Goal: Task Accomplishment & Management: Use online tool/utility

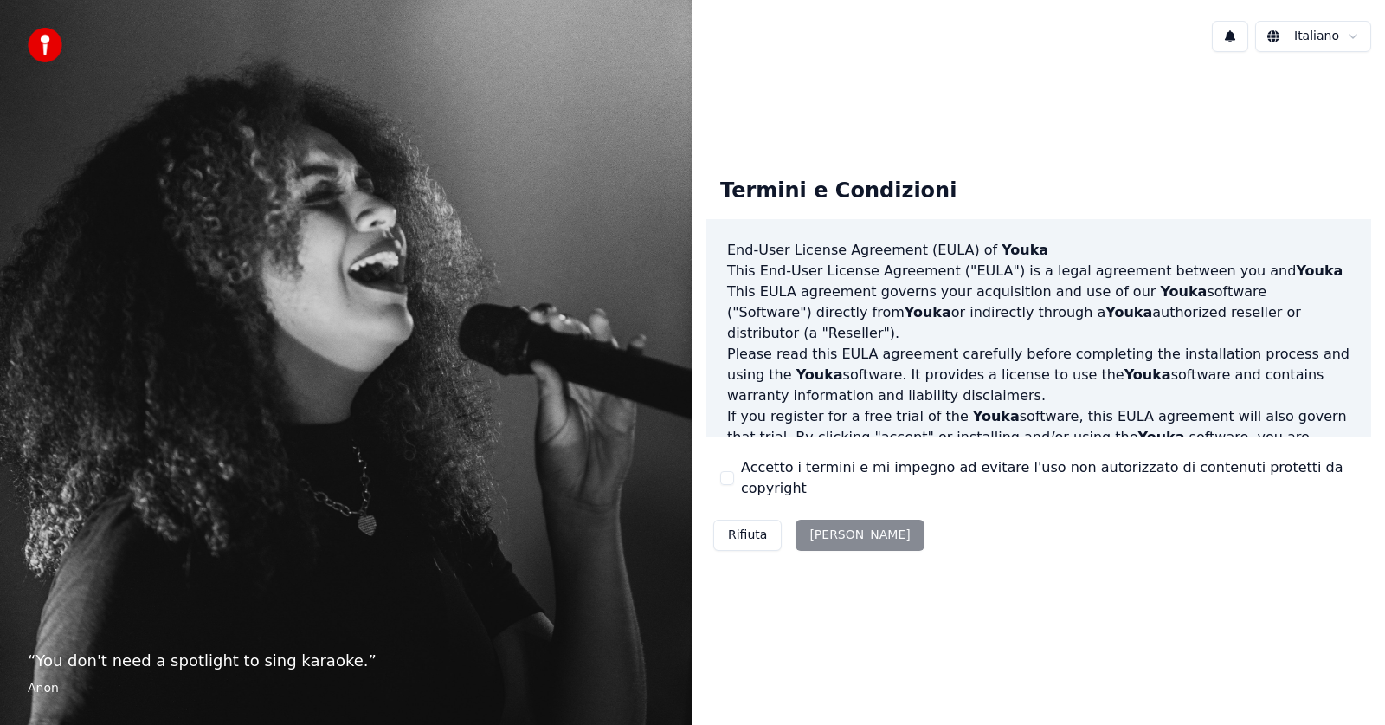
click at [831, 524] on div "Rifiuta Accetta" at bounding box center [818, 534] width 225 height 45
click at [822, 524] on div "Rifiuta Accetta" at bounding box center [818, 534] width 225 height 45
click at [729, 480] on button "Accetto i termini e mi impegno ad evitare l'uso non autorizzato di contenuti pr…" at bounding box center [727, 478] width 14 height 14
click at [825, 528] on button "Accetta" at bounding box center [860, 534] width 128 height 31
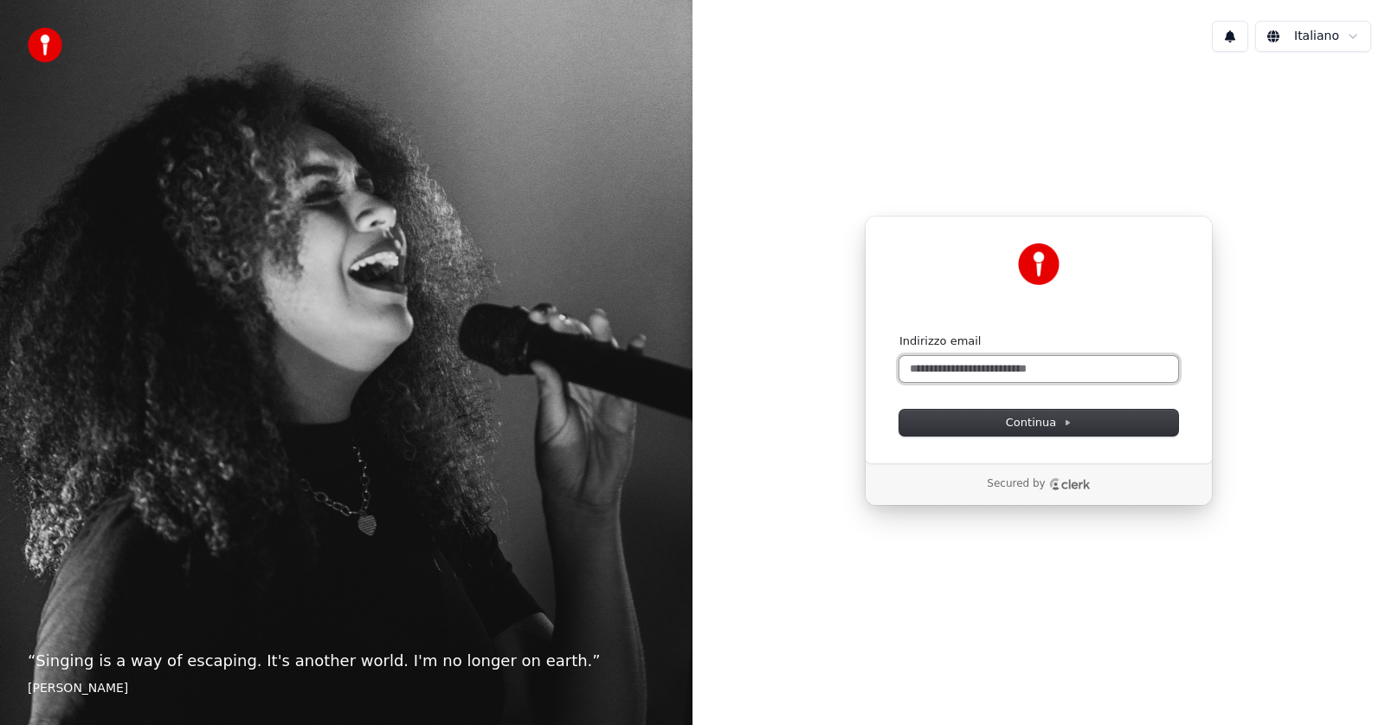
click at [946, 367] on input "Indirizzo email" at bounding box center [1038, 369] width 279 height 26
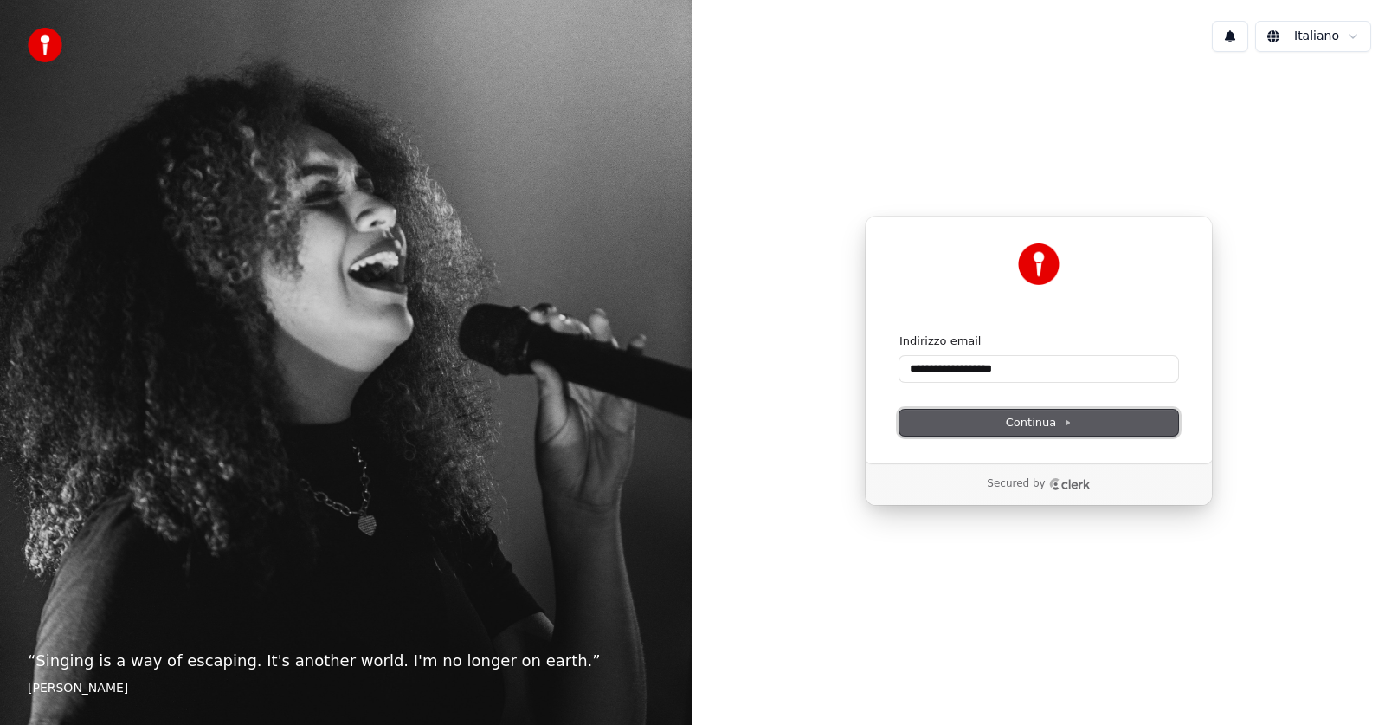
click at [1039, 425] on span "Continua" at bounding box center [1039, 423] width 66 height 16
type input "**********"
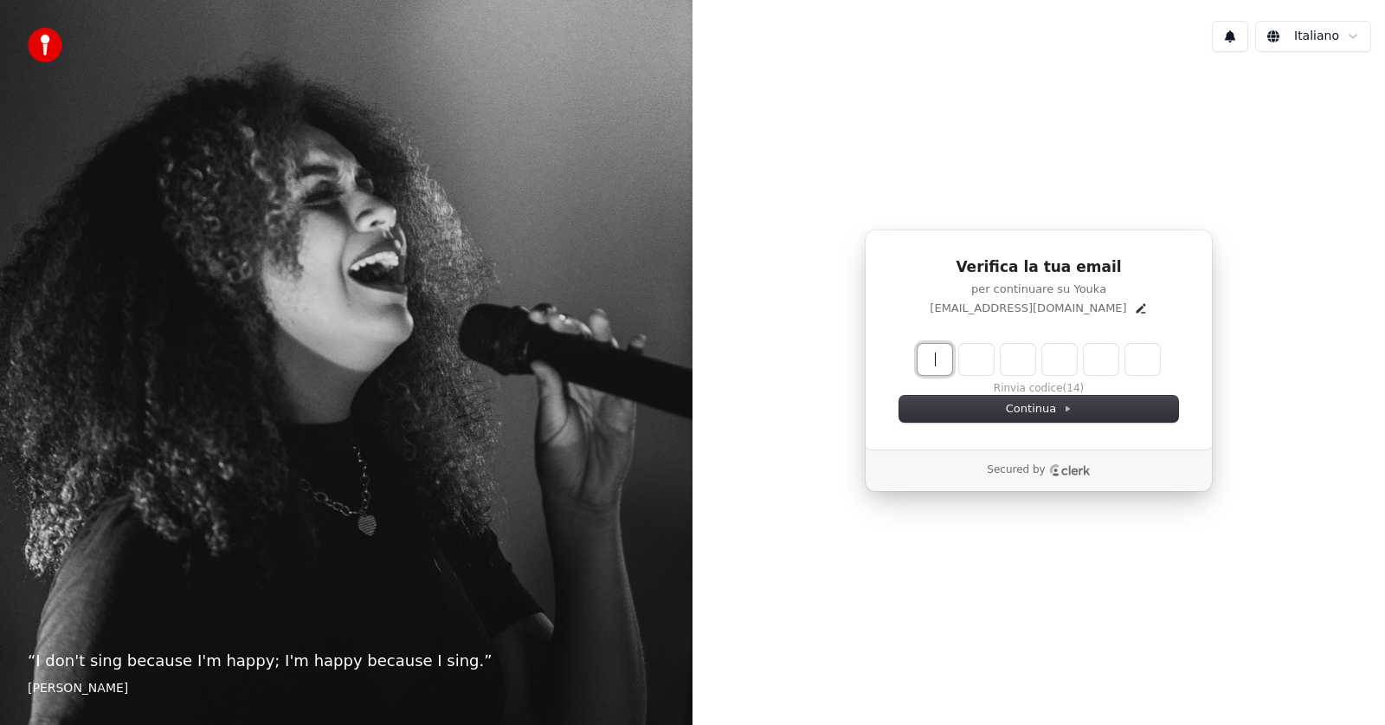
click at [942, 362] on input "Enter verification code" at bounding box center [1056, 359] width 277 height 31
type input "******"
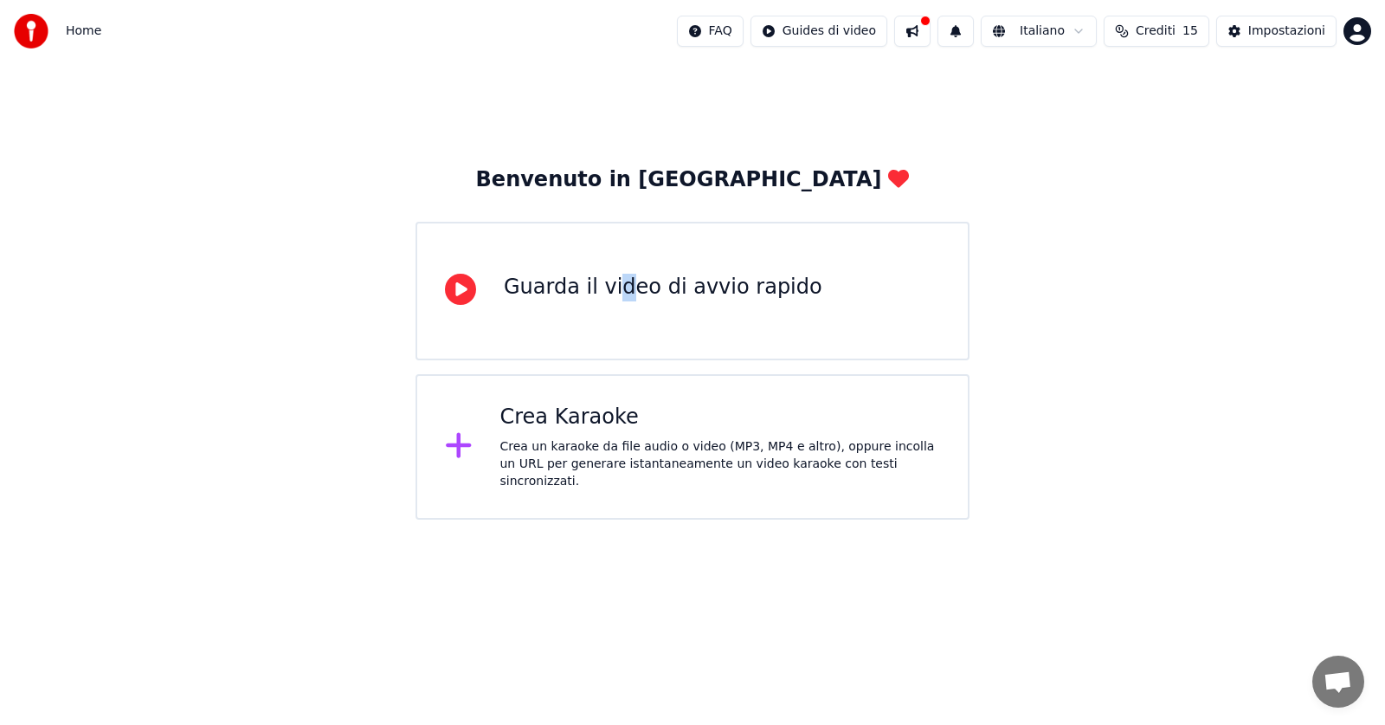
click at [615, 286] on div "Guarda il video di avvio rapido" at bounding box center [663, 288] width 319 height 28
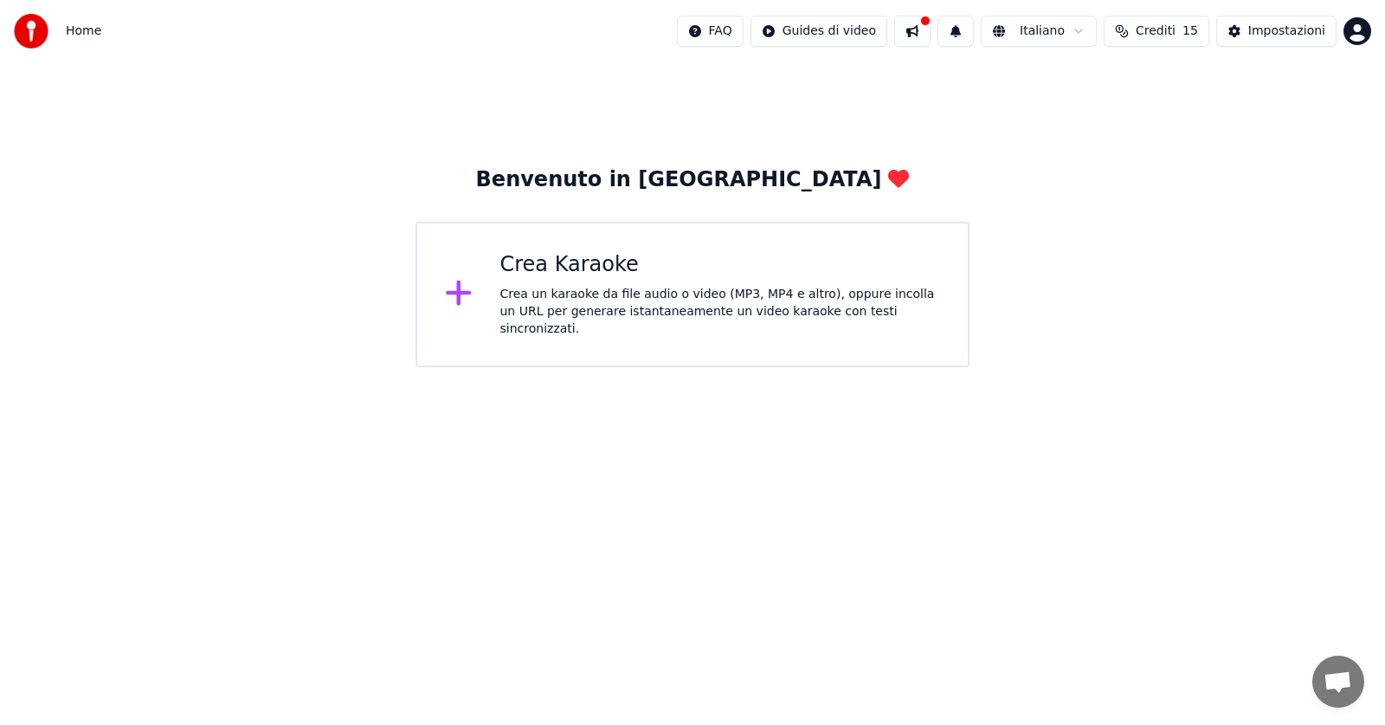
click at [454, 287] on icon at bounding box center [459, 292] width 28 height 31
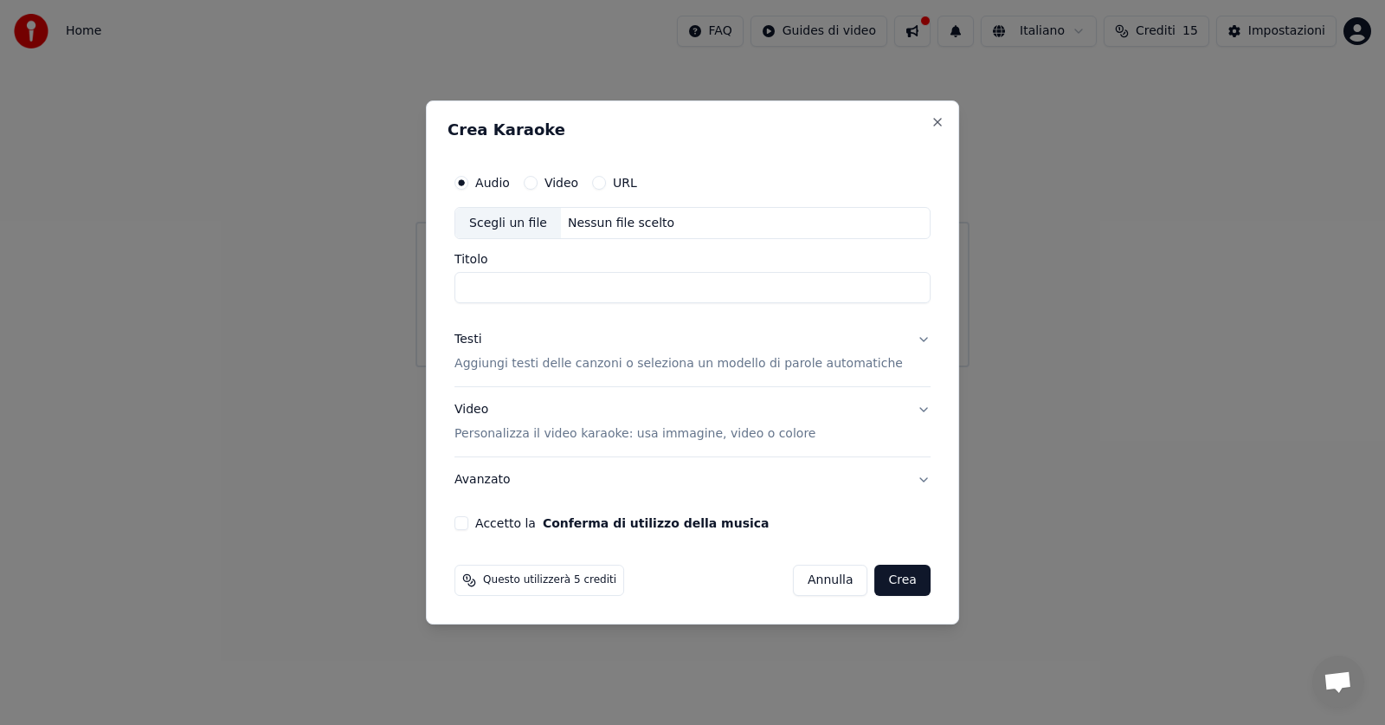
click at [538, 184] on button "Video" at bounding box center [531, 183] width 14 height 14
click at [468, 184] on button "Audio" at bounding box center [461, 183] width 14 height 14
click at [538, 181] on button "Video" at bounding box center [531, 183] width 14 height 14
click at [468, 520] on button "Accetto la Conferma di utilizzo della musica" at bounding box center [461, 523] width 14 height 14
click at [537, 221] on div "Scegli un file" at bounding box center [508, 223] width 106 height 31
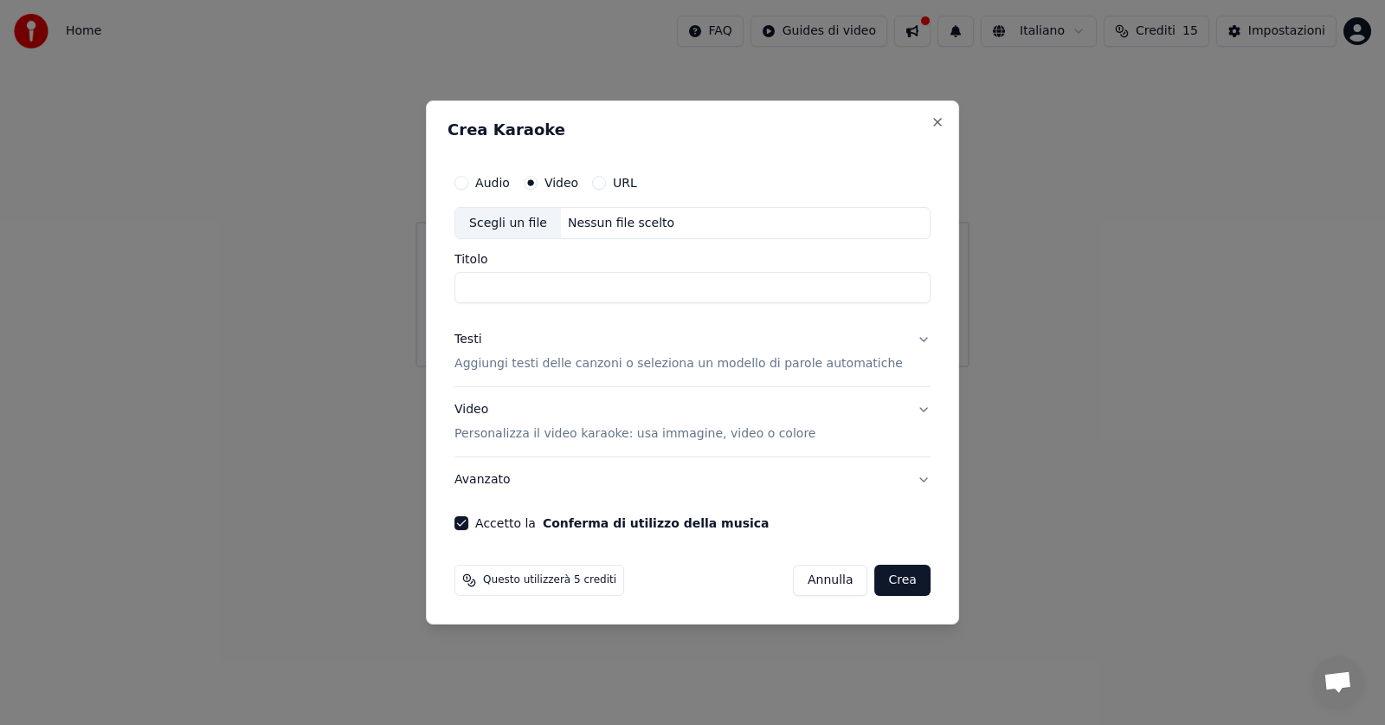
drag, startPoint x: 681, startPoint y: 226, endPoint x: 697, endPoint y: 222, distance: 16.0
click at [720, 223] on div "Scegli un file Nessun file scelto" at bounding box center [692, 223] width 476 height 33
click at [931, 119] on button "Close" at bounding box center [938, 122] width 14 height 14
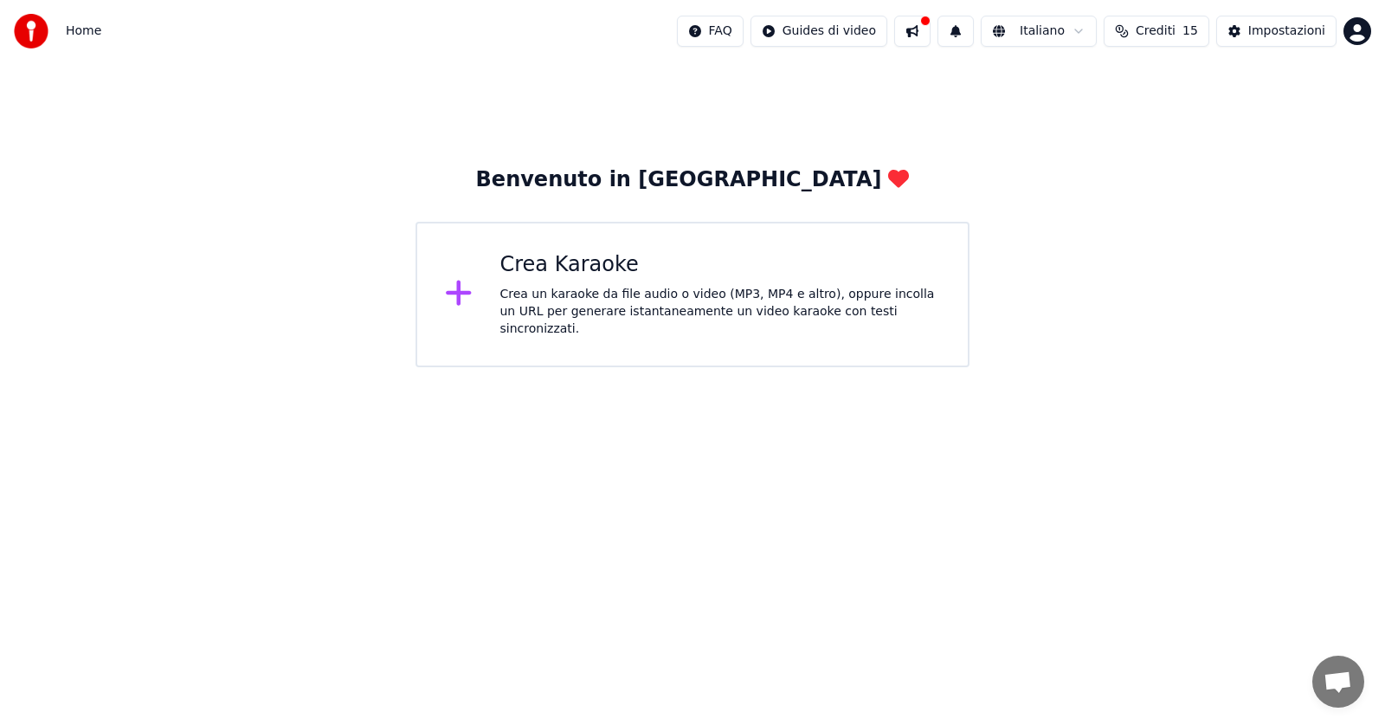
click at [579, 287] on div "Crea Karaoke Crea un karaoke da file audio o video (MP3, MP4 e altro), oppure i…" at bounding box center [720, 294] width 441 height 87
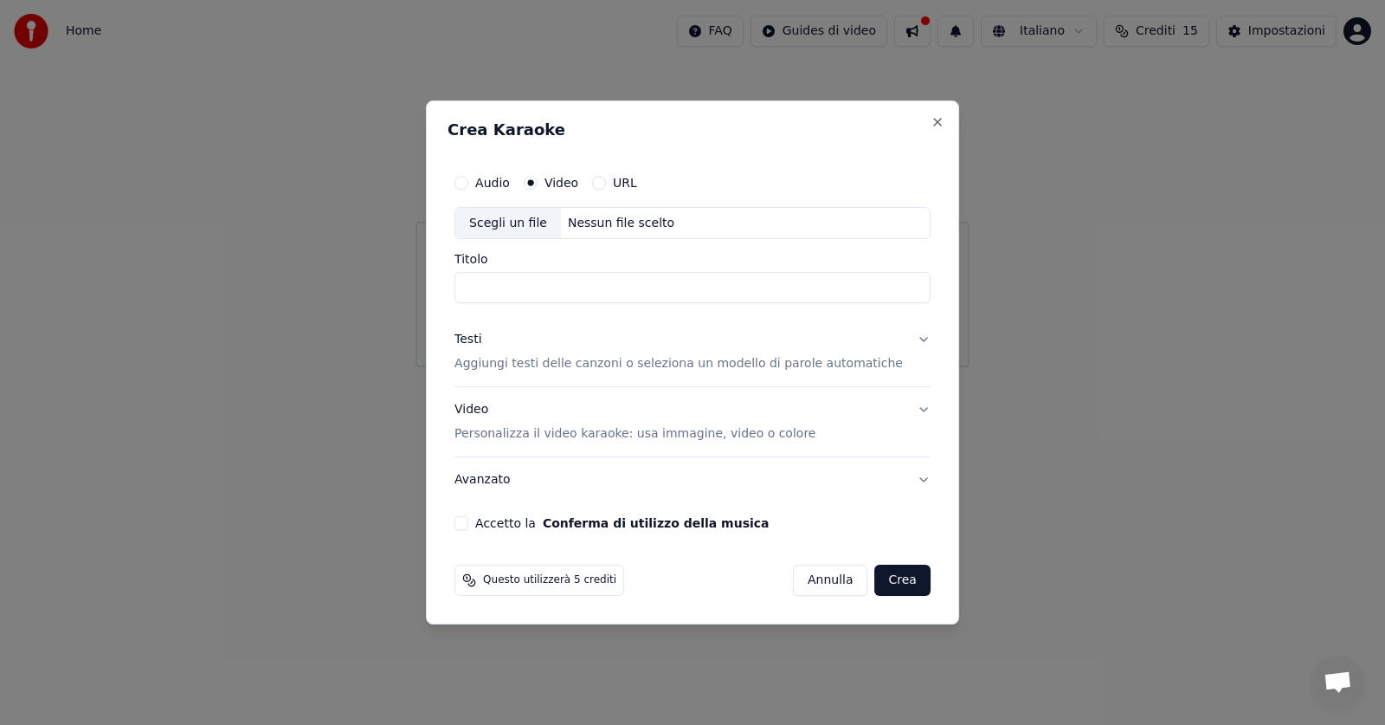
click at [606, 184] on button "URL" at bounding box center [599, 183] width 14 height 14
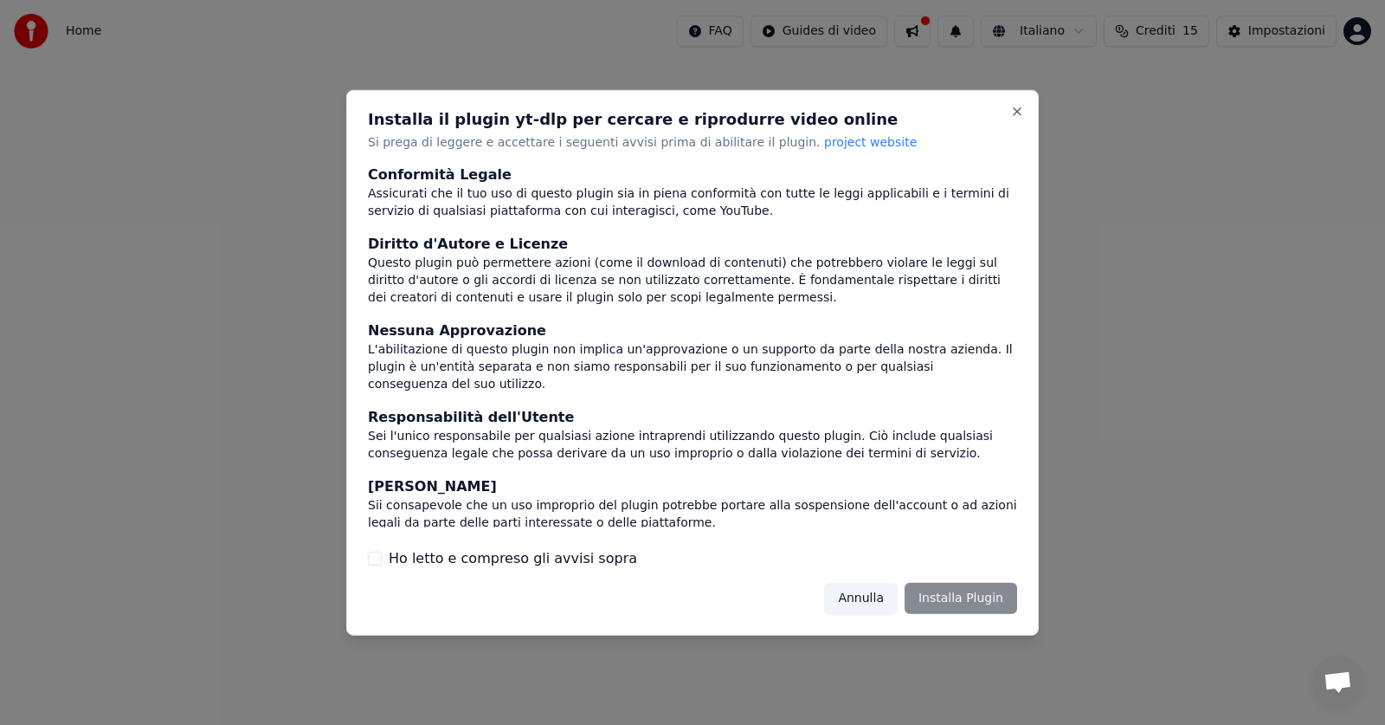
click at [970, 593] on div "Annulla Installa Plugin" at bounding box center [920, 598] width 193 height 31
click at [1015, 109] on button "Close" at bounding box center [1017, 111] width 14 height 14
click at [391, 559] on label "Ho letto e compreso gli avvisi sopra" at bounding box center [513, 558] width 248 height 21
click at [382, 559] on button "Ho letto e compreso gli avvisi sopra" at bounding box center [375, 558] width 14 height 14
click at [970, 592] on button "Installa Plugin" at bounding box center [961, 598] width 113 height 31
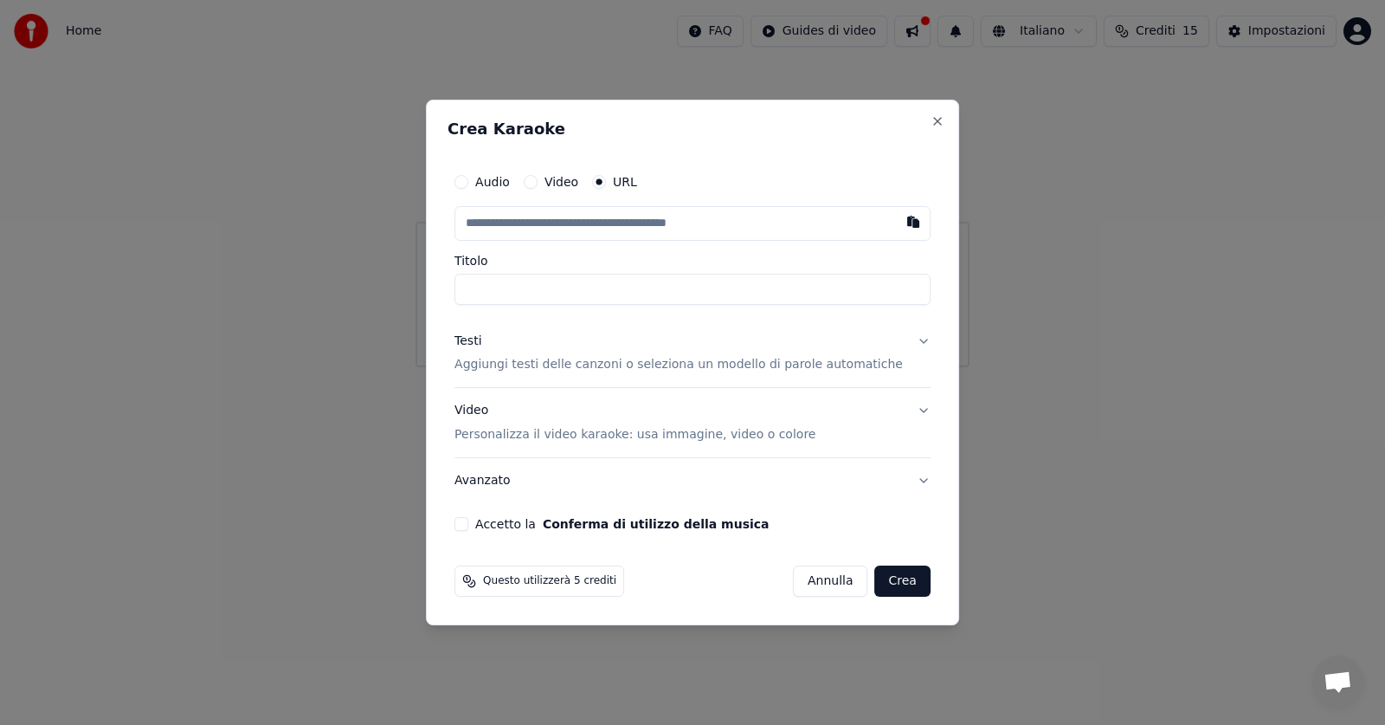
click at [521, 220] on input "text" at bounding box center [692, 223] width 476 height 35
drag, startPoint x: 525, startPoint y: 219, endPoint x: 540, endPoint y: 216, distance: 16.0
click at [525, 280] on input "Titolo" at bounding box center [692, 289] width 476 height 31
type input "******"
click at [875, 589] on button "Crea" at bounding box center [902, 580] width 55 height 31
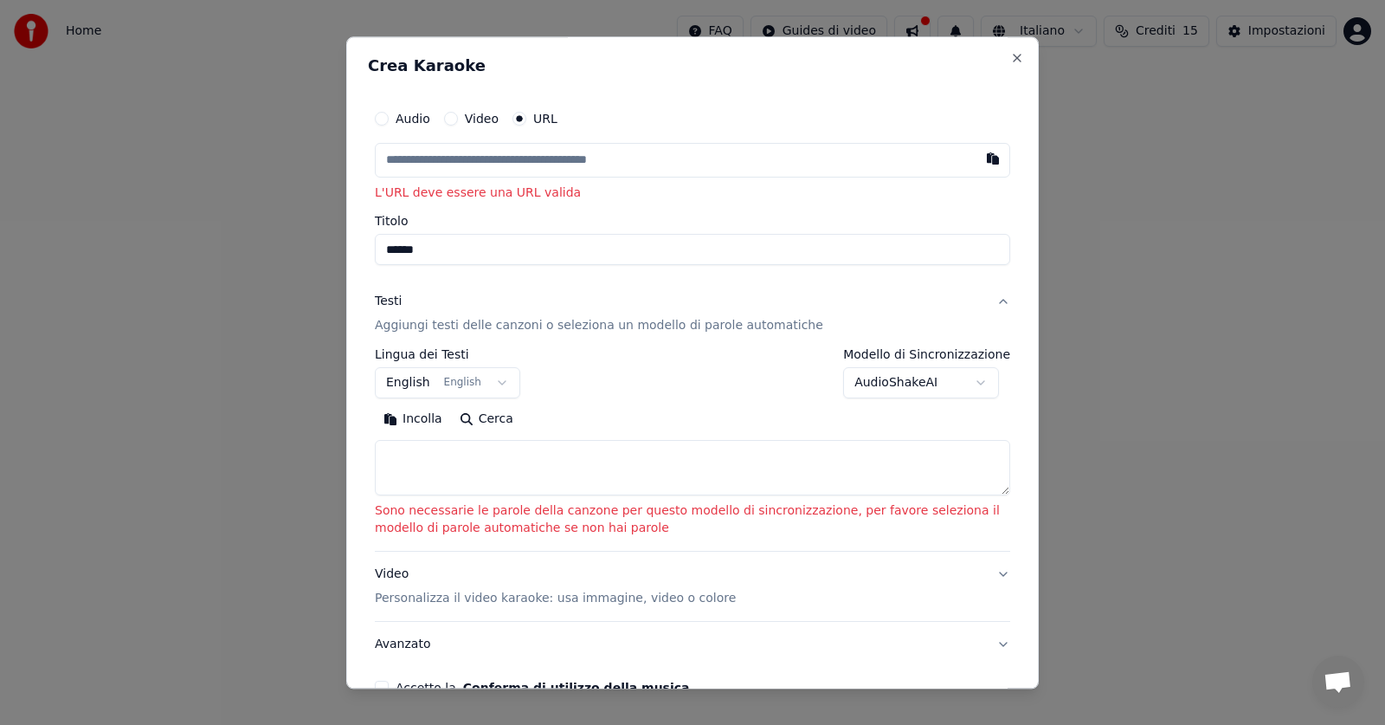
drag, startPoint x: 385, startPoint y: 250, endPoint x: 465, endPoint y: 261, distance: 80.4
click at [465, 261] on input "******" at bounding box center [692, 250] width 635 height 31
click at [417, 464] on textarea at bounding box center [692, 468] width 635 height 55
drag, startPoint x: 417, startPoint y: 459, endPoint x: 414, endPoint y: 467, distance: 9.3
click at [418, 413] on button "Incolla" at bounding box center [413, 420] width 76 height 28
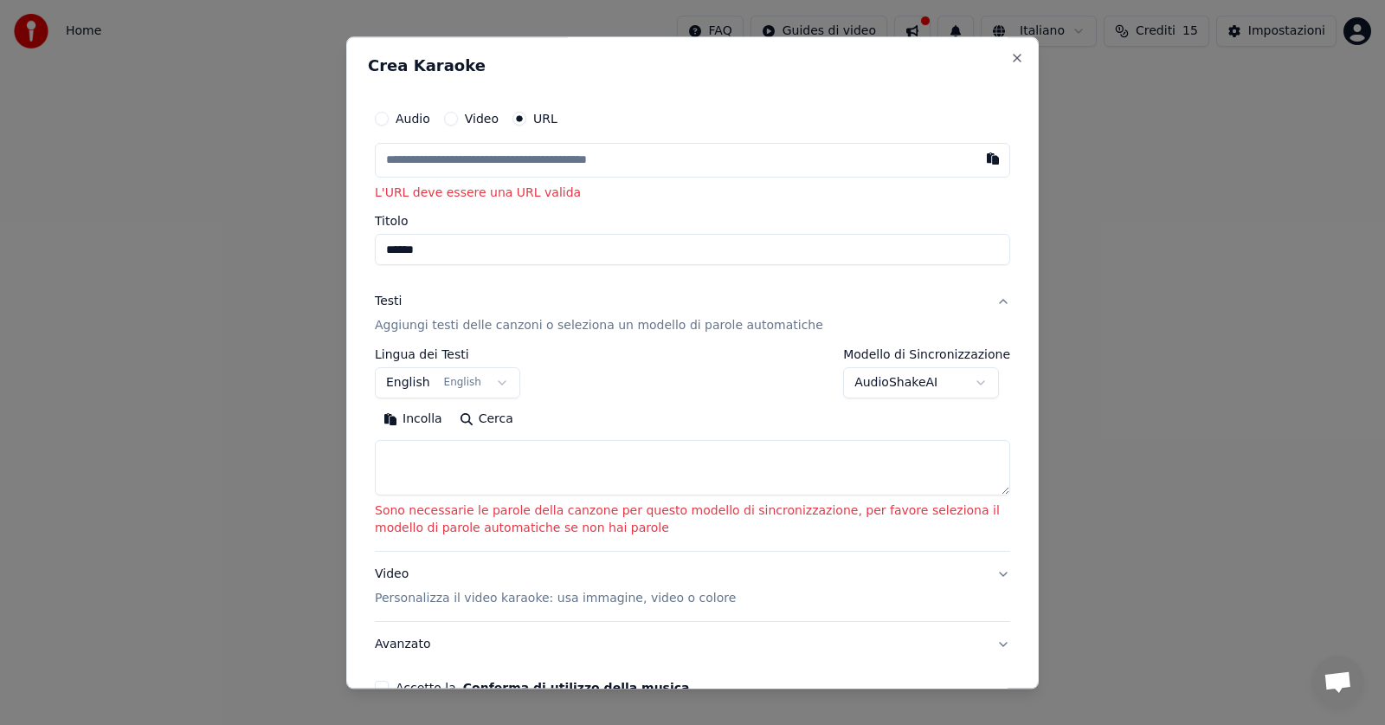
type textarea "**********"
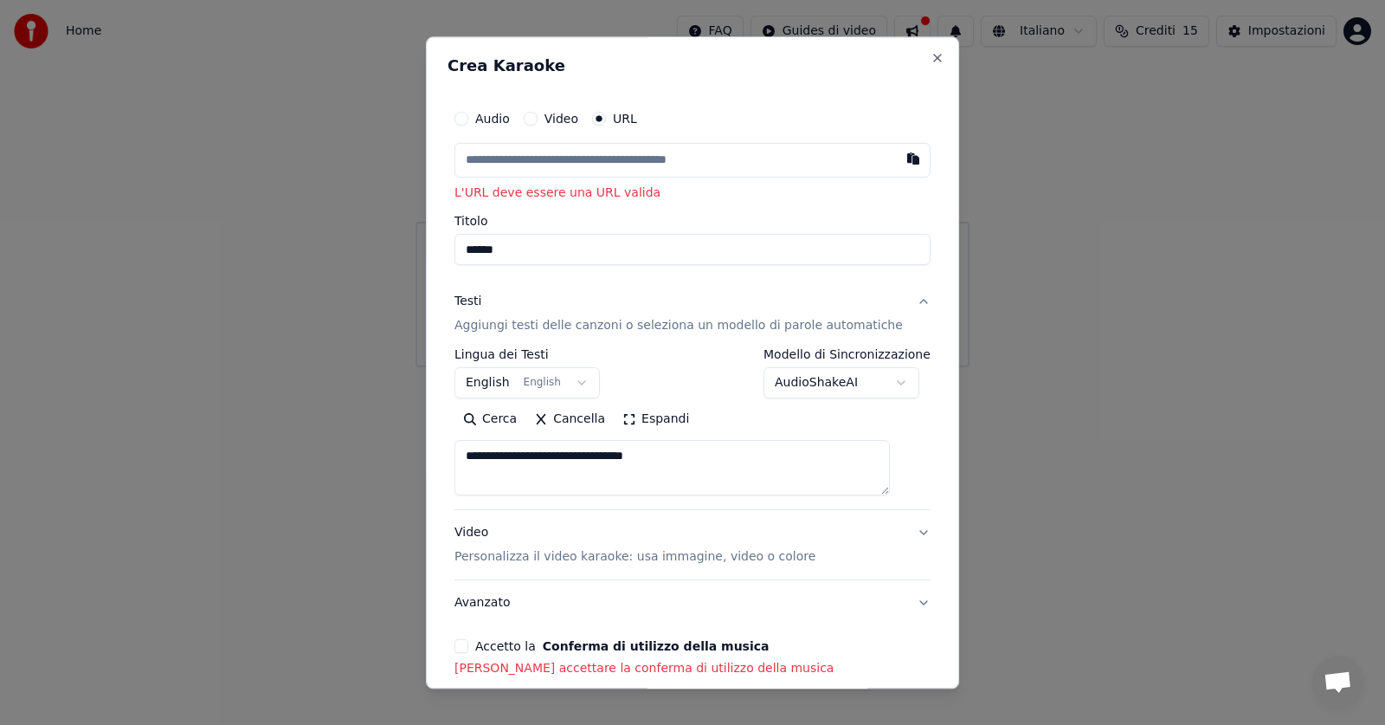
click at [468, 641] on button "Accetto la Conferma di utilizzo della musica" at bounding box center [461, 647] width 14 height 14
click at [506, 415] on button "Cerca" at bounding box center [489, 420] width 71 height 28
drag, startPoint x: 482, startPoint y: 253, endPoint x: 544, endPoint y: 266, distance: 62.8
click at [554, 262] on input "******" at bounding box center [692, 250] width 476 height 31
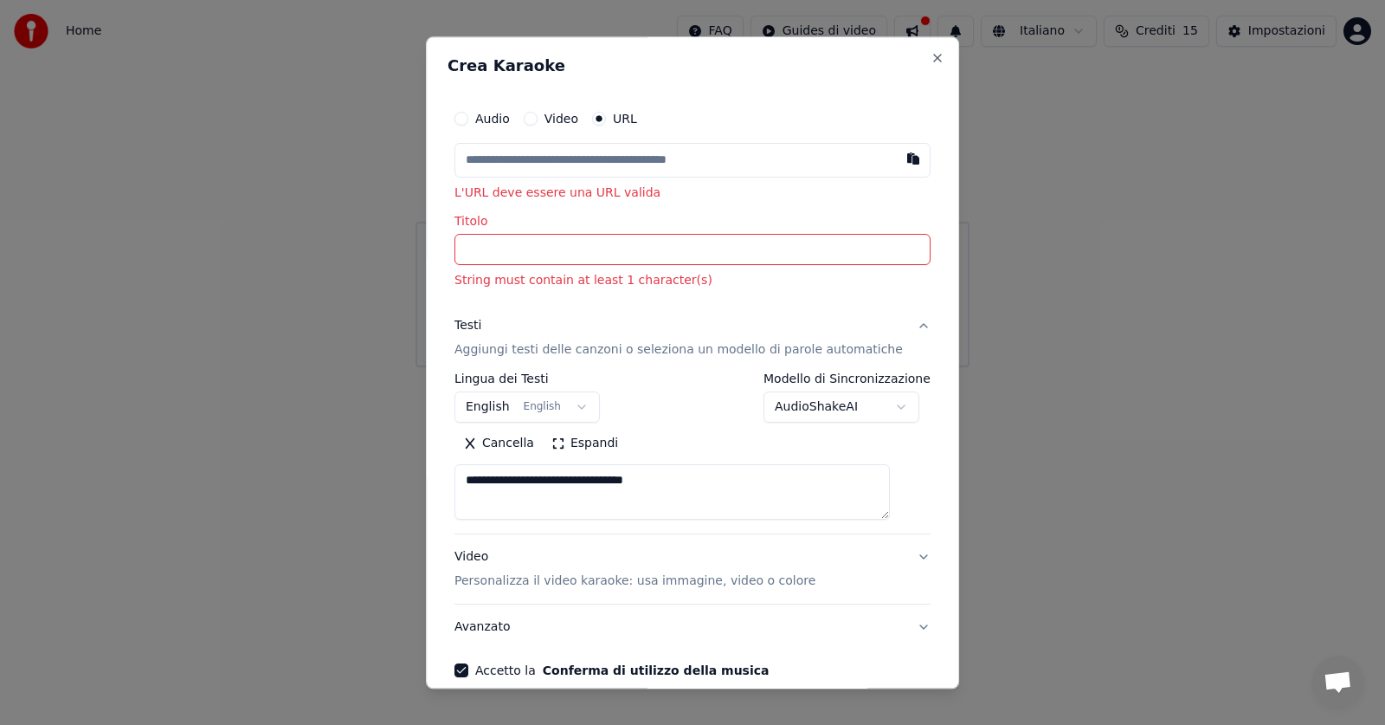
click at [548, 161] on input "text" at bounding box center [692, 160] width 476 height 35
drag, startPoint x: 548, startPoint y: 161, endPoint x: 557, endPoint y: 161, distance: 9.5
click at [896, 157] on button "button" at bounding box center [913, 158] width 35 height 31
type input "**********"
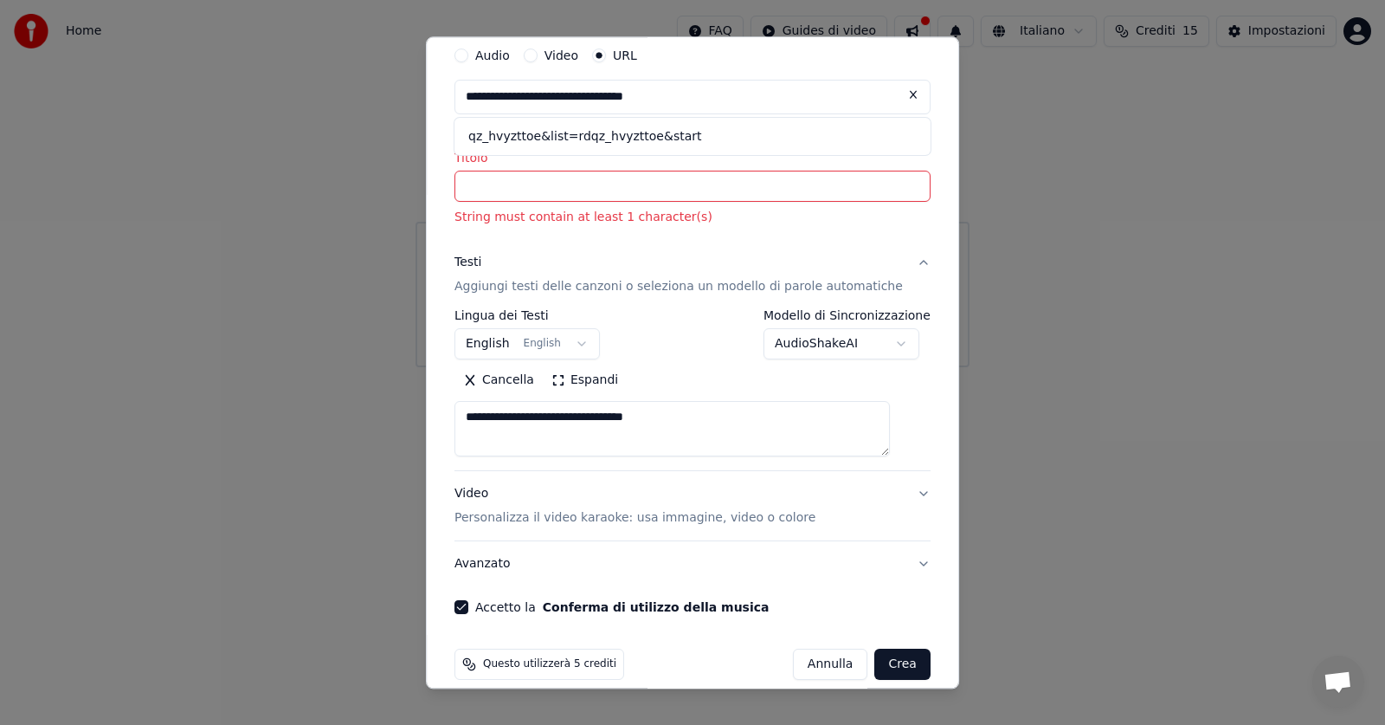
scroll to position [83, 0]
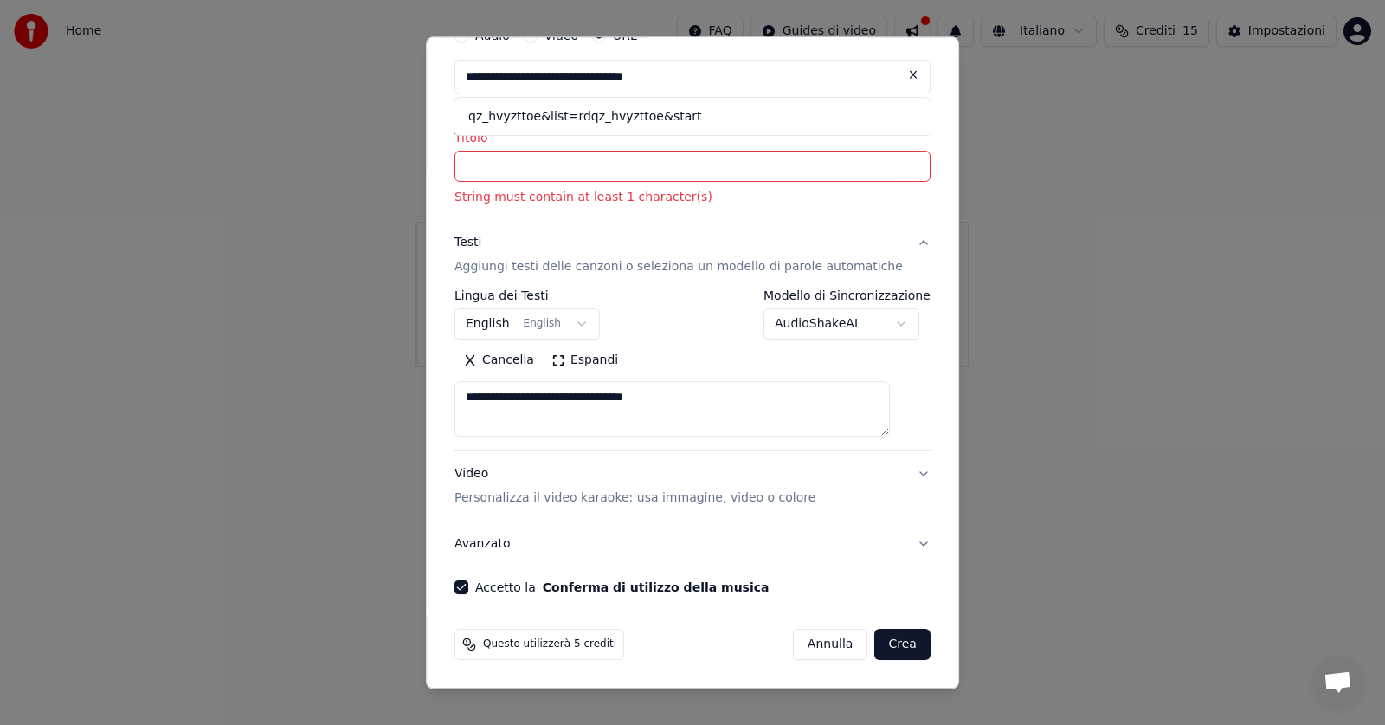
drag, startPoint x: 881, startPoint y: 643, endPoint x: 887, endPoint y: 635, distance: 9.9
click at [889, 638] on button "Crea" at bounding box center [902, 644] width 55 height 31
click at [880, 643] on button "Crea" at bounding box center [902, 644] width 55 height 31
click at [502, 185] on div "Titolo String must contain at least 1 character(s)" at bounding box center [692, 169] width 476 height 74
click at [500, 173] on input "Titolo" at bounding box center [692, 166] width 476 height 31
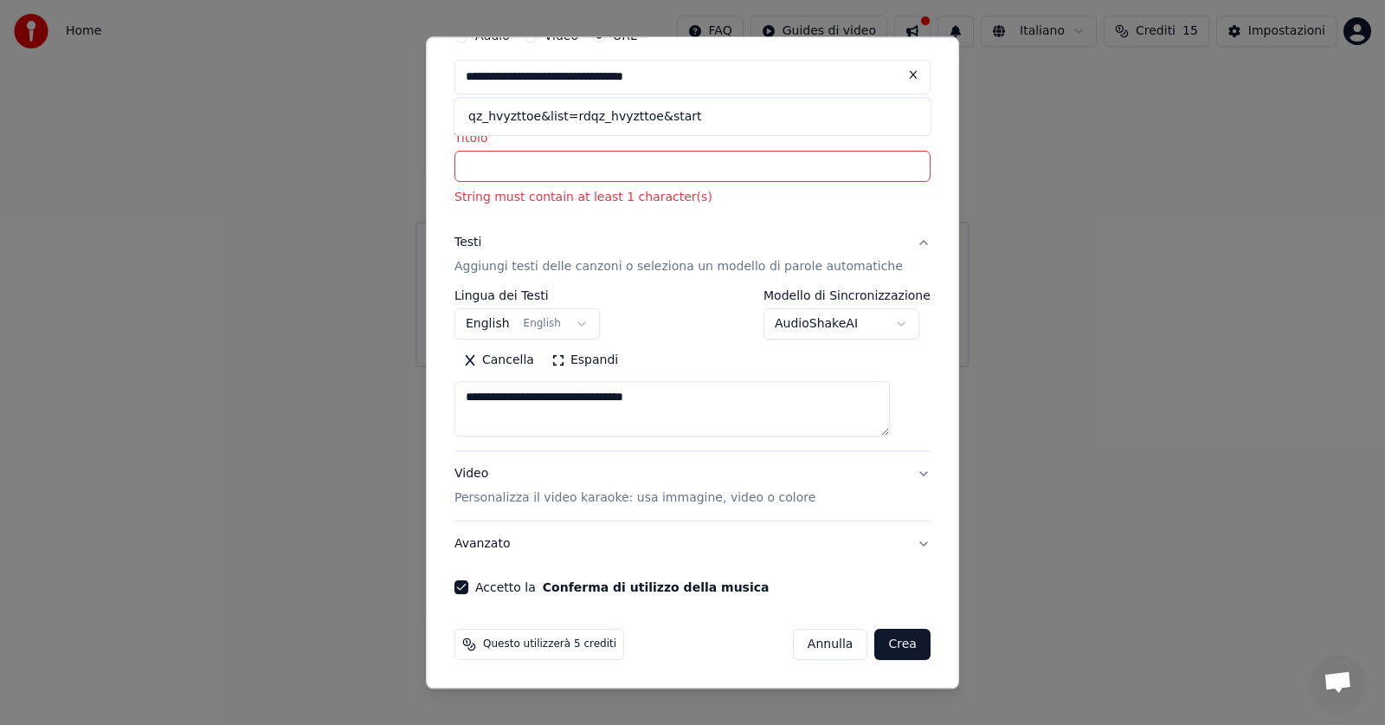
click at [527, 175] on input "Titolo" at bounding box center [692, 166] width 476 height 31
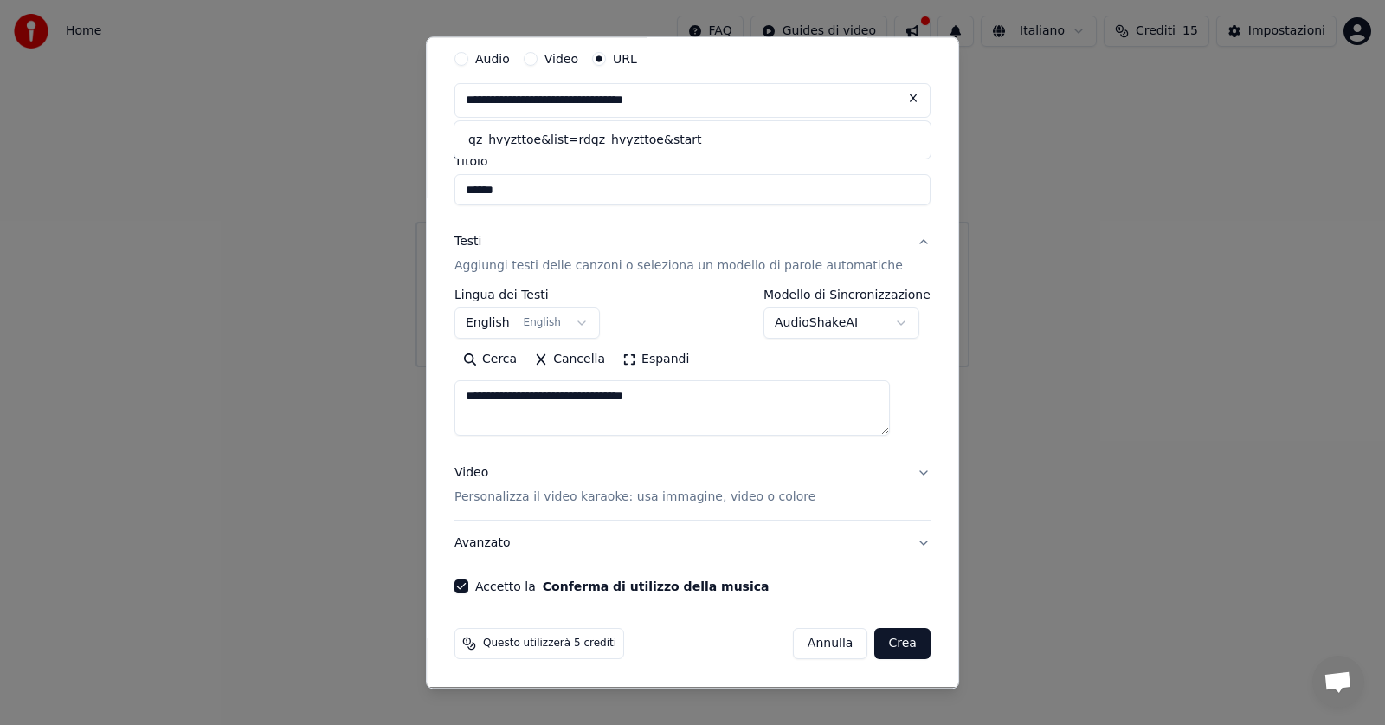
type input "******"
click at [875, 641] on button "Crea" at bounding box center [902, 643] width 55 height 31
click at [877, 641] on button "Crea" at bounding box center [902, 643] width 55 height 31
click at [875, 640] on button "Crea" at bounding box center [902, 643] width 55 height 31
click at [875, 637] on button "Crea" at bounding box center [902, 643] width 55 height 31
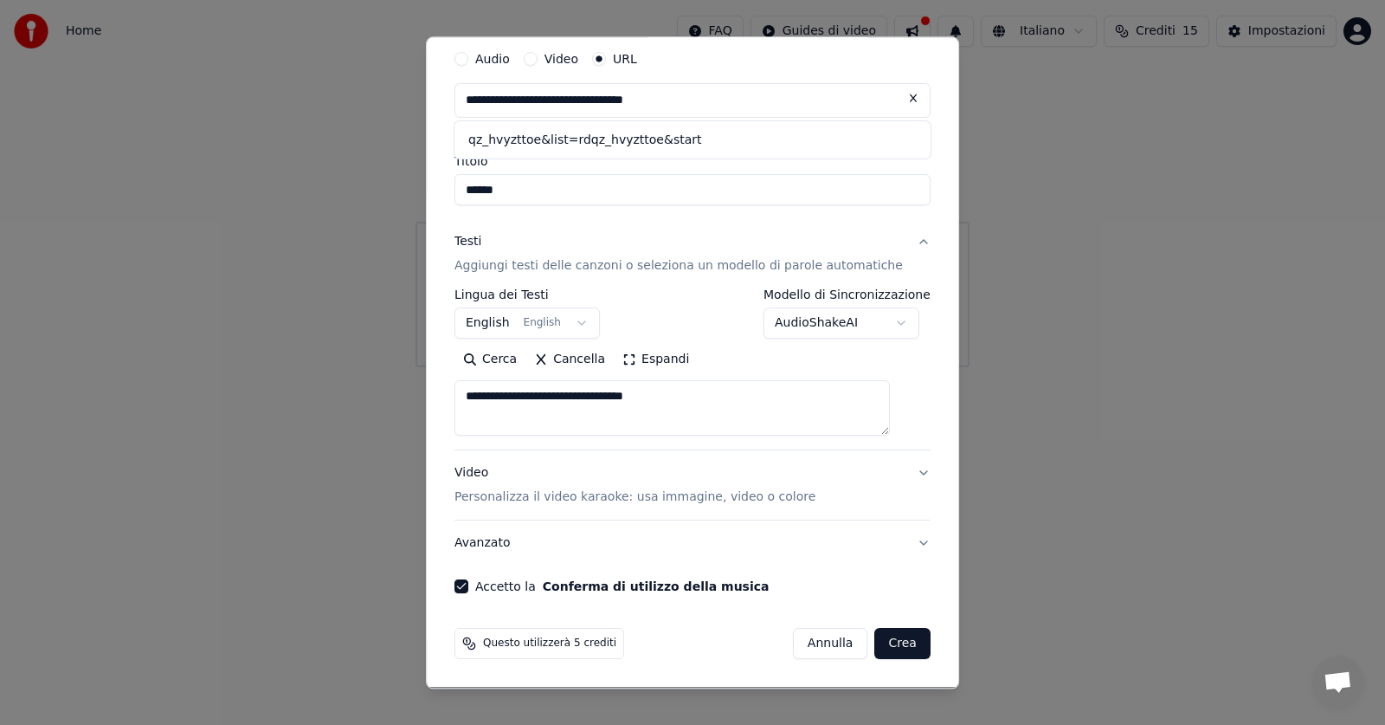
click at [885, 649] on button "Crea" at bounding box center [902, 643] width 55 height 31
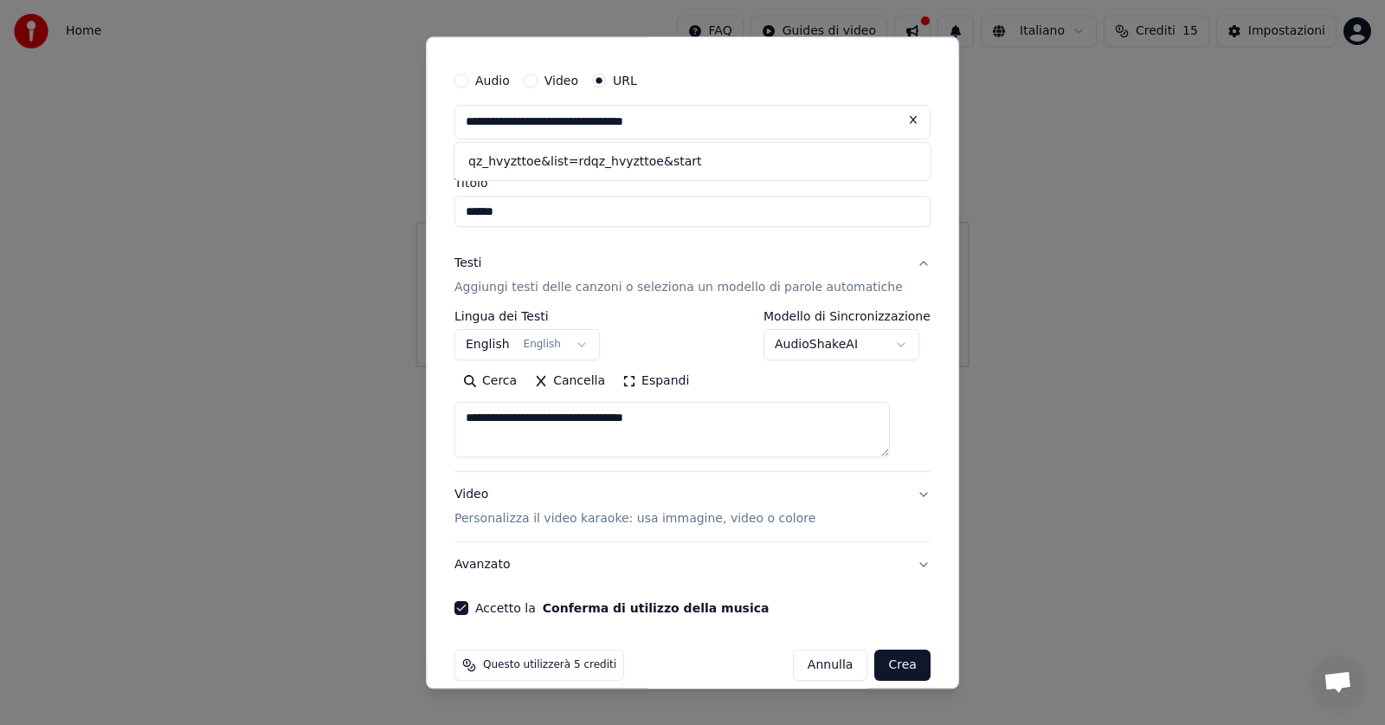
scroll to position [59, 0]
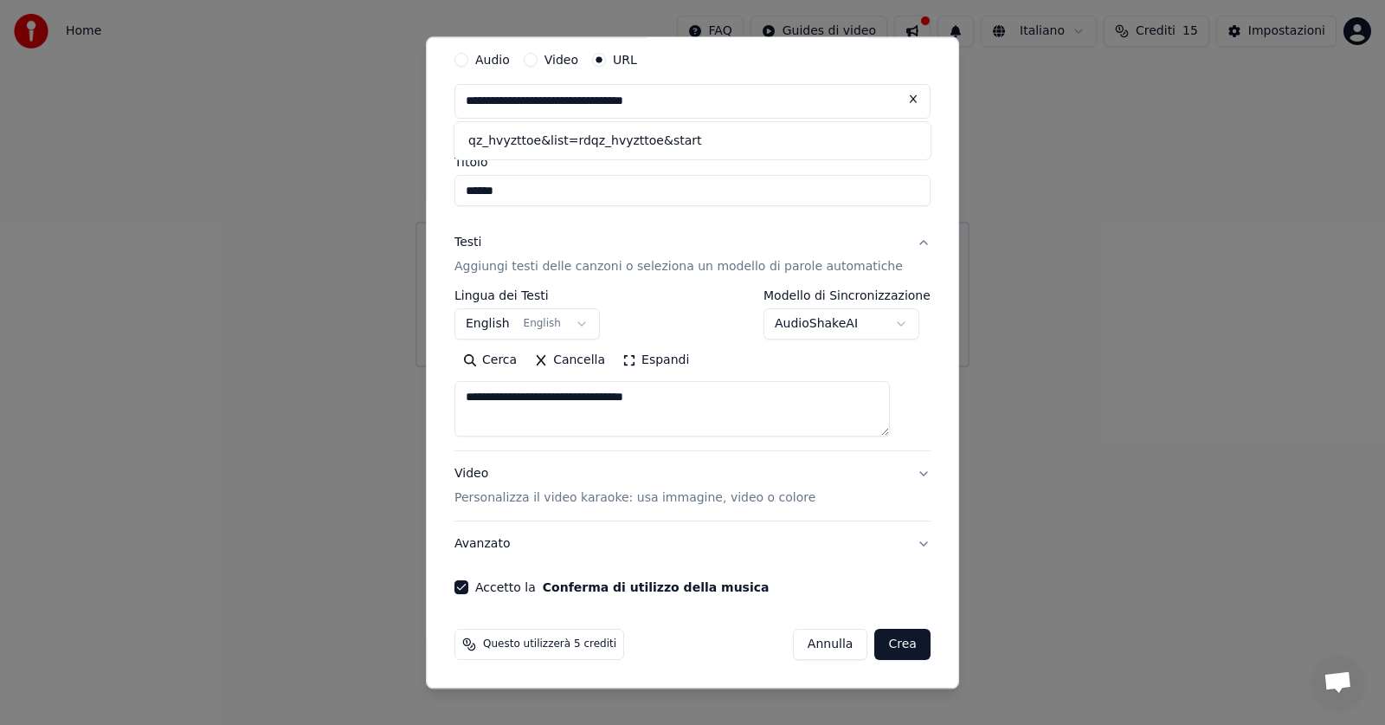
click at [875, 639] on button "Crea" at bounding box center [902, 644] width 55 height 31
click at [875, 636] on button "Crea" at bounding box center [902, 644] width 55 height 31
drag, startPoint x: 835, startPoint y: 669, endPoint x: 846, endPoint y: 668, distance: 10.4
click at [846, 668] on div "**********" at bounding box center [692, 362] width 533 height 652
click at [875, 643] on button "Crea" at bounding box center [902, 644] width 55 height 31
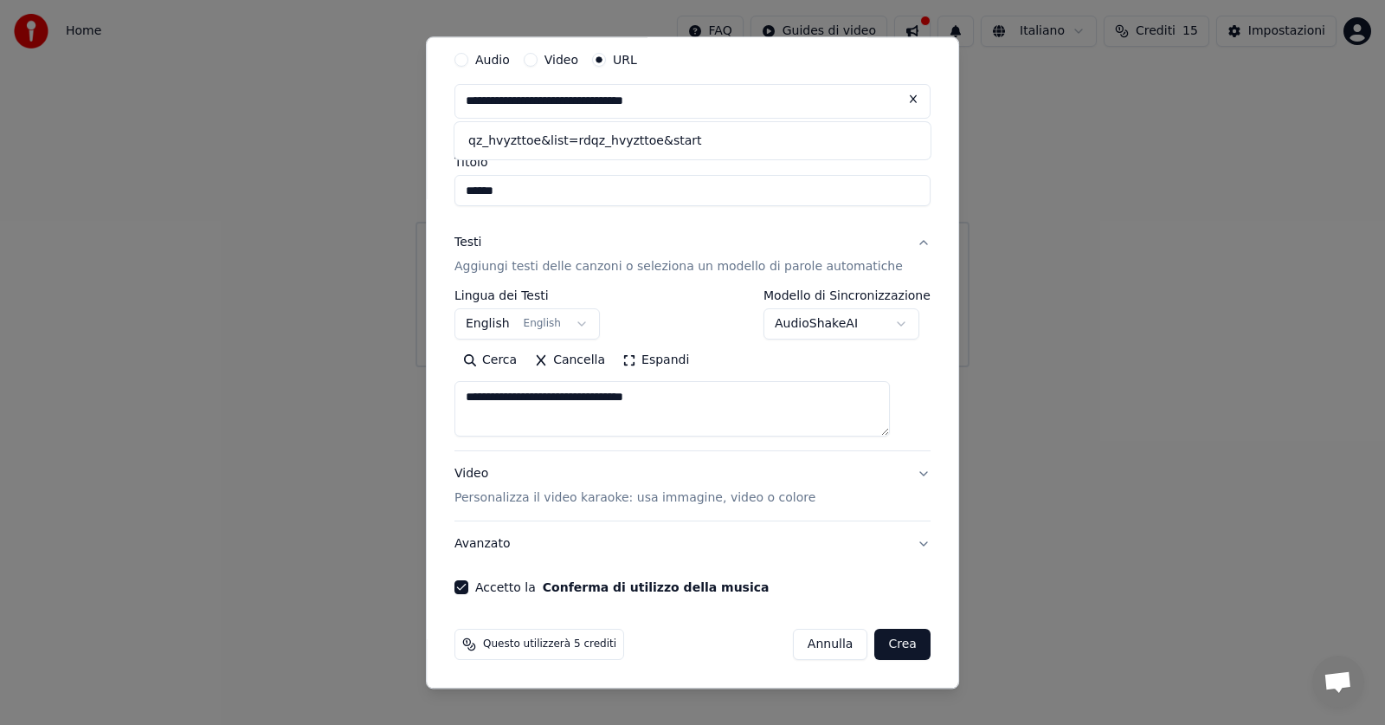
click at [876, 645] on button "Crea" at bounding box center [902, 644] width 55 height 31
click at [886, 645] on button "Crea" at bounding box center [902, 644] width 55 height 31
click at [891, 642] on button "Crea" at bounding box center [902, 644] width 55 height 31
click at [875, 639] on button "Crea" at bounding box center [902, 644] width 55 height 31
drag, startPoint x: 501, startPoint y: 102, endPoint x: 713, endPoint y: 110, distance: 212.2
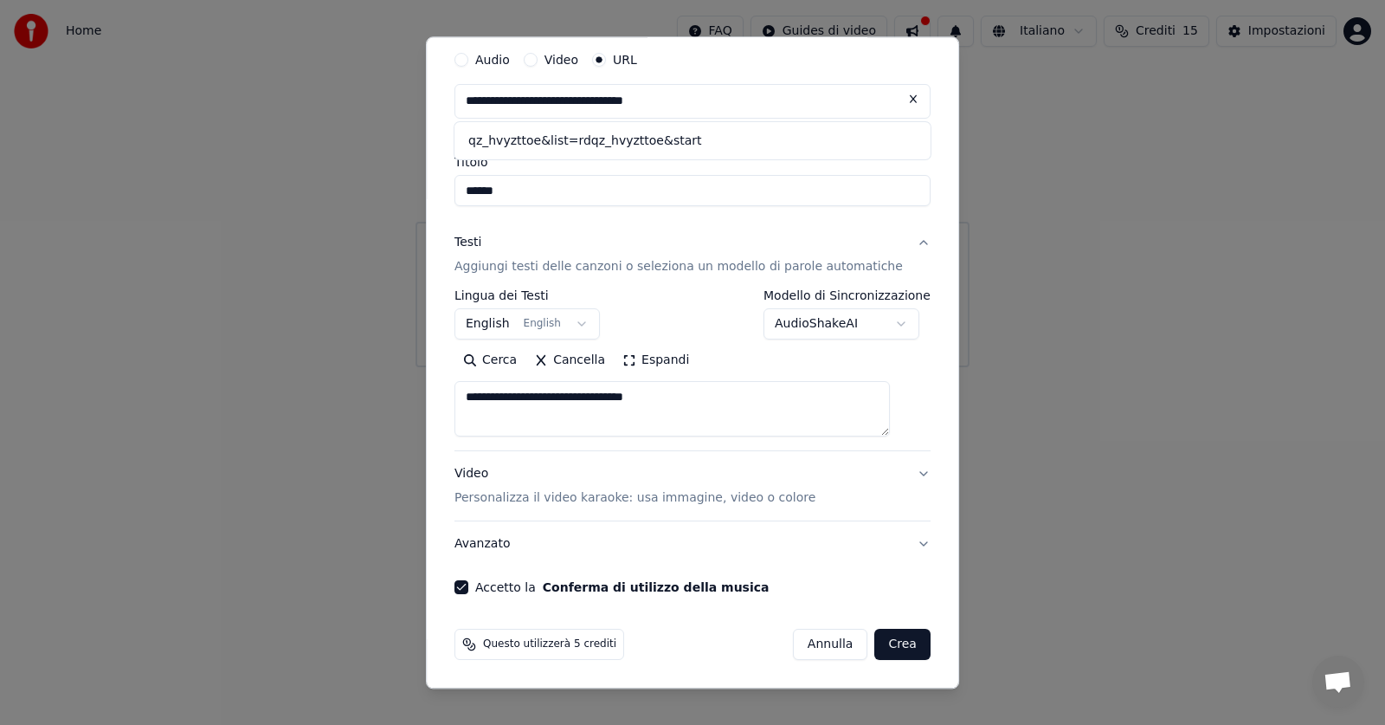
click at [713, 110] on input "**********" at bounding box center [692, 101] width 476 height 35
click at [896, 97] on button at bounding box center [913, 99] width 35 height 31
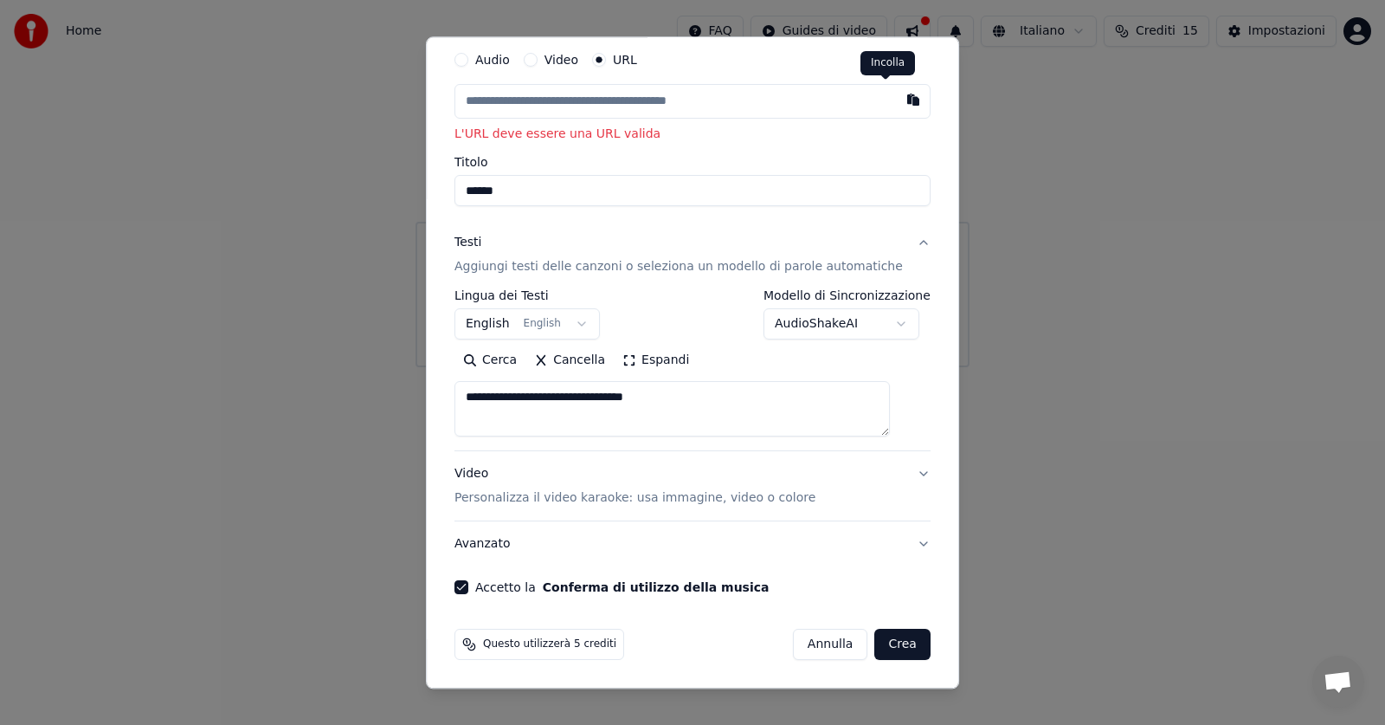
click at [896, 100] on button "button" at bounding box center [913, 99] width 35 height 31
type input "**********"
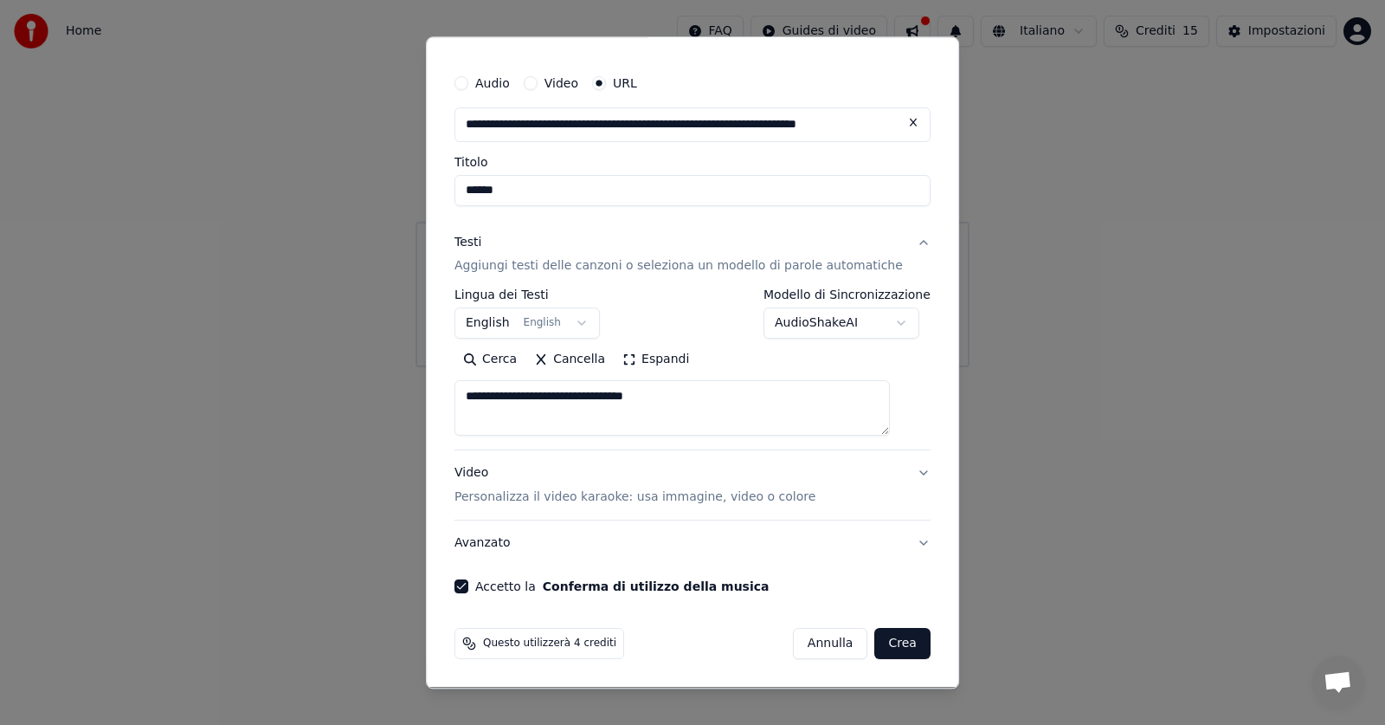
type input "**********"
click at [879, 642] on button "Crea" at bounding box center [902, 643] width 55 height 31
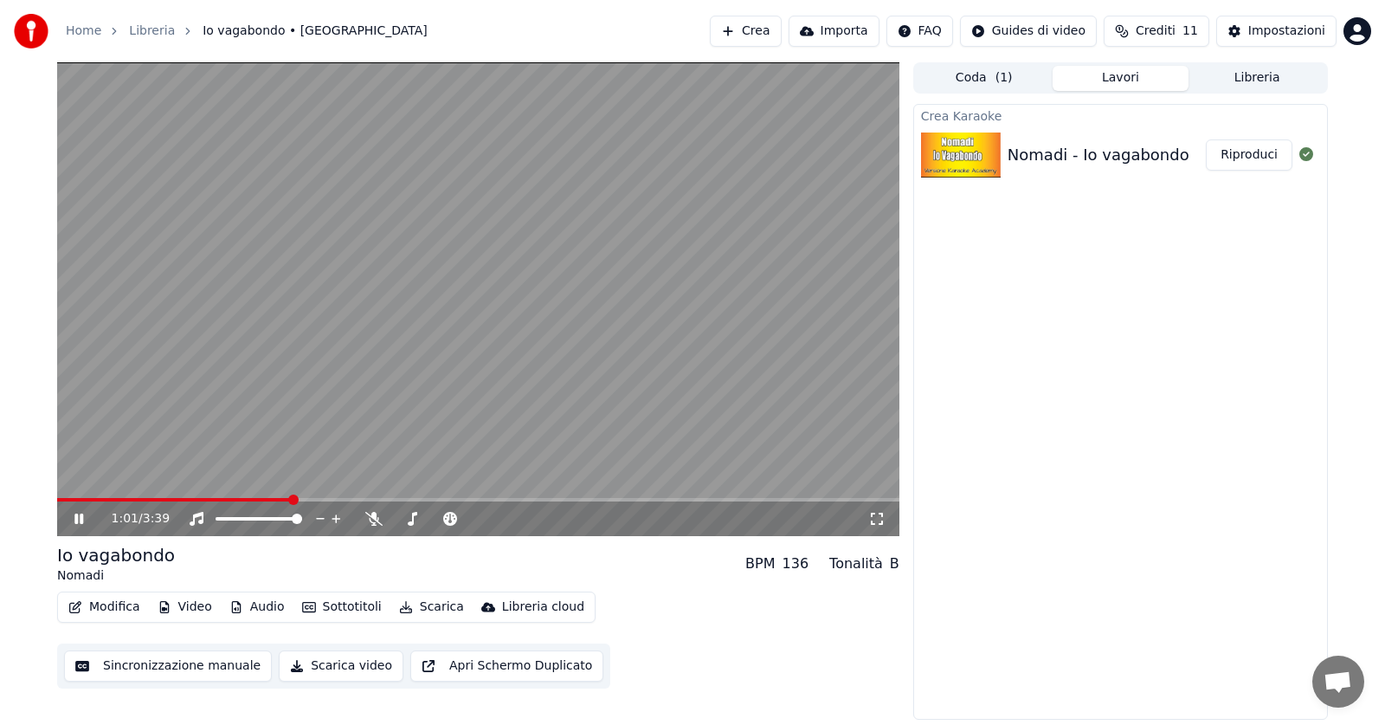
click at [79, 519] on icon at bounding box center [91, 519] width 41 height 14
click at [774, 29] on button "Crea" at bounding box center [745, 31] width 71 height 31
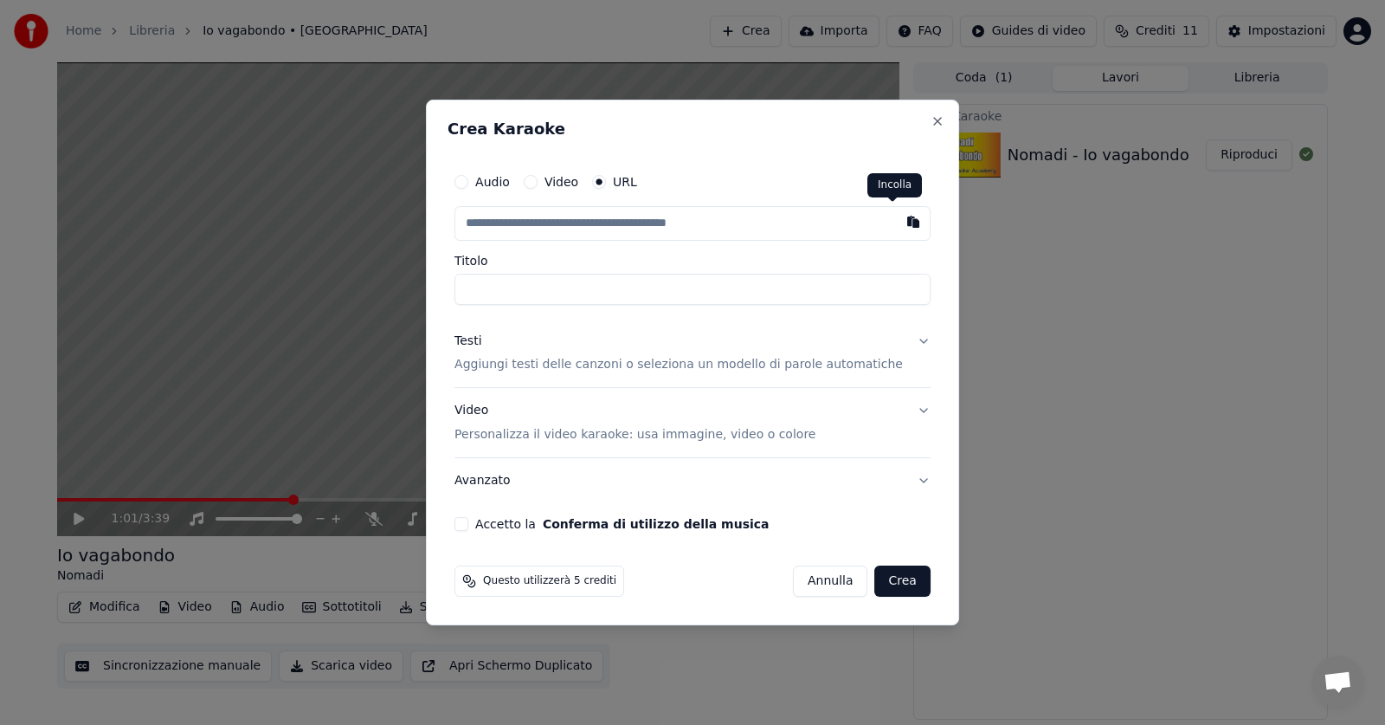
click at [896, 222] on button "button" at bounding box center [913, 221] width 35 height 31
type input "**********"
click at [468, 528] on button "Accetto la Conferma di utilizzo della musica" at bounding box center [461, 524] width 14 height 14
click at [884, 581] on button "Crea" at bounding box center [902, 580] width 55 height 31
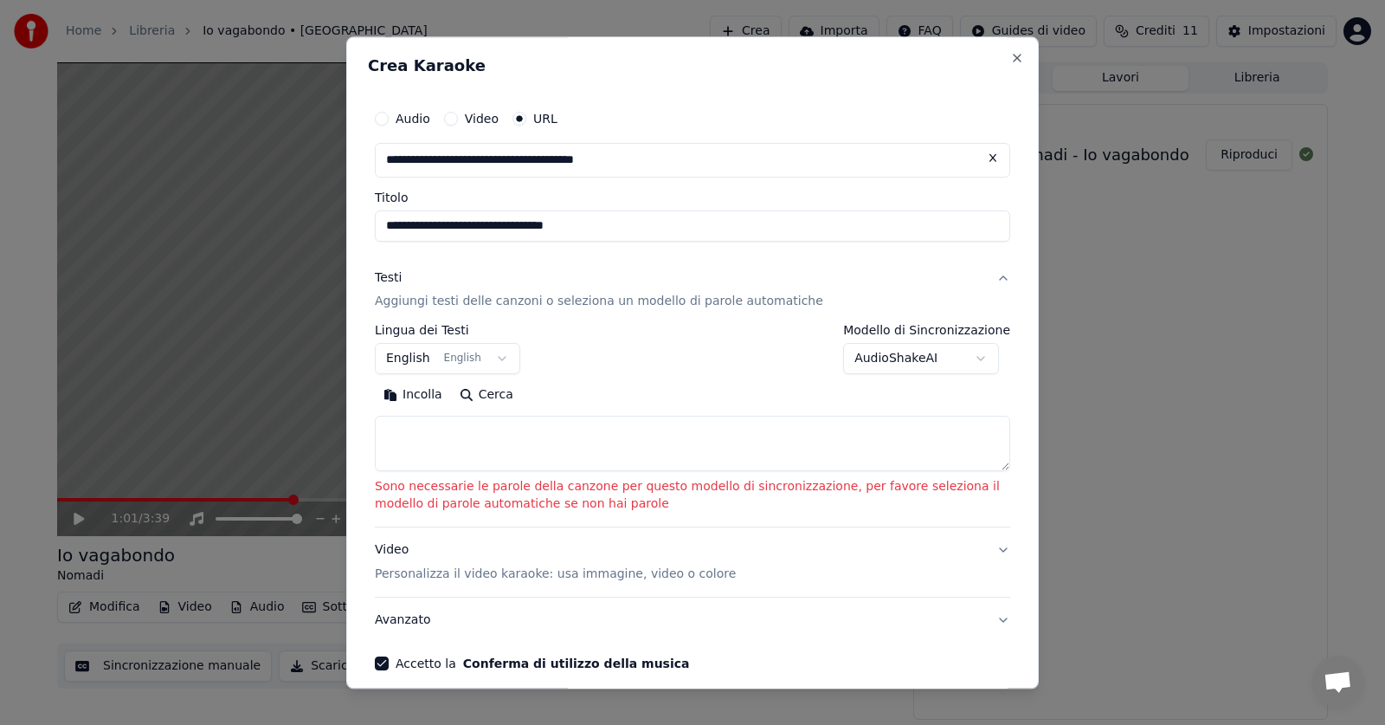
click at [403, 395] on button "Incolla" at bounding box center [413, 396] width 76 height 28
type textarea "**********"
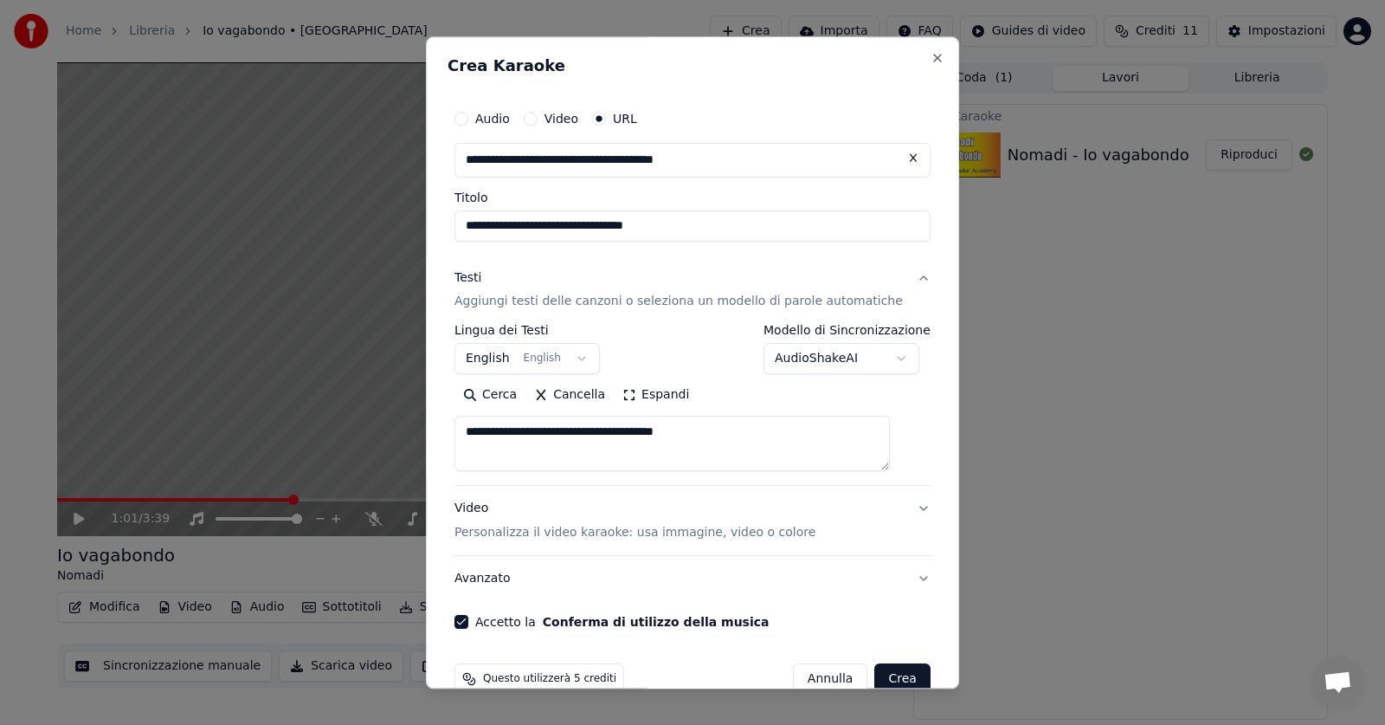
click at [878, 670] on button "Crea" at bounding box center [902, 679] width 55 height 31
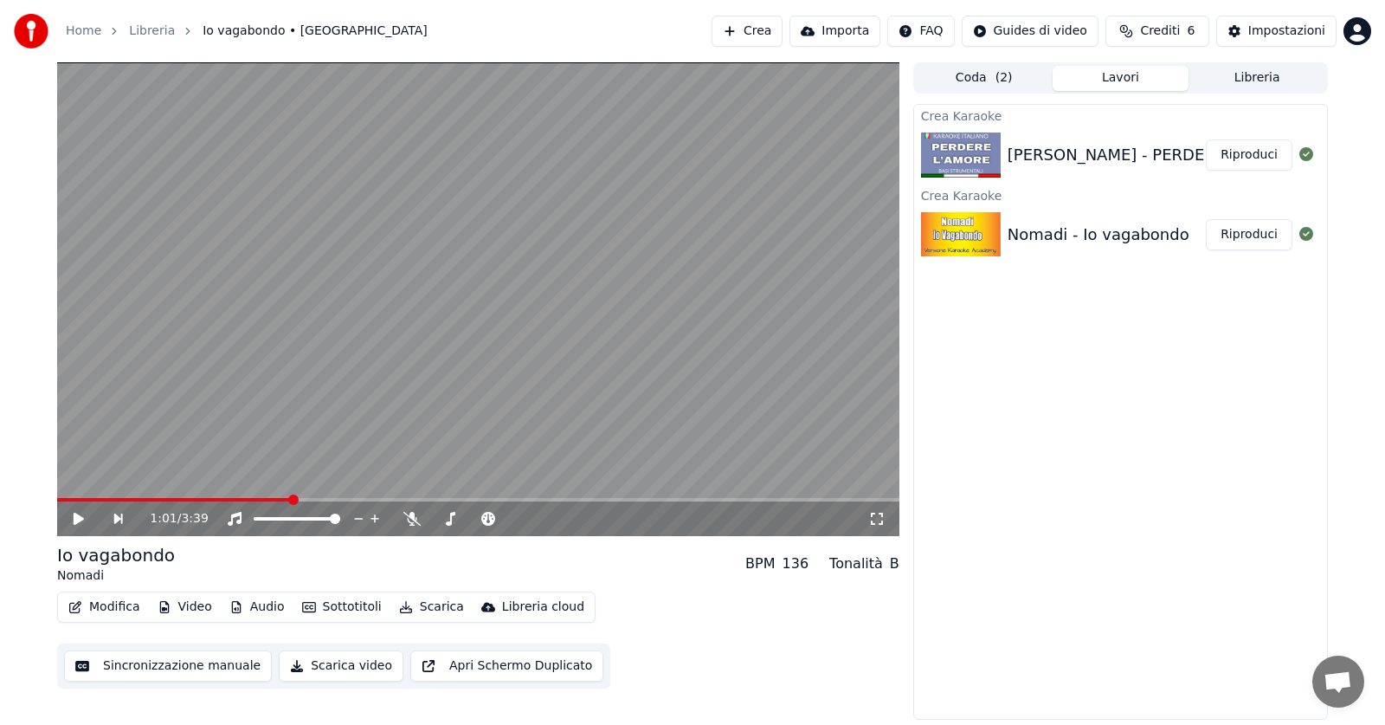
click at [75, 519] on icon at bounding box center [79, 518] width 10 height 12
click at [82, 520] on icon at bounding box center [78, 518] width 9 height 10
click at [1246, 158] on button "Riproduci" at bounding box center [1249, 154] width 87 height 31
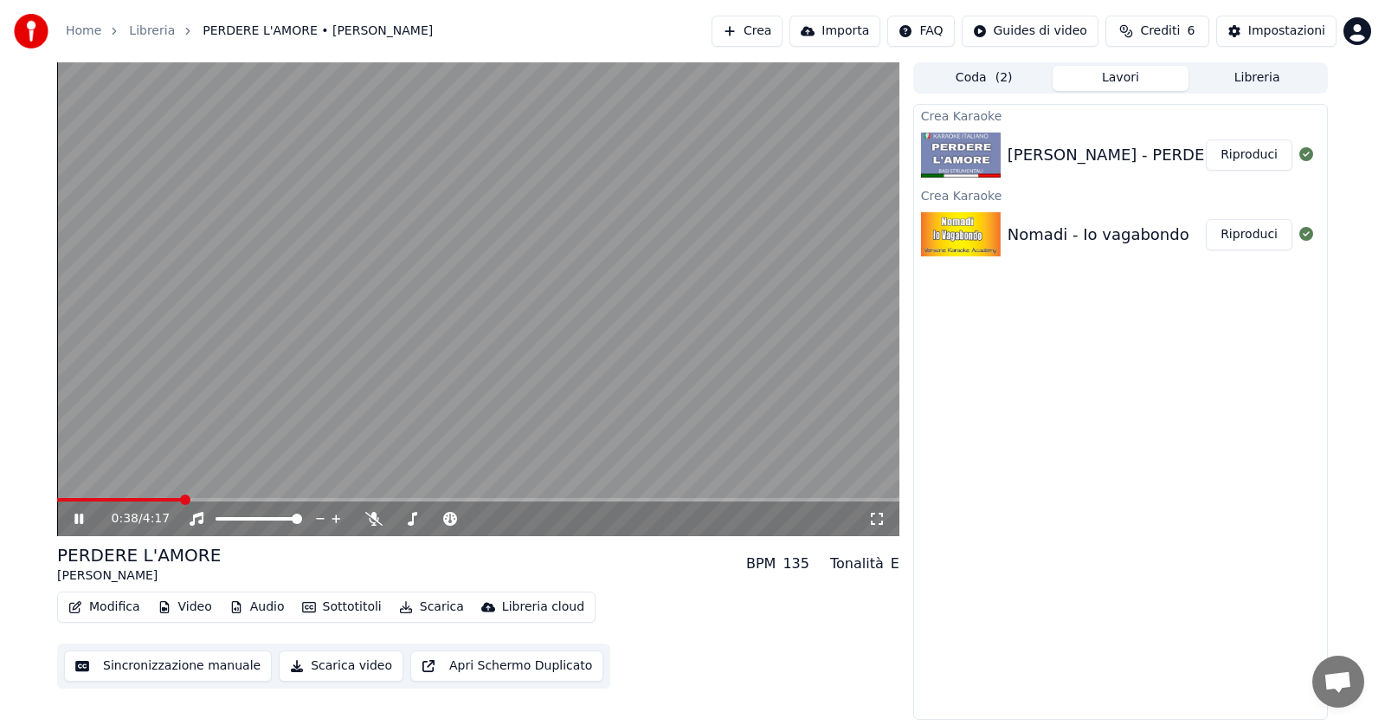
click at [76, 517] on icon at bounding box center [78, 518] width 9 height 10
click at [772, 31] on button "Crea" at bounding box center [747, 31] width 71 height 31
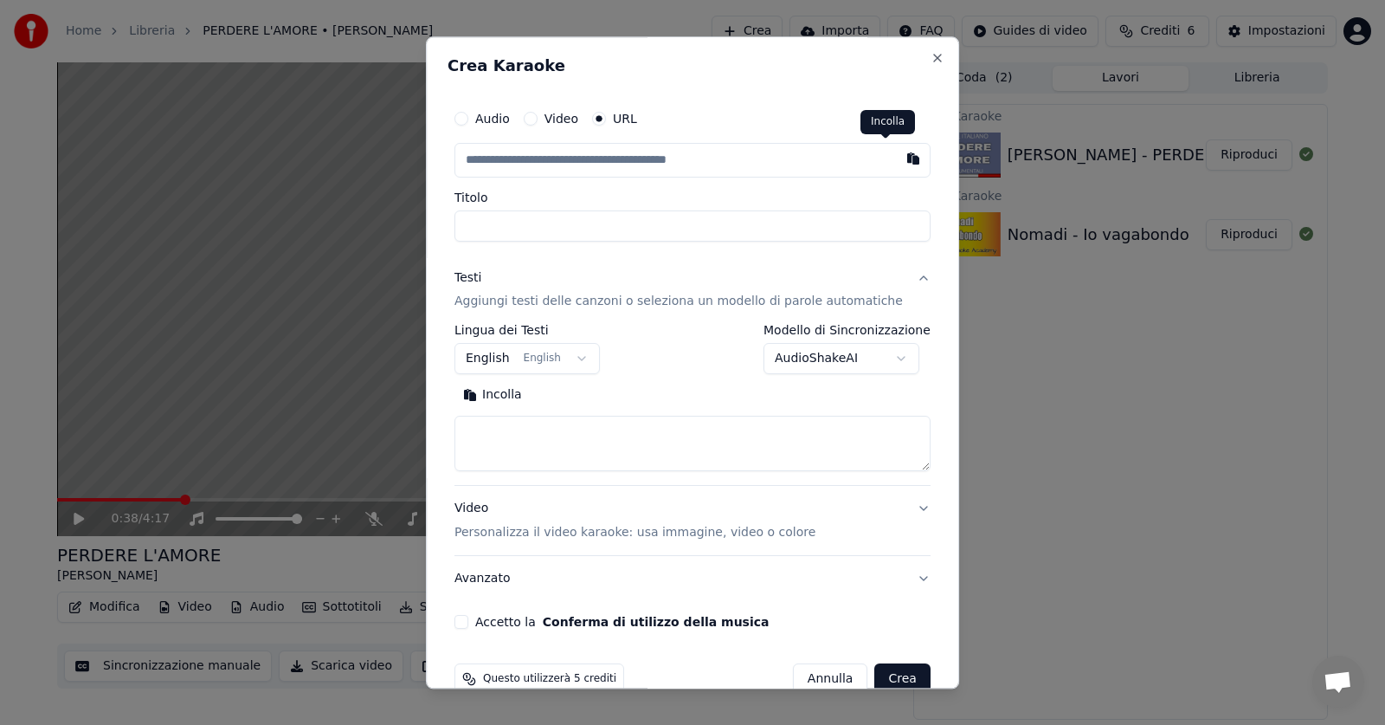
click at [896, 160] on button "button" at bounding box center [913, 158] width 35 height 31
type input "**********"
click at [486, 398] on button "Incolla" at bounding box center [492, 396] width 76 height 28
type textarea "**********"
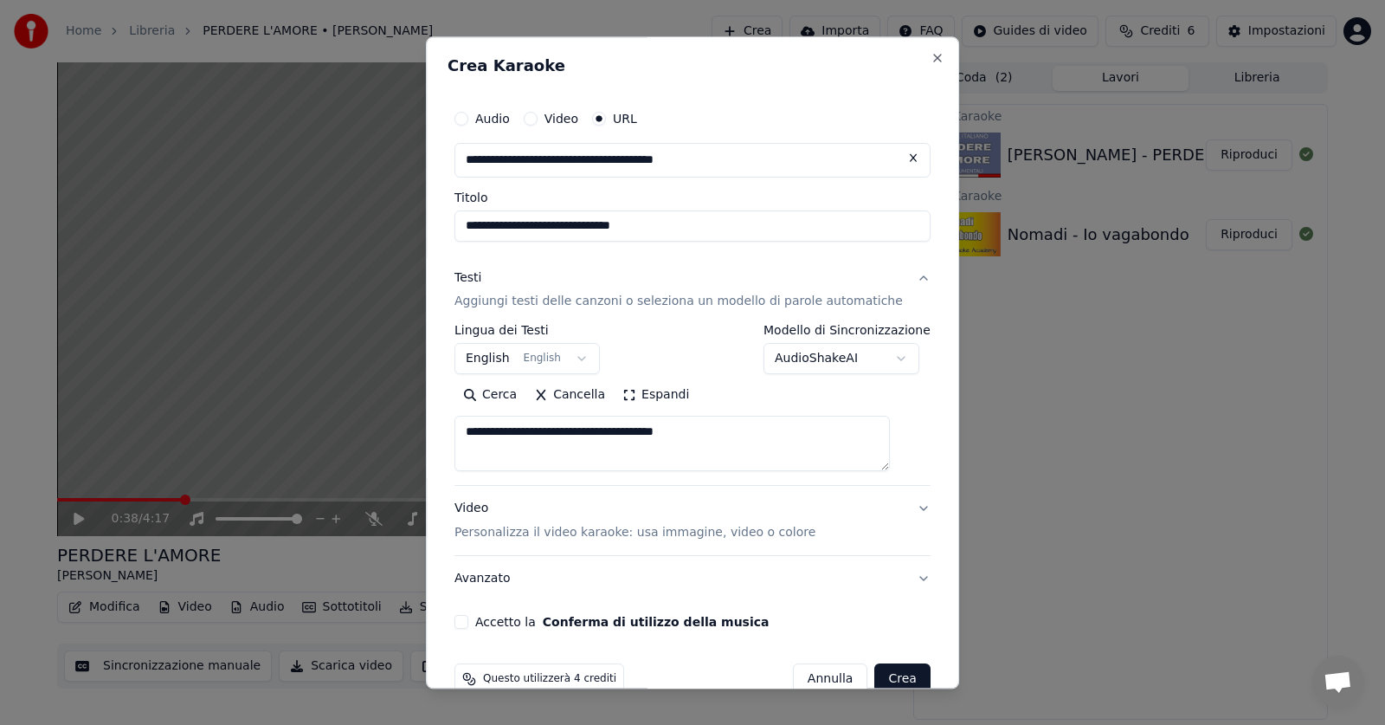
scroll to position [35, 0]
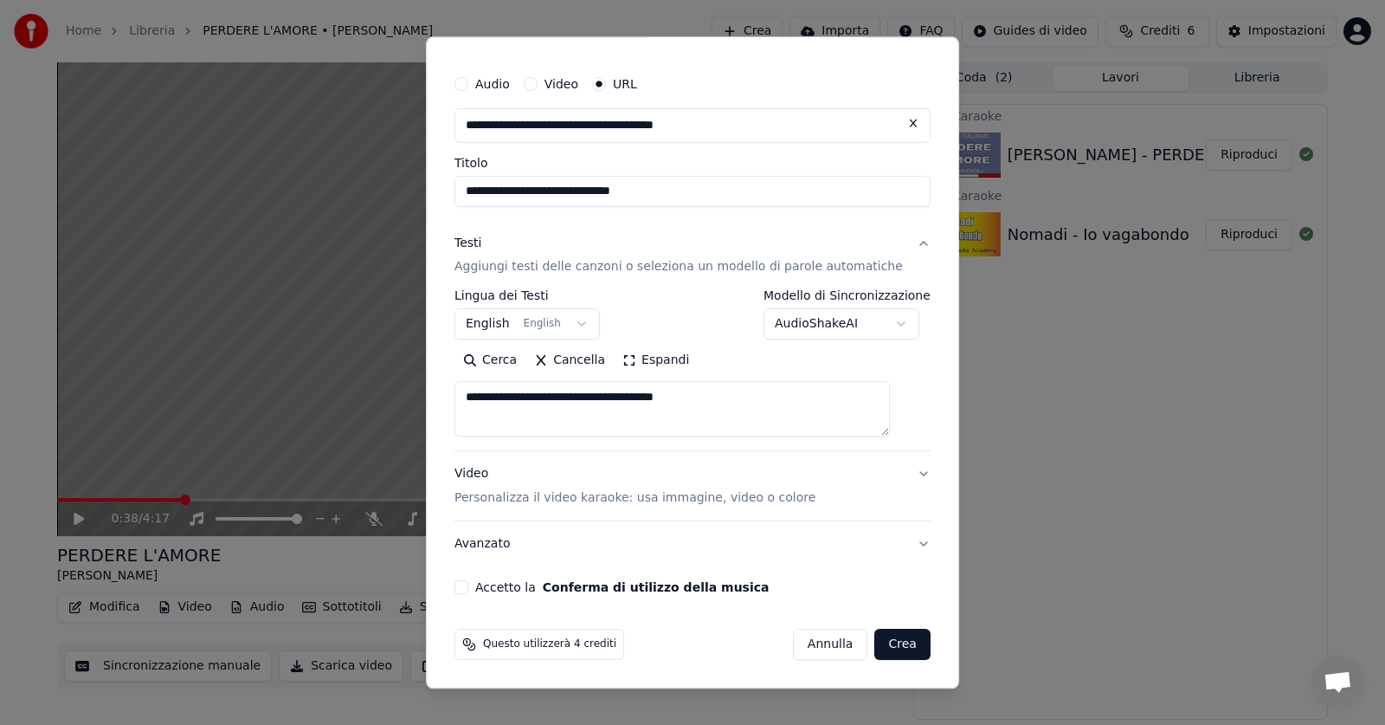
click at [468, 588] on button "Accetto la Conferma di utilizzo della musica" at bounding box center [461, 588] width 14 height 14
click at [875, 647] on button "Crea" at bounding box center [902, 644] width 55 height 31
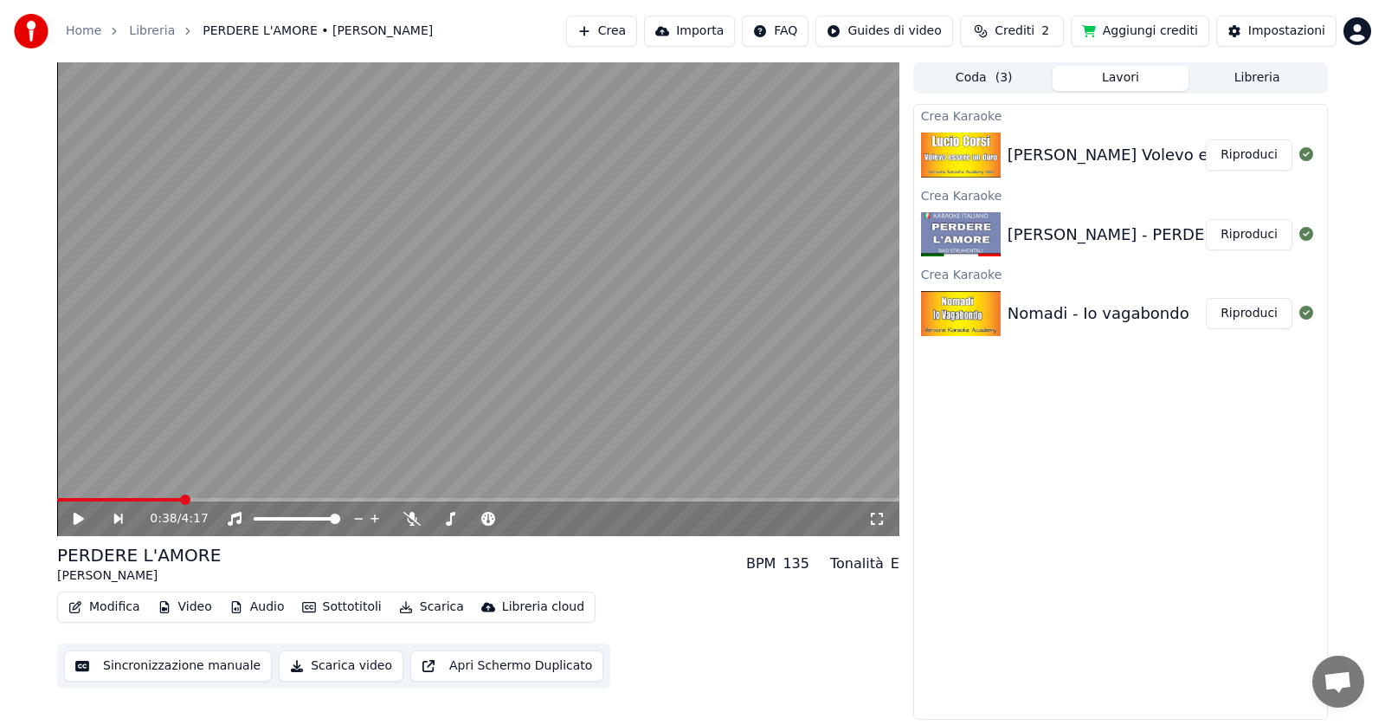
click at [627, 31] on button "Crea" at bounding box center [601, 31] width 71 height 31
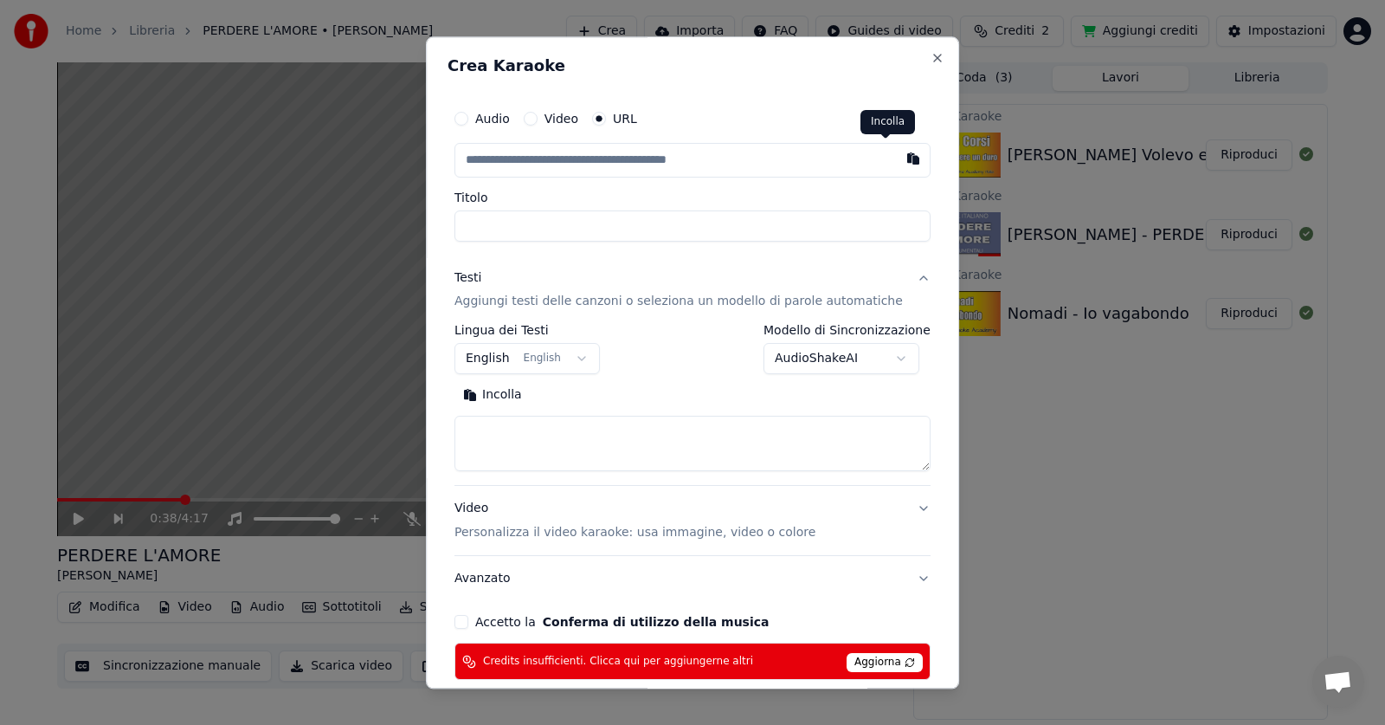
click at [896, 157] on button "button" at bounding box center [913, 158] width 35 height 31
type input "**********"
click at [789, 229] on input "Titolo" at bounding box center [692, 225] width 476 height 31
click at [506, 396] on button "Incolla" at bounding box center [492, 396] width 76 height 28
type textarea "**********"
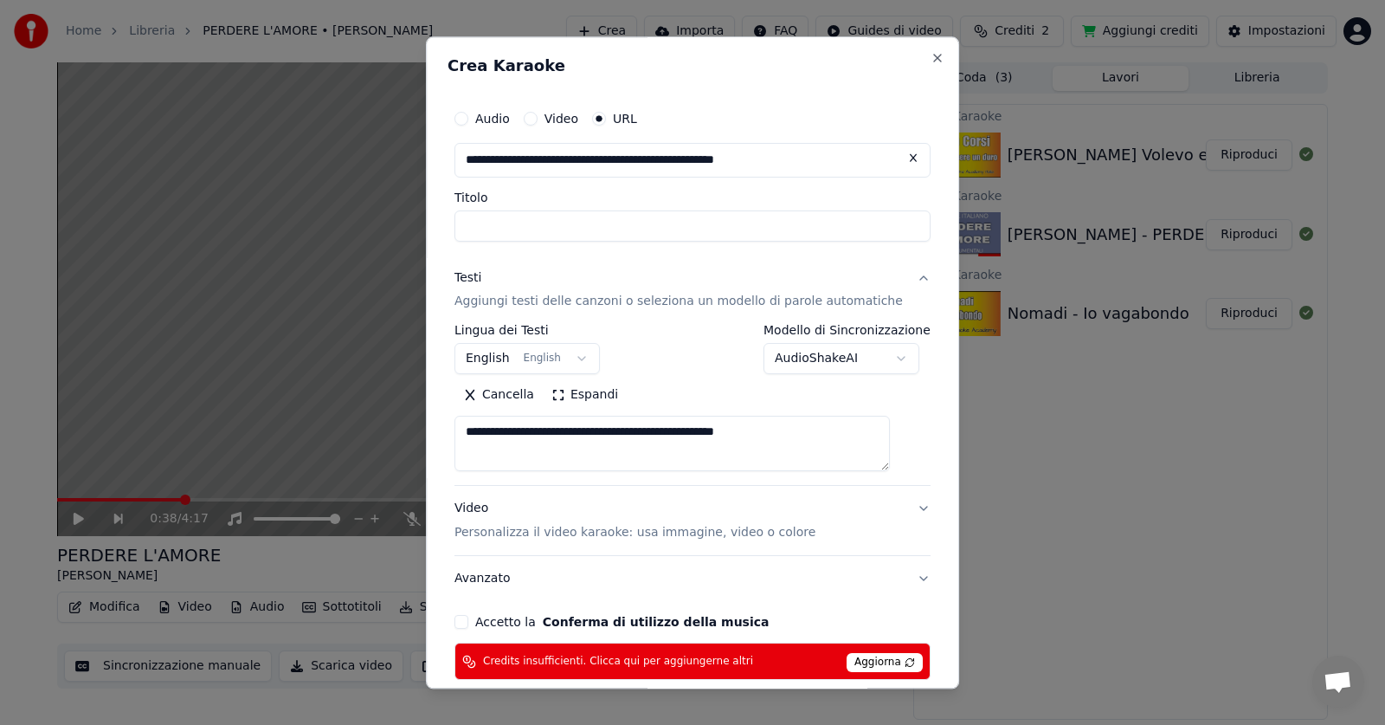
click at [875, 660] on span "Aggiorna" at bounding box center [885, 663] width 76 height 19
click at [879, 658] on span "Aggiorna" at bounding box center [885, 663] width 76 height 19
click at [468, 623] on button "Accetto la Conferma di utilizzo della musica" at bounding box center [461, 622] width 14 height 14
click at [866, 654] on span "Aggiorna" at bounding box center [885, 663] width 76 height 19
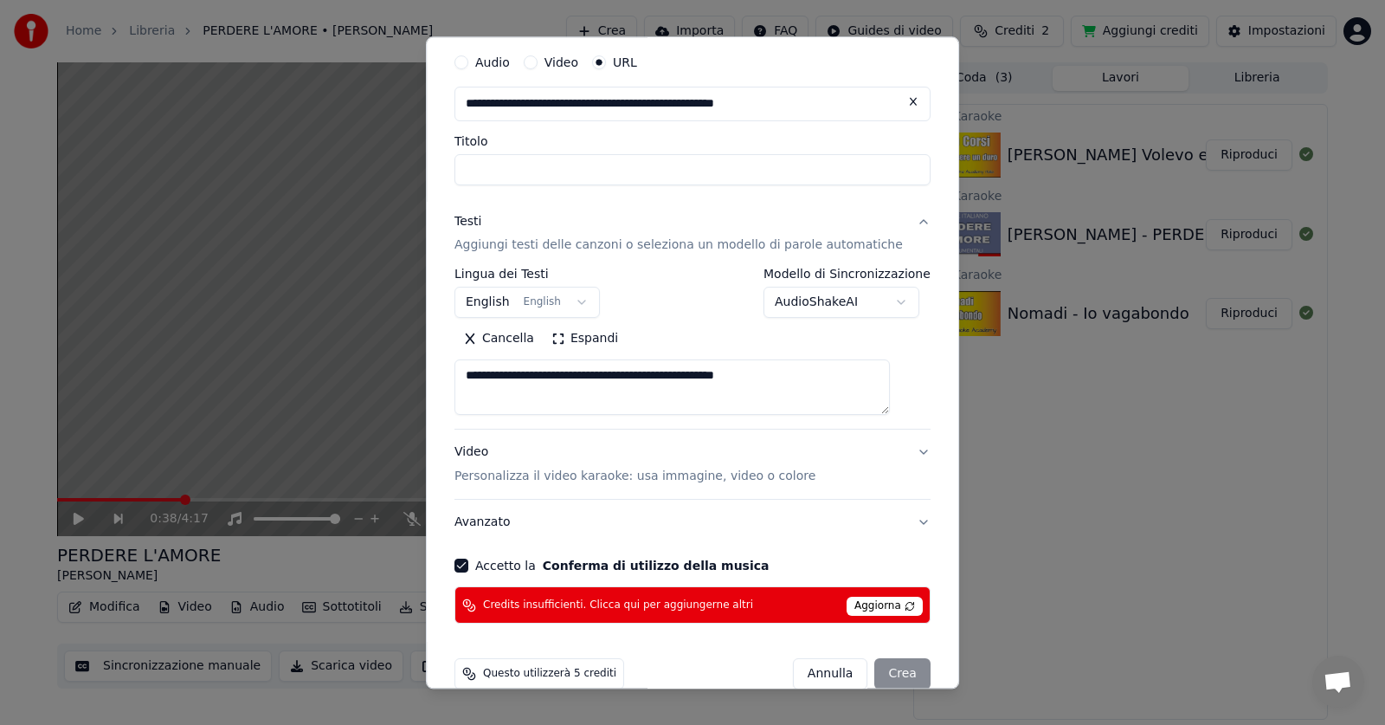
scroll to position [85, 0]
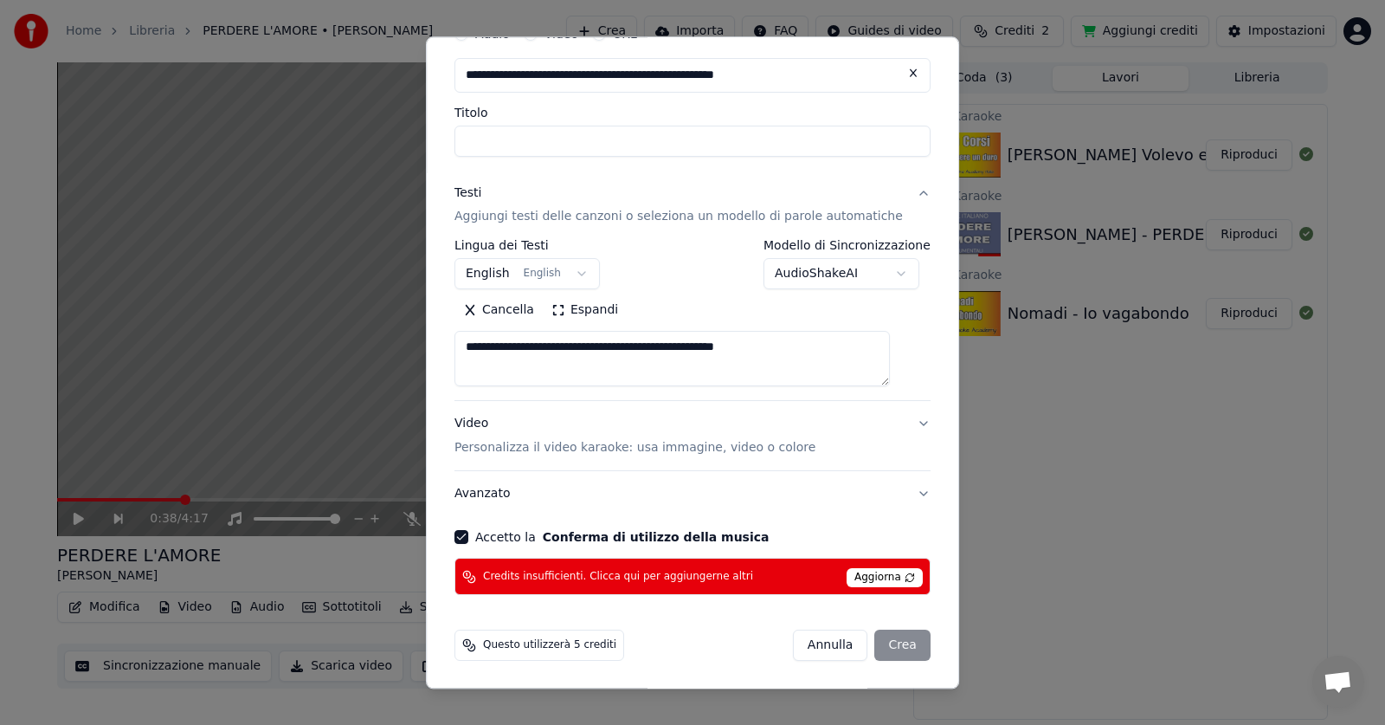
click at [882, 650] on div "[PERSON_NAME]" at bounding box center [862, 645] width 138 height 31
click at [525, 132] on input "Titolo" at bounding box center [692, 141] width 476 height 31
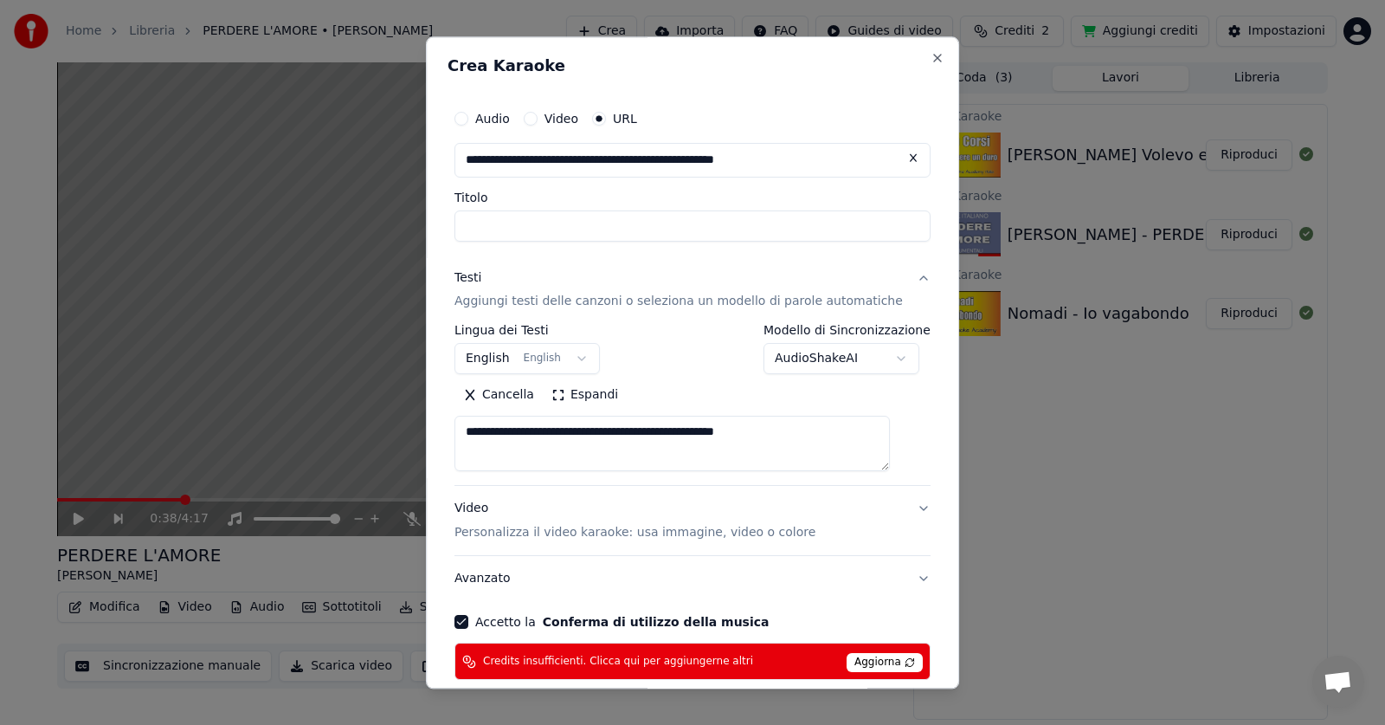
drag, startPoint x: 480, startPoint y: 159, endPoint x: 844, endPoint y: 161, distance: 363.6
click at [844, 161] on input "**********" at bounding box center [692, 160] width 476 height 35
click at [896, 160] on button "button" at bounding box center [913, 158] width 35 height 31
type input "**********"
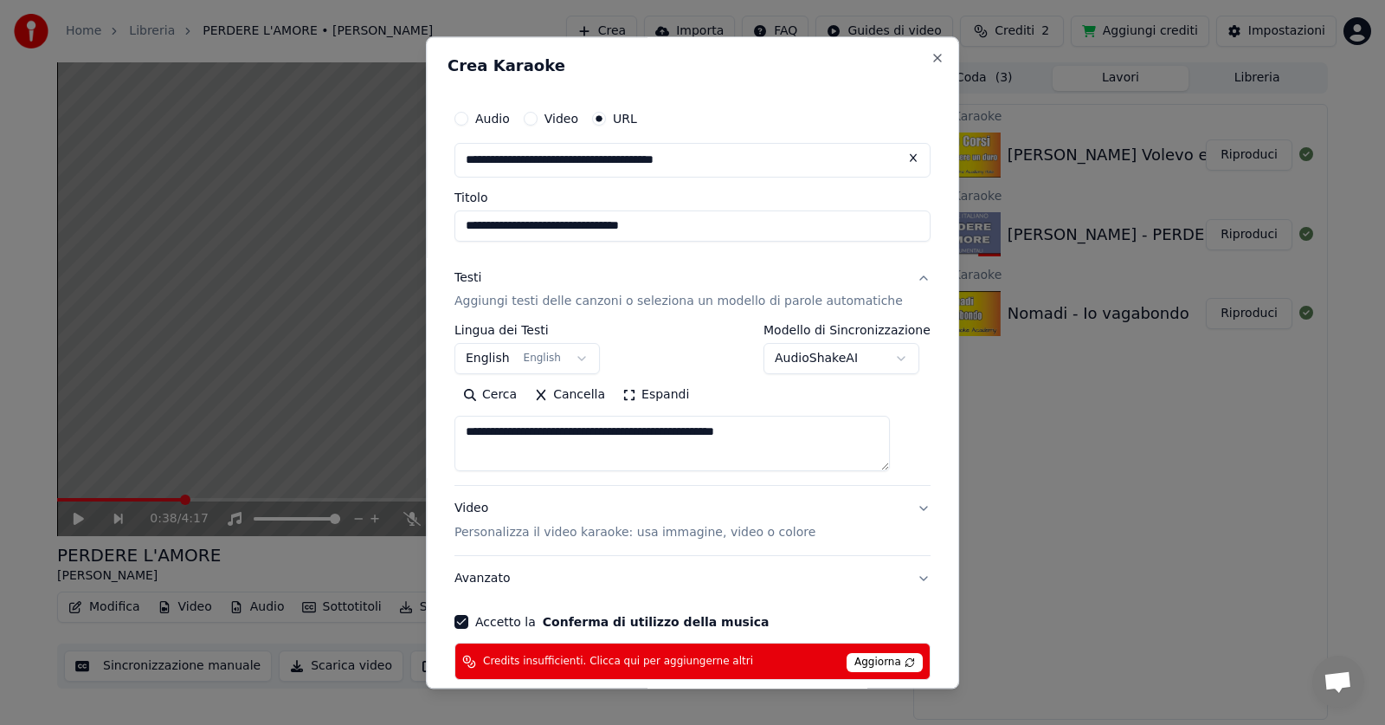
scroll to position [85, 0]
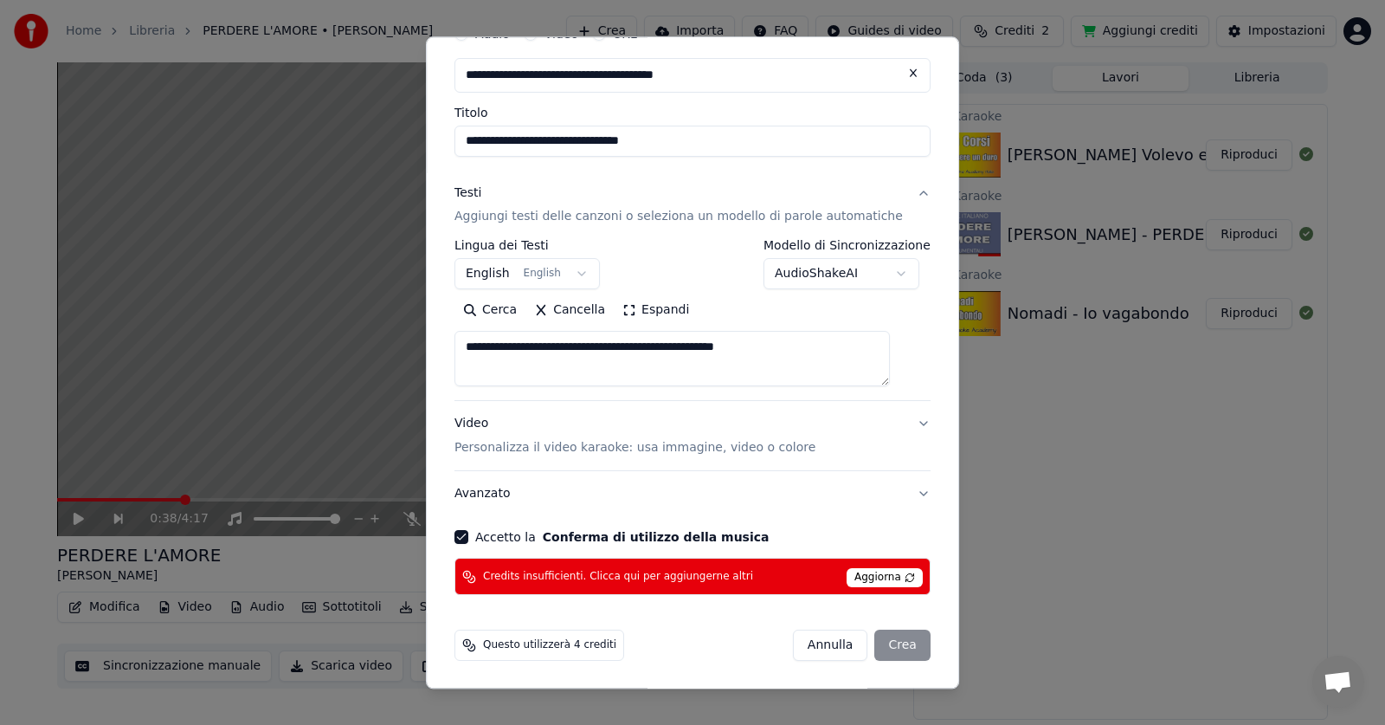
click at [874, 648] on div "[PERSON_NAME]" at bounding box center [862, 645] width 138 height 31
click at [854, 574] on span "Aggiorna" at bounding box center [885, 578] width 76 height 19
click at [886, 648] on div "[PERSON_NAME]" at bounding box center [862, 645] width 138 height 31
click at [884, 635] on div "[PERSON_NAME]" at bounding box center [862, 645] width 138 height 31
click at [880, 630] on div "[PERSON_NAME]" at bounding box center [862, 645] width 138 height 31
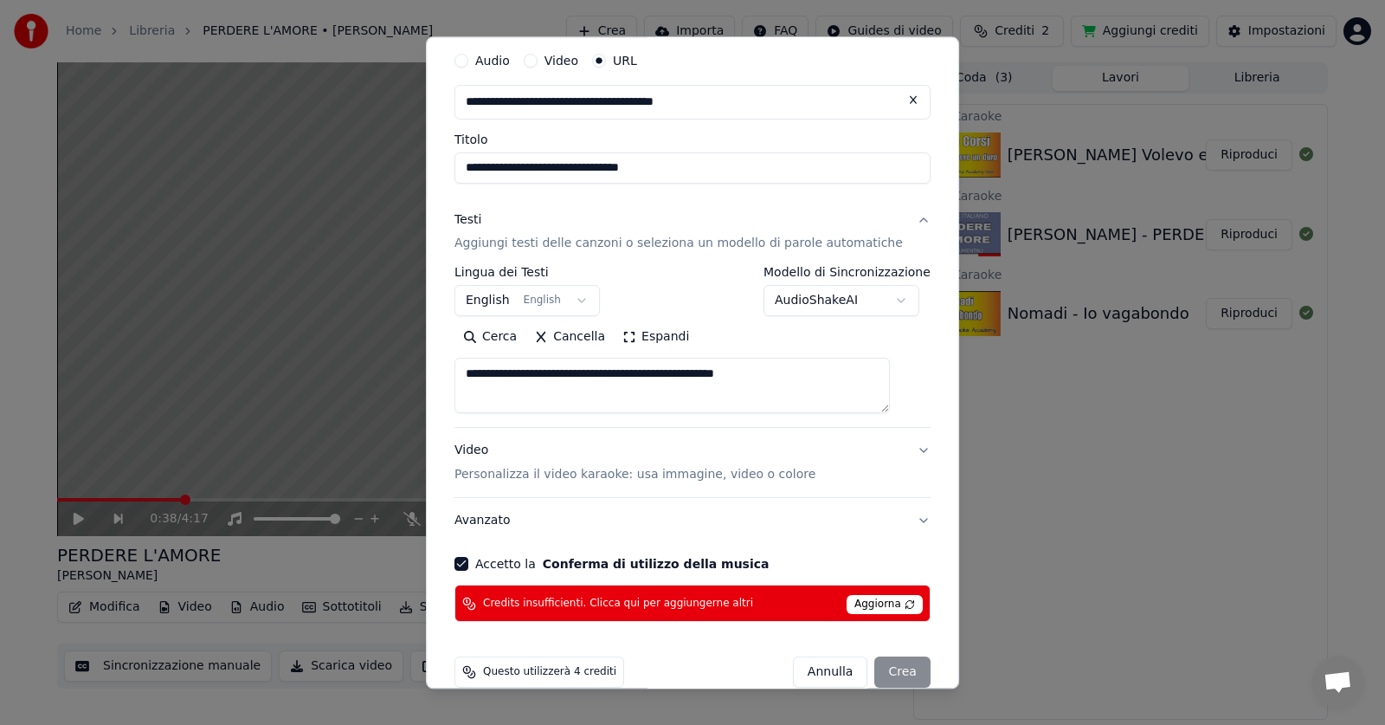
scroll to position [50, 0]
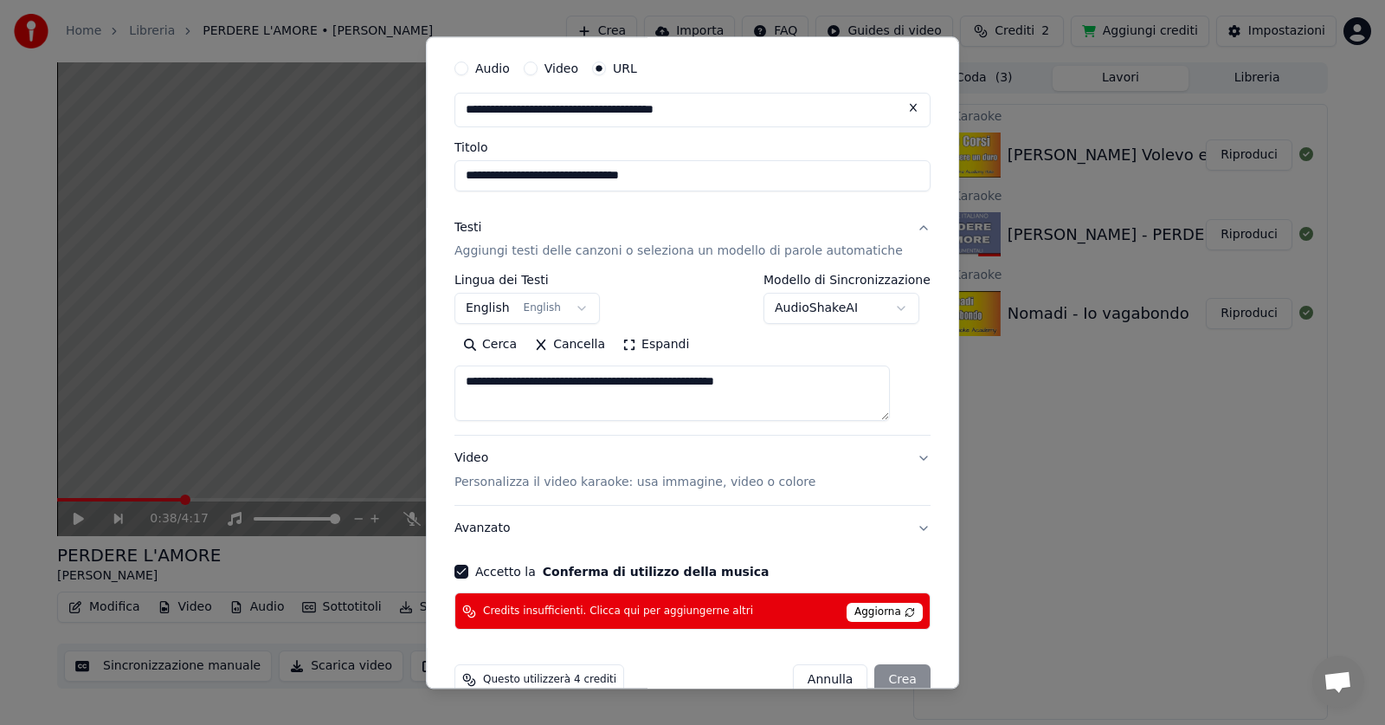
drag, startPoint x: 1051, startPoint y: 488, endPoint x: 1038, endPoint y: 460, distance: 31.4
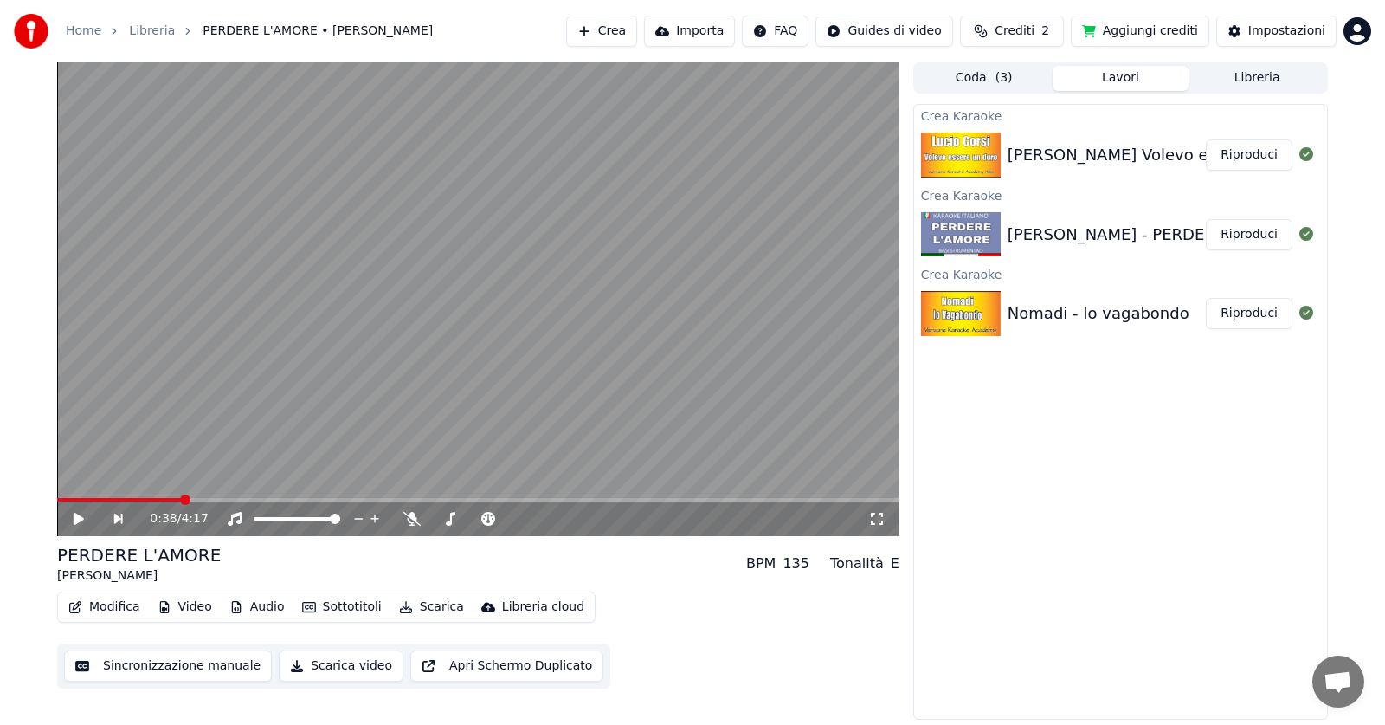
click at [629, 23] on button "Crea" at bounding box center [601, 31] width 71 height 31
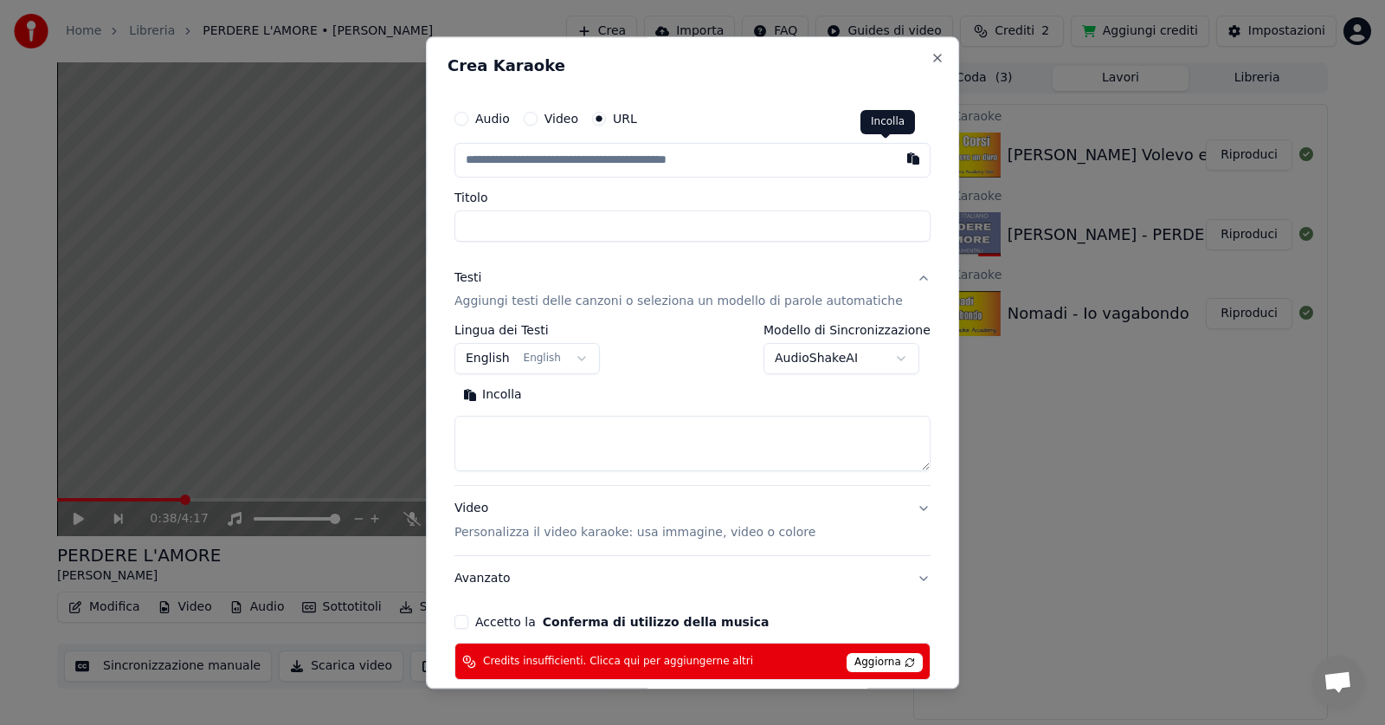
click at [896, 164] on button "button" at bounding box center [913, 158] width 35 height 31
type input "**********"
click at [498, 389] on button "Incolla" at bounding box center [492, 396] width 76 height 28
type textarea "**********"
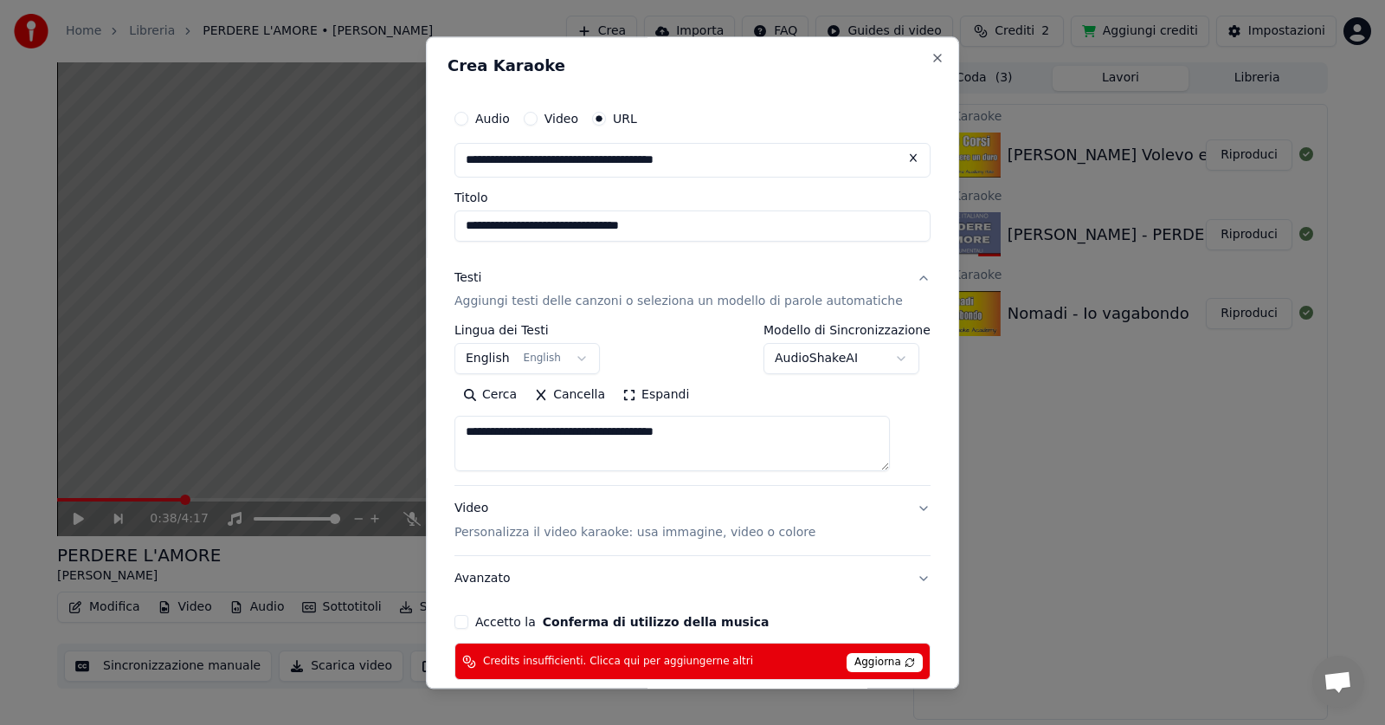
scroll to position [85, 0]
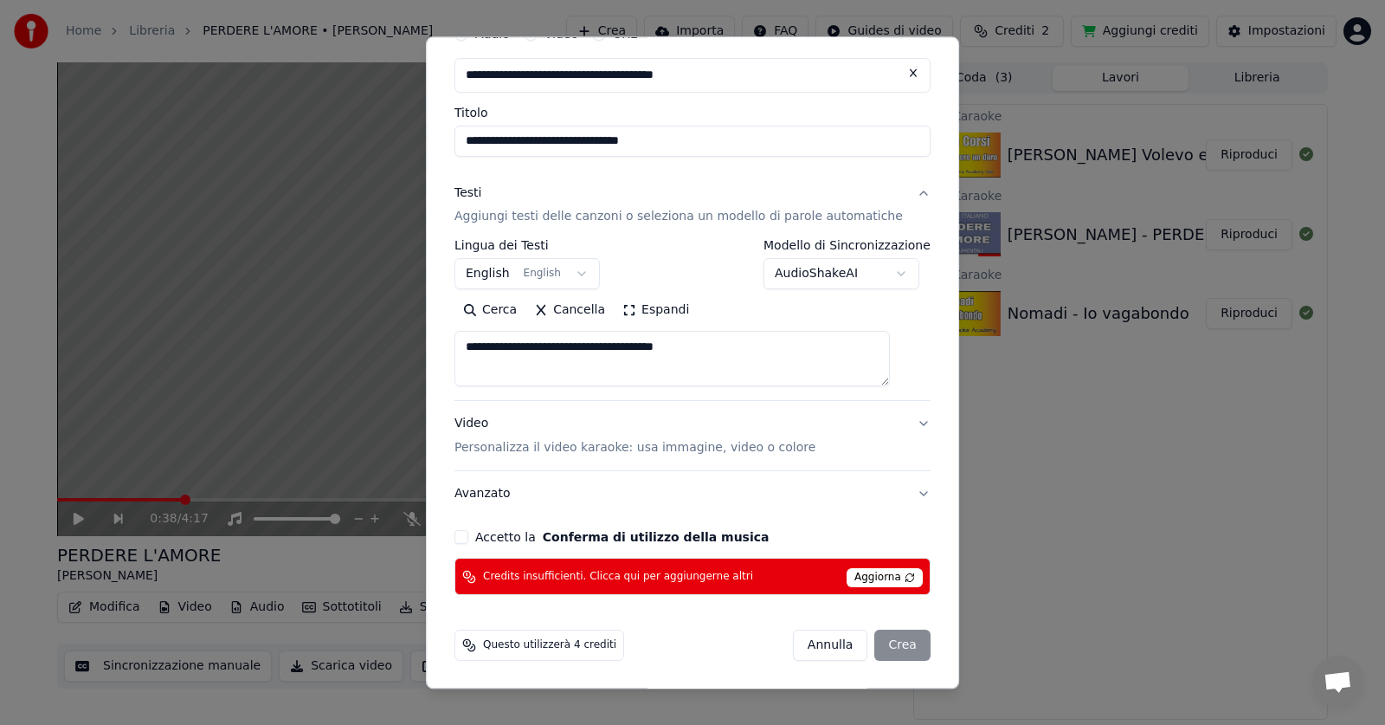
click at [468, 532] on button "Accetto la Conferma di utilizzo della musica" at bounding box center [461, 538] width 14 height 14
click at [880, 644] on div "[PERSON_NAME]" at bounding box center [862, 645] width 138 height 31
click at [536, 647] on span "Questo utilizzerà 4 crediti" at bounding box center [549, 646] width 133 height 14
click at [865, 580] on span "Aggiorna" at bounding box center [885, 578] width 76 height 19
click at [866, 577] on span "Aggiorna" at bounding box center [885, 578] width 76 height 19
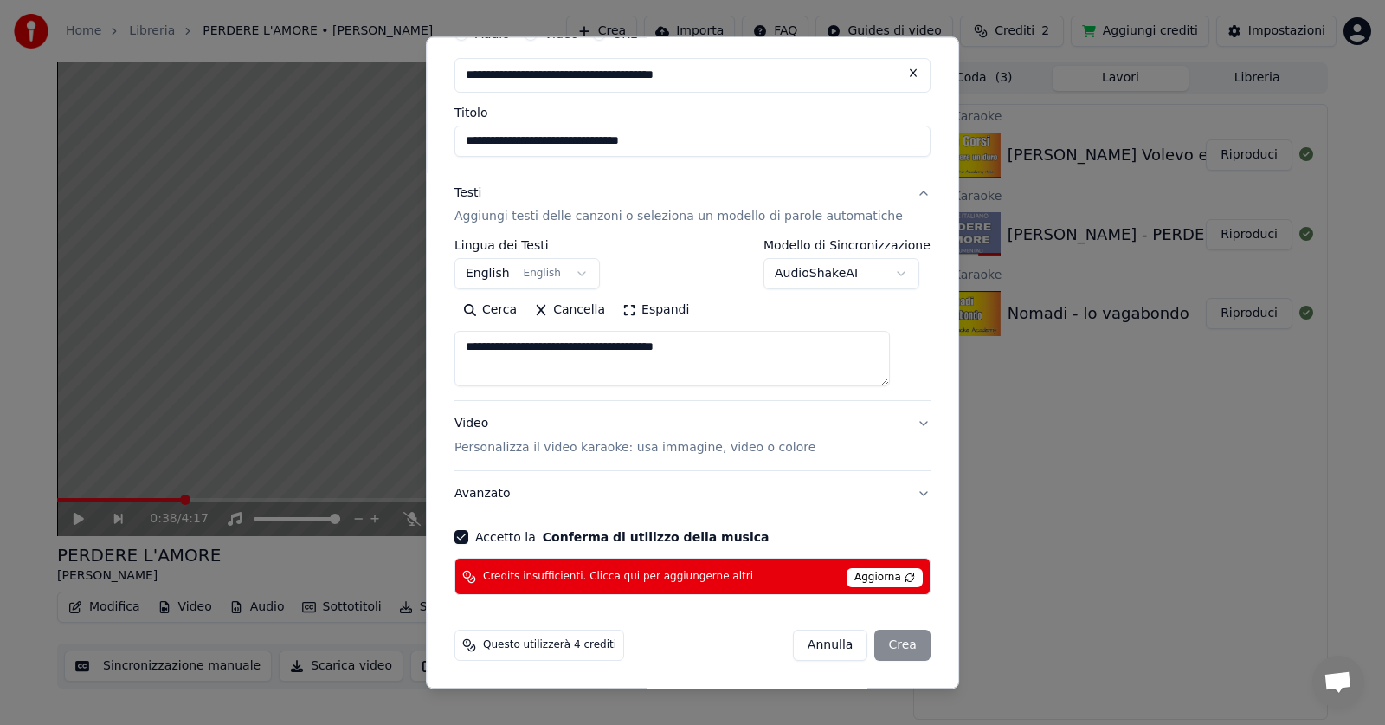
click at [868, 575] on span "Aggiorna" at bounding box center [885, 578] width 76 height 19
click at [866, 574] on span "Aggiorna" at bounding box center [885, 578] width 76 height 19
click at [875, 646] on div "[PERSON_NAME]" at bounding box center [862, 645] width 138 height 31
click at [871, 647] on div "[PERSON_NAME]" at bounding box center [862, 645] width 138 height 31
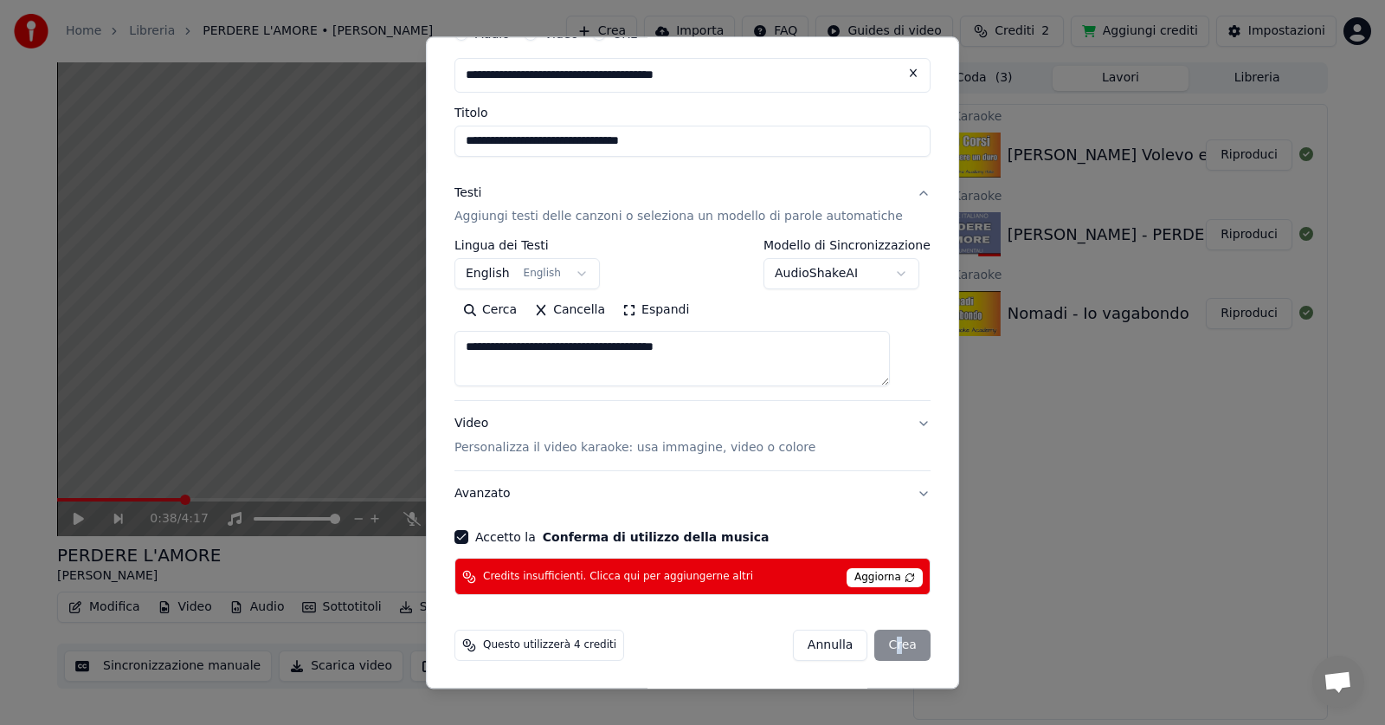
click at [814, 639] on button "Annulla" at bounding box center [830, 645] width 75 height 31
select select
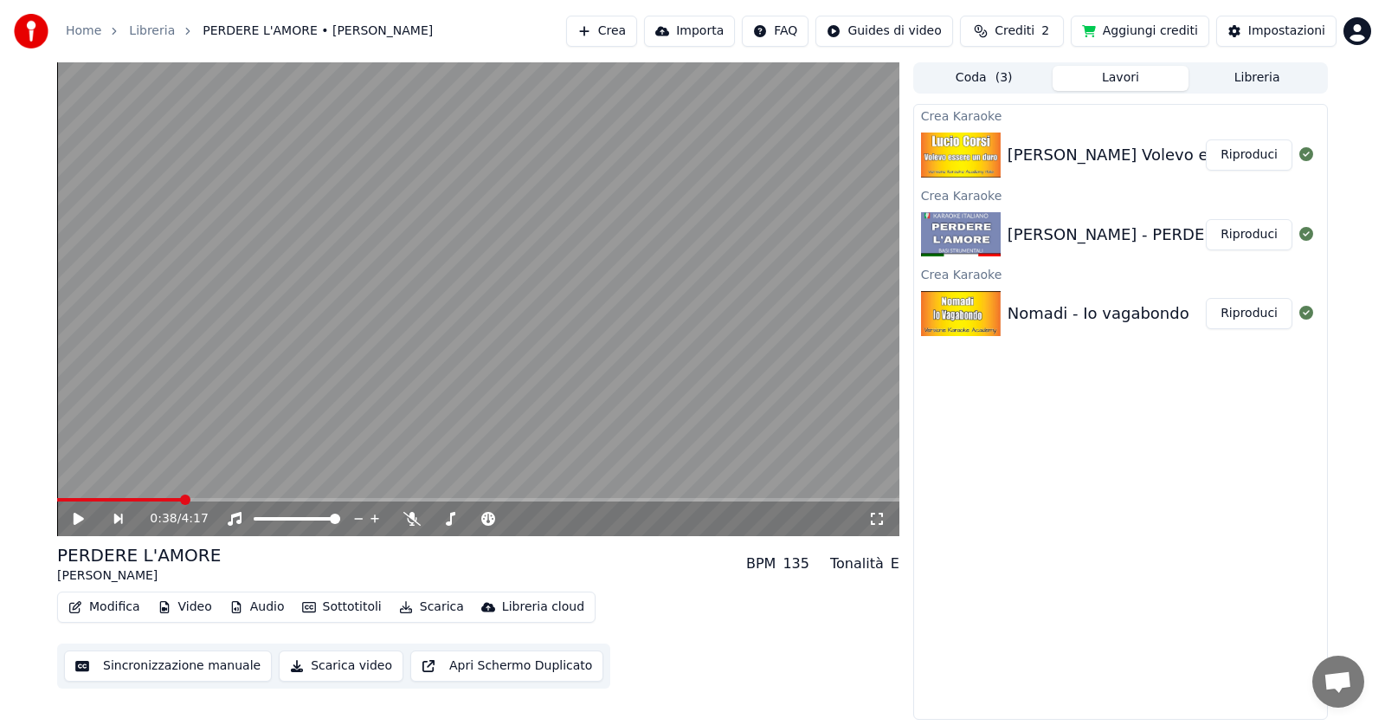
click at [725, 33] on button "Importa" at bounding box center [689, 31] width 91 height 31
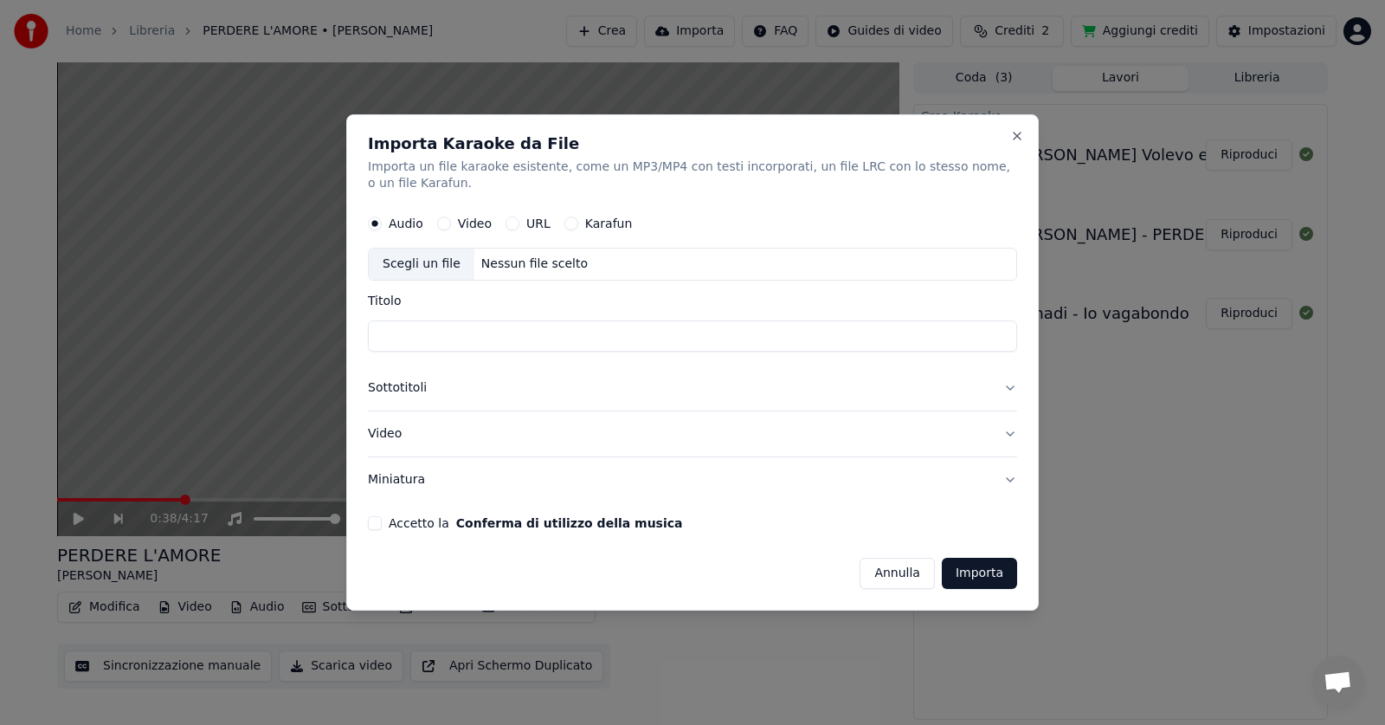
click at [517, 227] on div "URL" at bounding box center [528, 224] width 45 height 14
click at [510, 221] on button "URL" at bounding box center [513, 224] width 14 height 14
drag, startPoint x: 494, startPoint y: 266, endPoint x: 493, endPoint y: 277, distance: 11.4
drag, startPoint x: 510, startPoint y: 262, endPoint x: 507, endPoint y: 284, distance: 21.8
drag, startPoint x: 436, startPoint y: 343, endPoint x: 435, endPoint y: 334, distance: 8.8
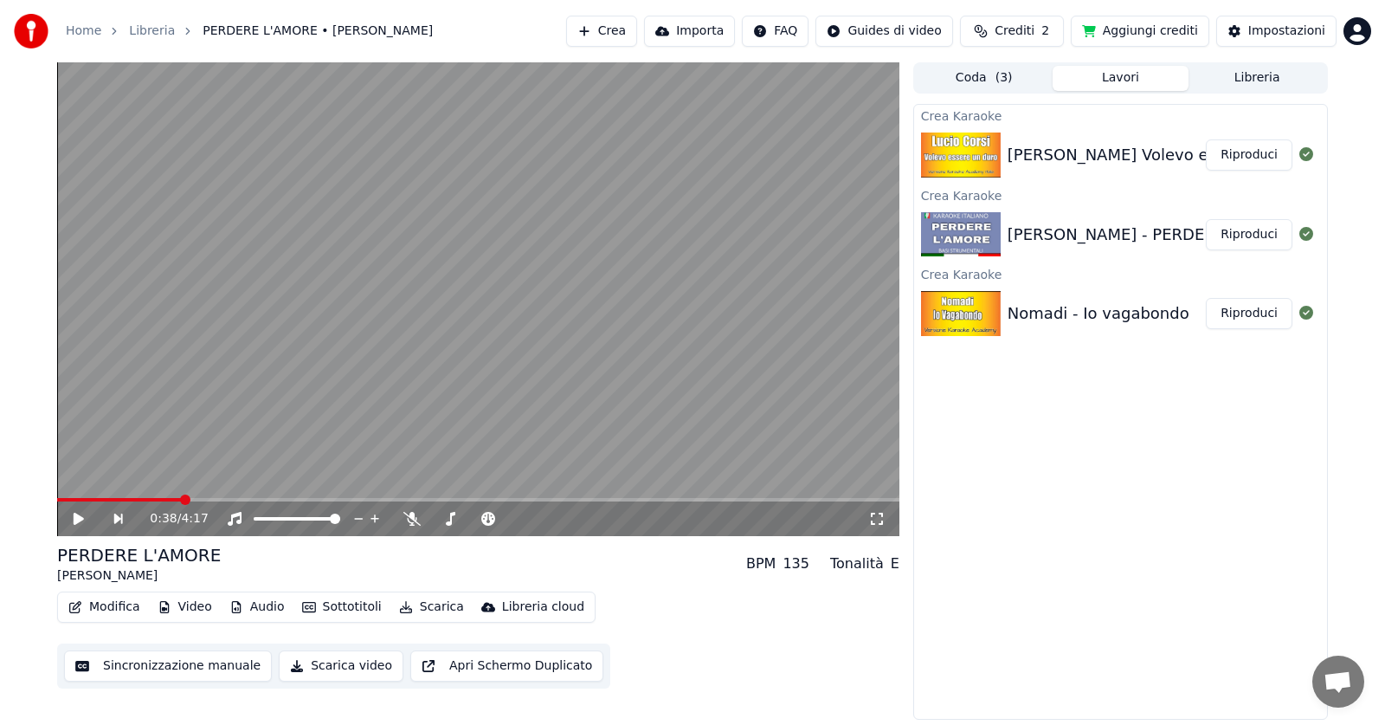
click at [713, 28] on button "Importa" at bounding box center [689, 31] width 91 height 31
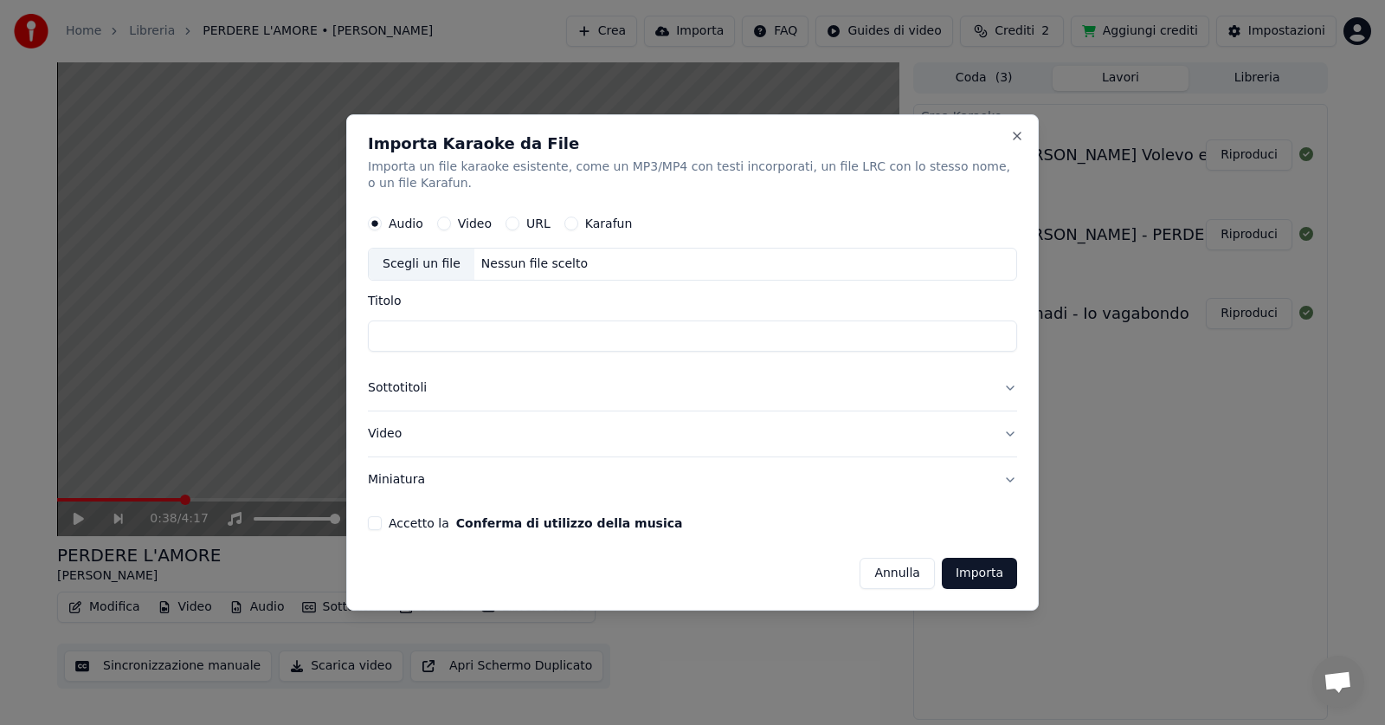
click at [509, 224] on button "URL" at bounding box center [513, 224] width 14 height 14
click at [1001, 263] on button "button" at bounding box center [999, 263] width 35 height 31
type input "**********"
click at [377, 519] on button "Accetto la Conferma di utilizzo della musica" at bounding box center [375, 524] width 14 height 14
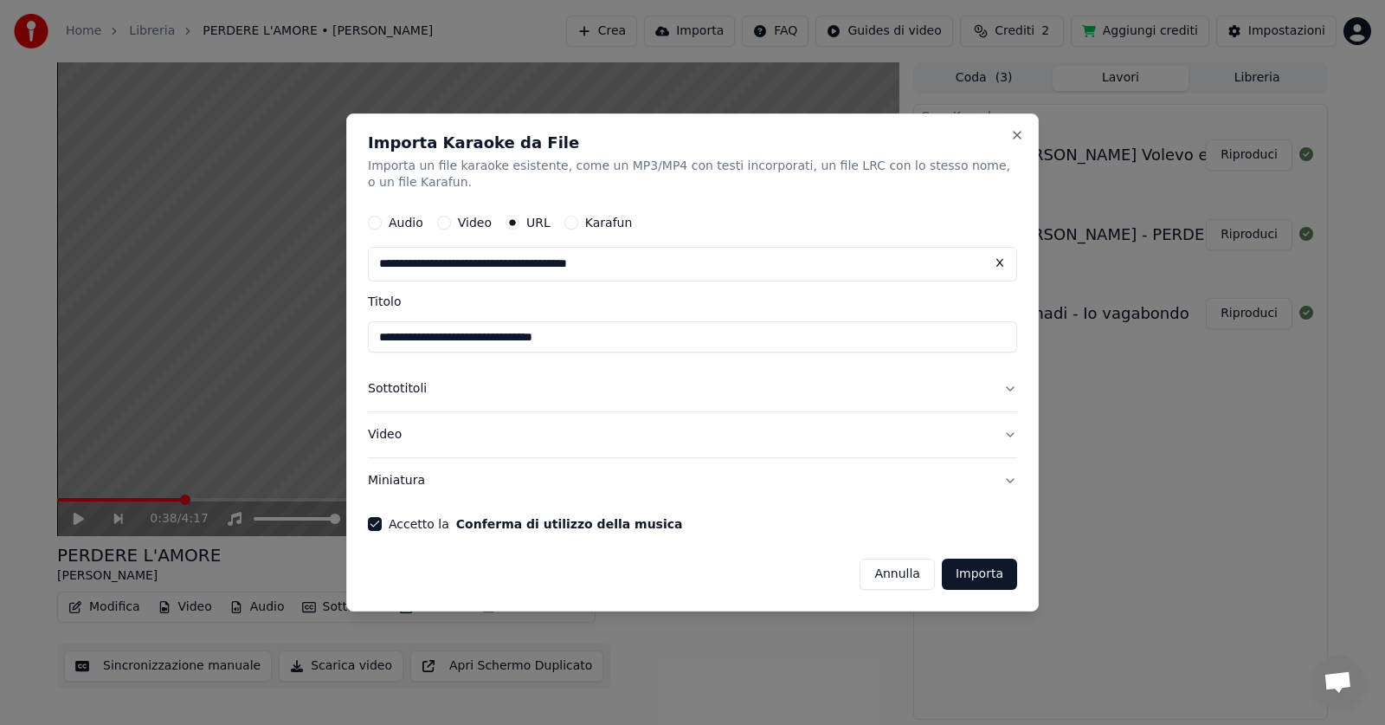
click at [990, 571] on button "Importa" at bounding box center [979, 573] width 75 height 31
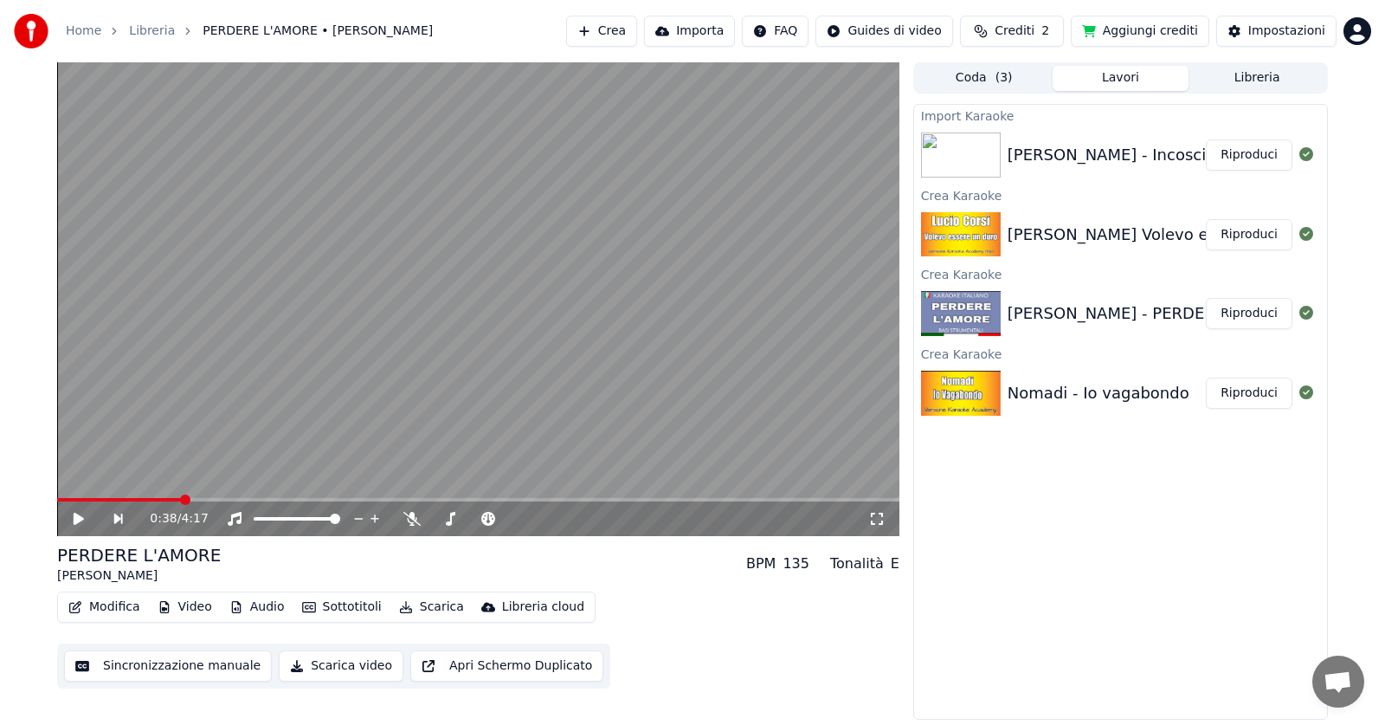
click at [714, 33] on button "Importa" at bounding box center [689, 31] width 91 height 31
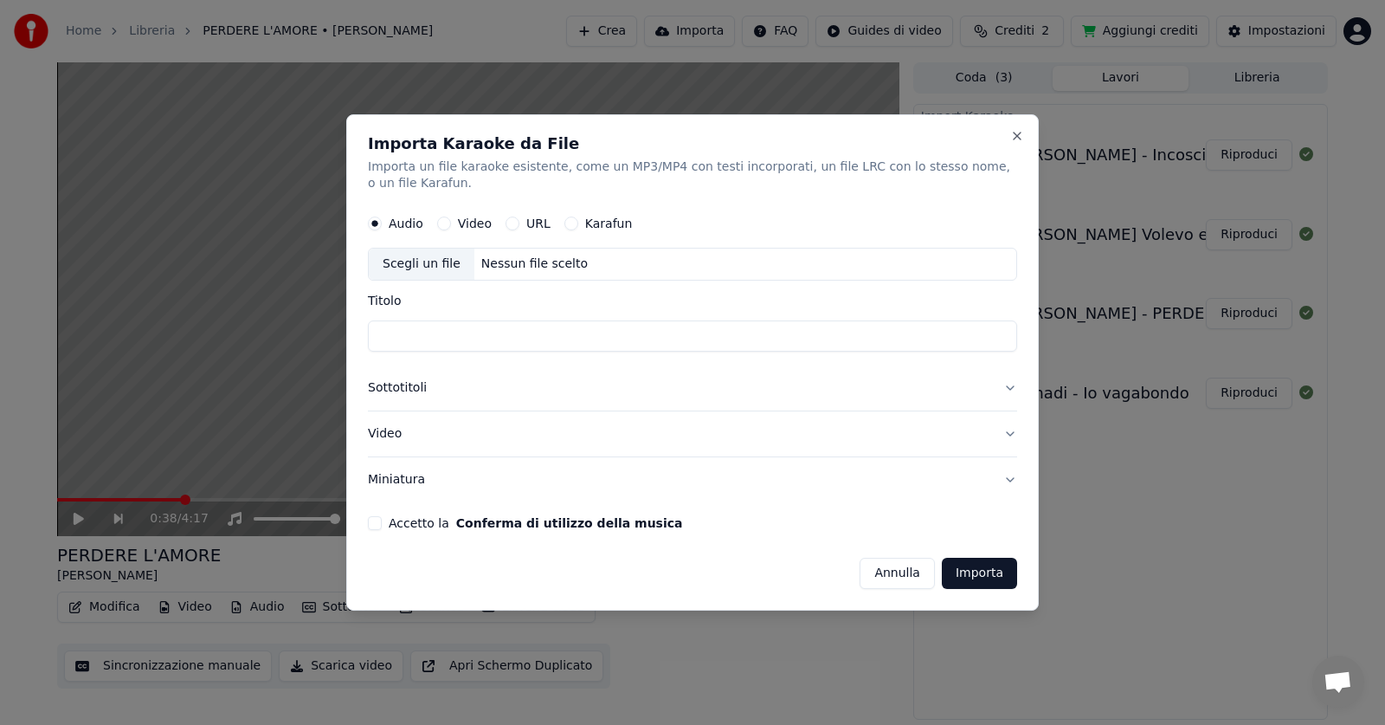
click at [511, 222] on button "URL" at bounding box center [513, 224] width 14 height 14
click at [995, 258] on button "button" at bounding box center [999, 263] width 35 height 31
type input "**********"
click at [375, 516] on form "**********" at bounding box center [692, 398] width 649 height 384
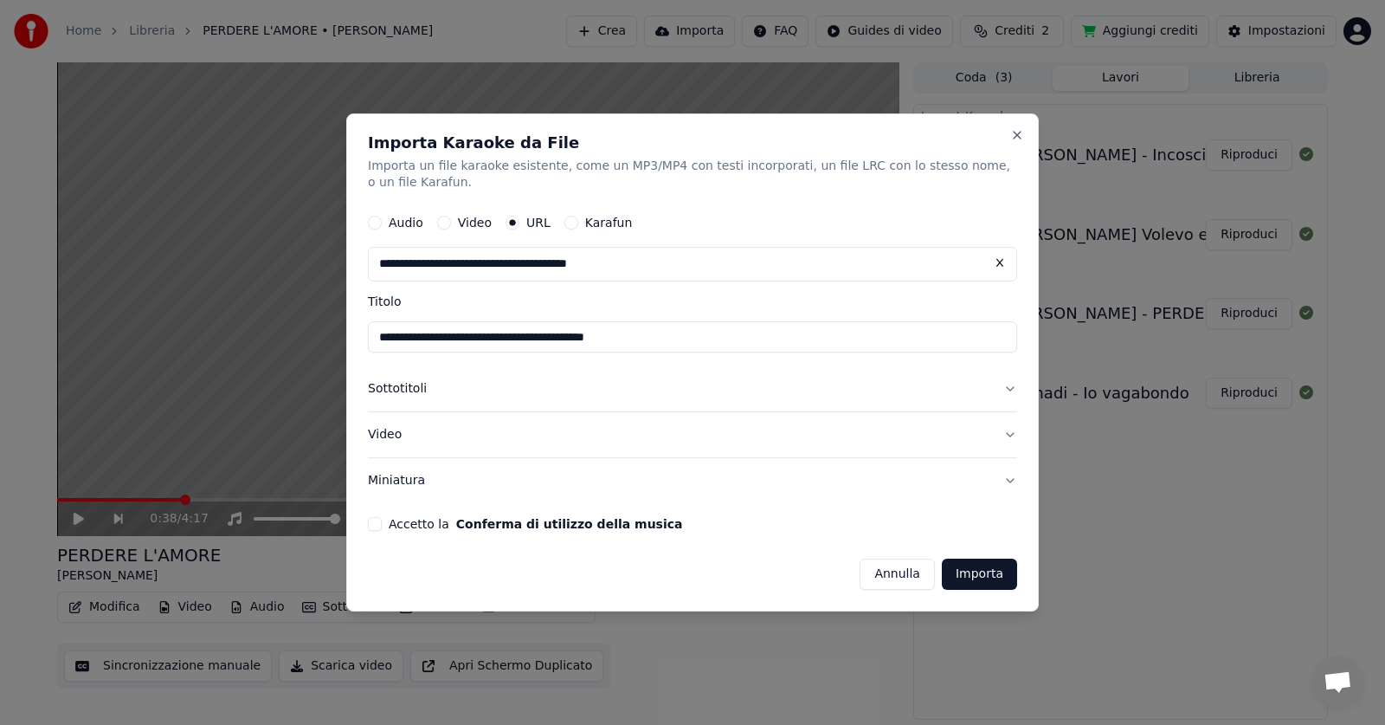
click at [380, 524] on button "Accetto la Conferma di utilizzo della musica" at bounding box center [375, 524] width 14 height 14
click at [984, 571] on button "Importa" at bounding box center [979, 573] width 75 height 31
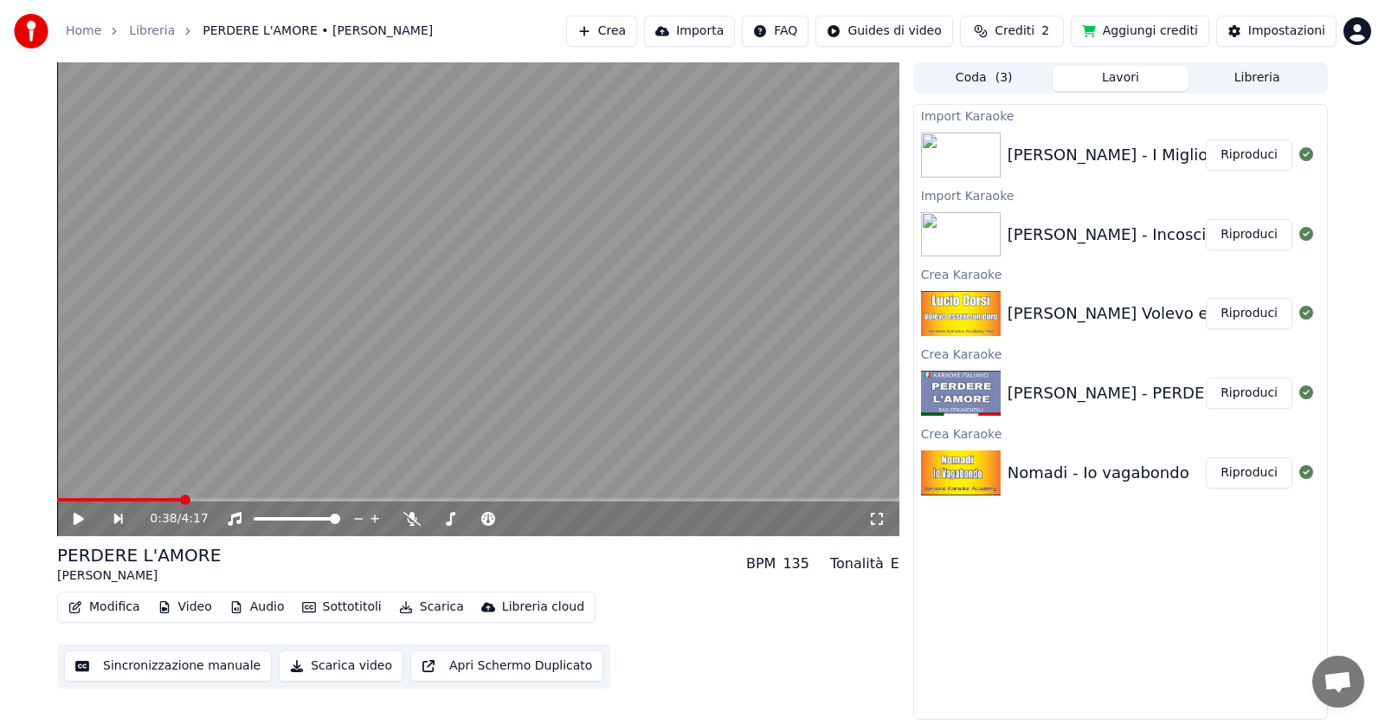
click at [970, 145] on img at bounding box center [961, 154] width 80 height 45
click at [1245, 151] on button "Riproduci" at bounding box center [1249, 154] width 87 height 31
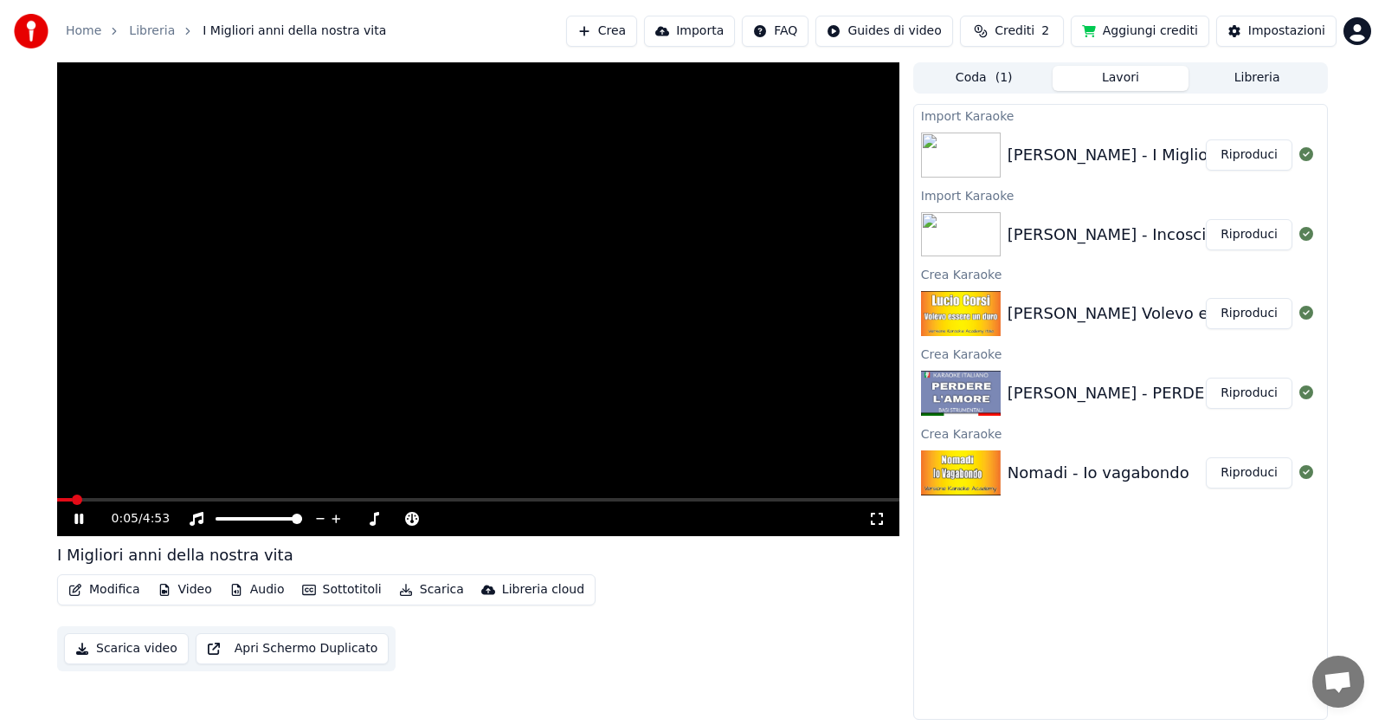
click at [83, 523] on icon at bounding box center [78, 518] width 9 height 10
click at [718, 33] on button "Importa" at bounding box center [689, 31] width 91 height 31
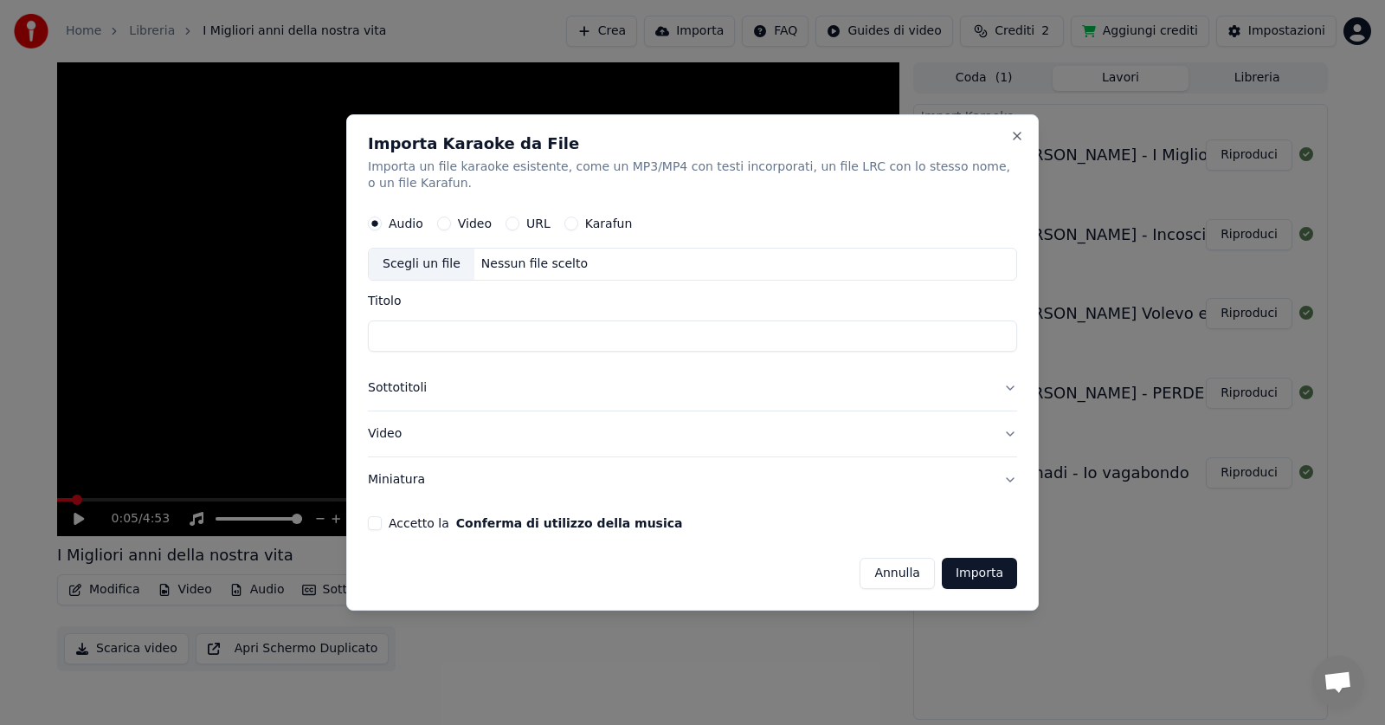
click at [512, 223] on button "URL" at bounding box center [513, 224] width 14 height 14
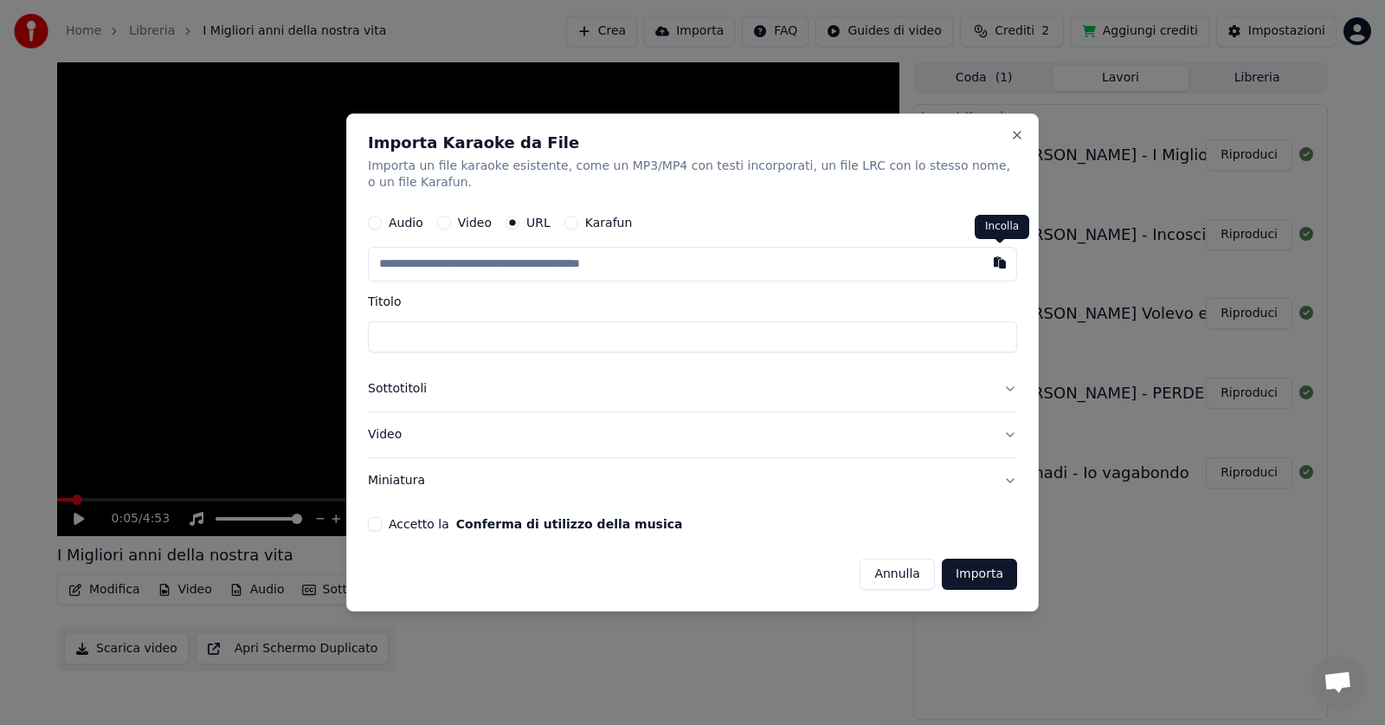
click at [1002, 267] on button "button" at bounding box center [999, 263] width 35 height 31
type input "**********"
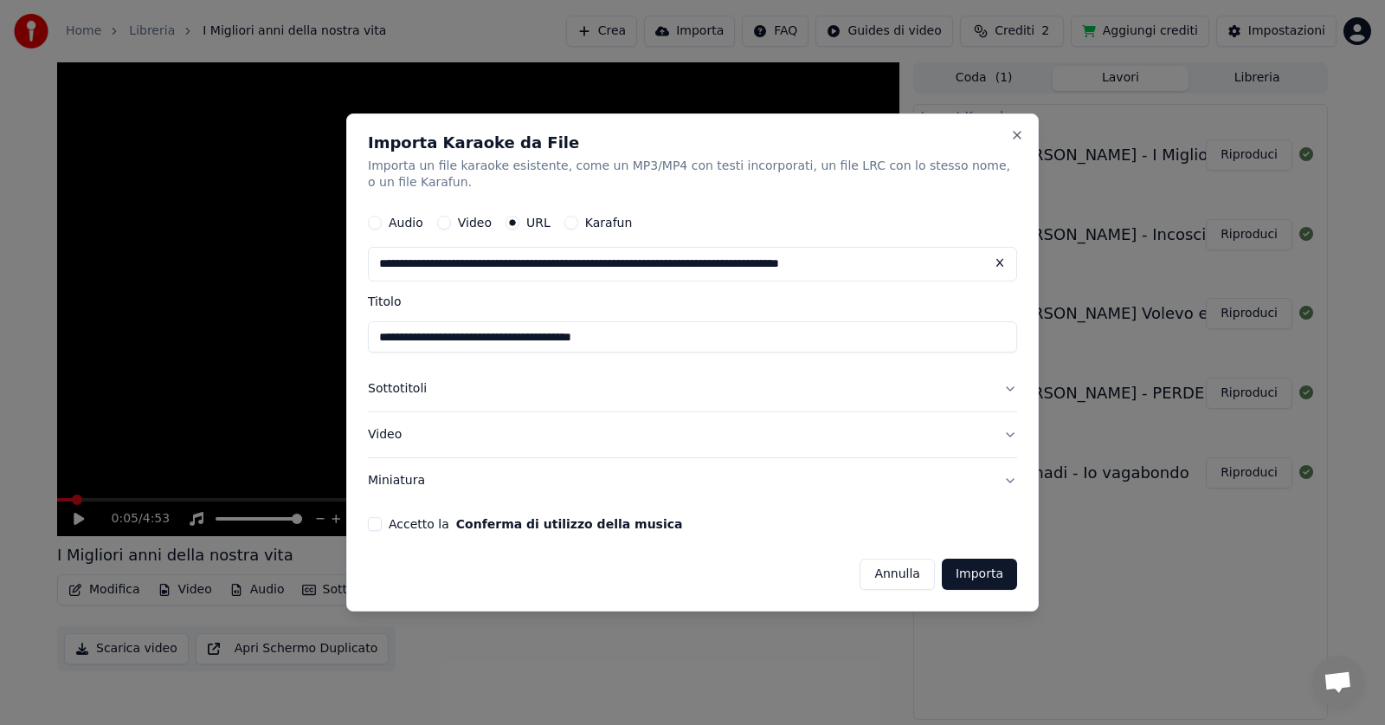
type input "**********"
click at [370, 526] on button "Accetto la Conferma di utilizzo della musica" at bounding box center [375, 524] width 14 height 14
click at [978, 570] on button "Importa" at bounding box center [979, 573] width 75 height 31
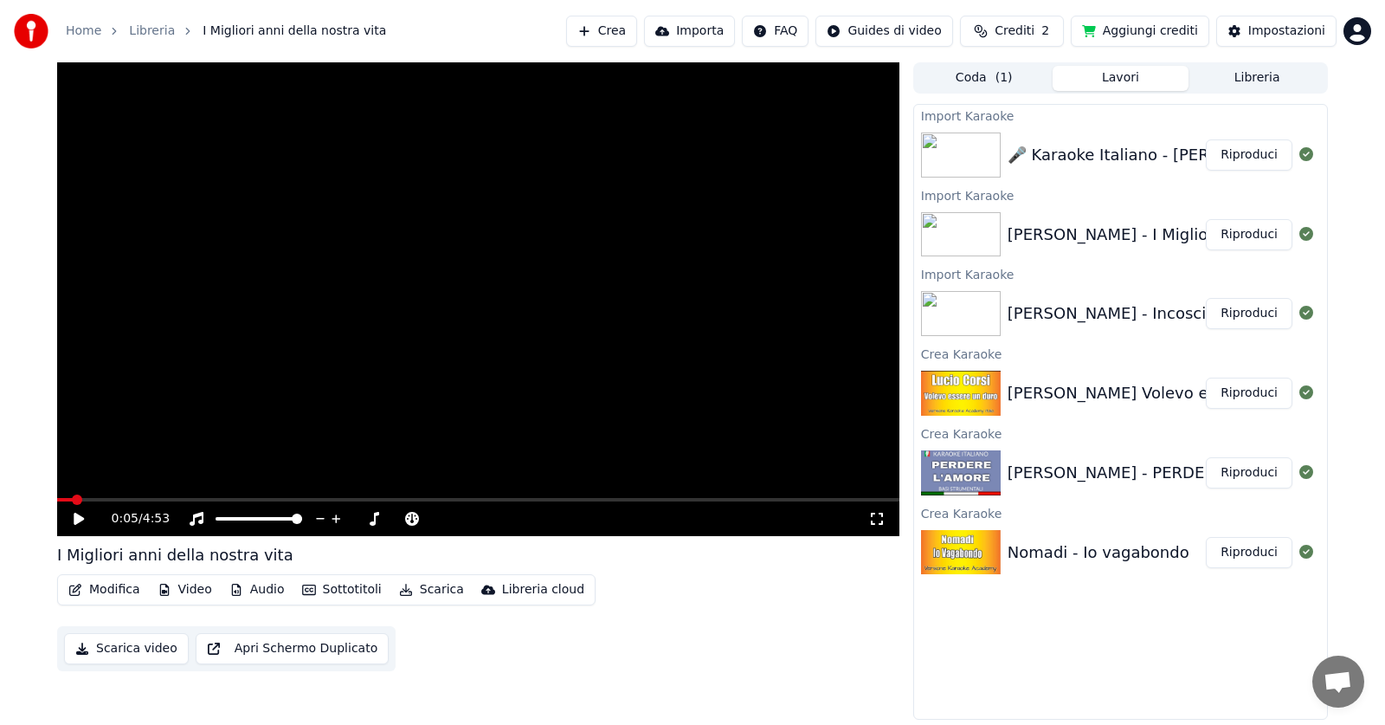
click at [717, 35] on button "Importa" at bounding box center [689, 31] width 91 height 31
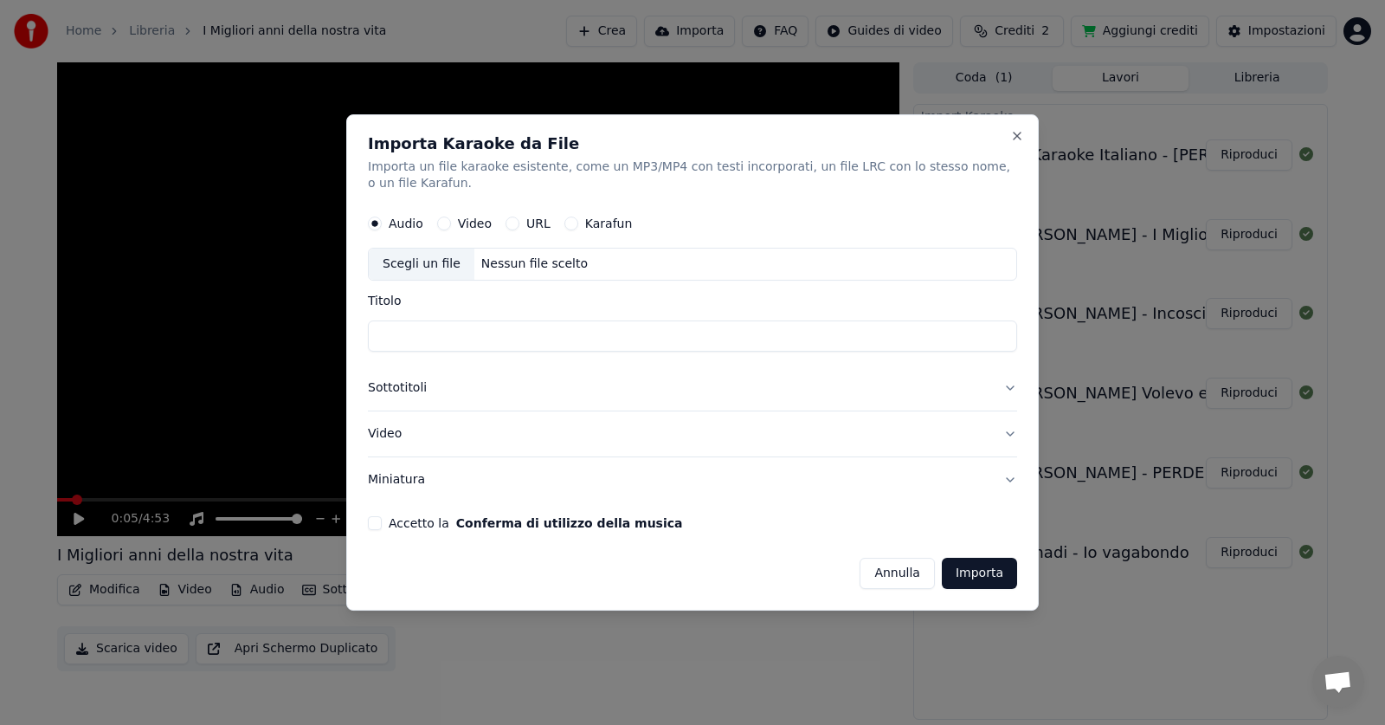
click at [568, 226] on button "Karafun" at bounding box center [571, 224] width 14 height 14
click at [510, 225] on button "URL" at bounding box center [513, 224] width 14 height 14
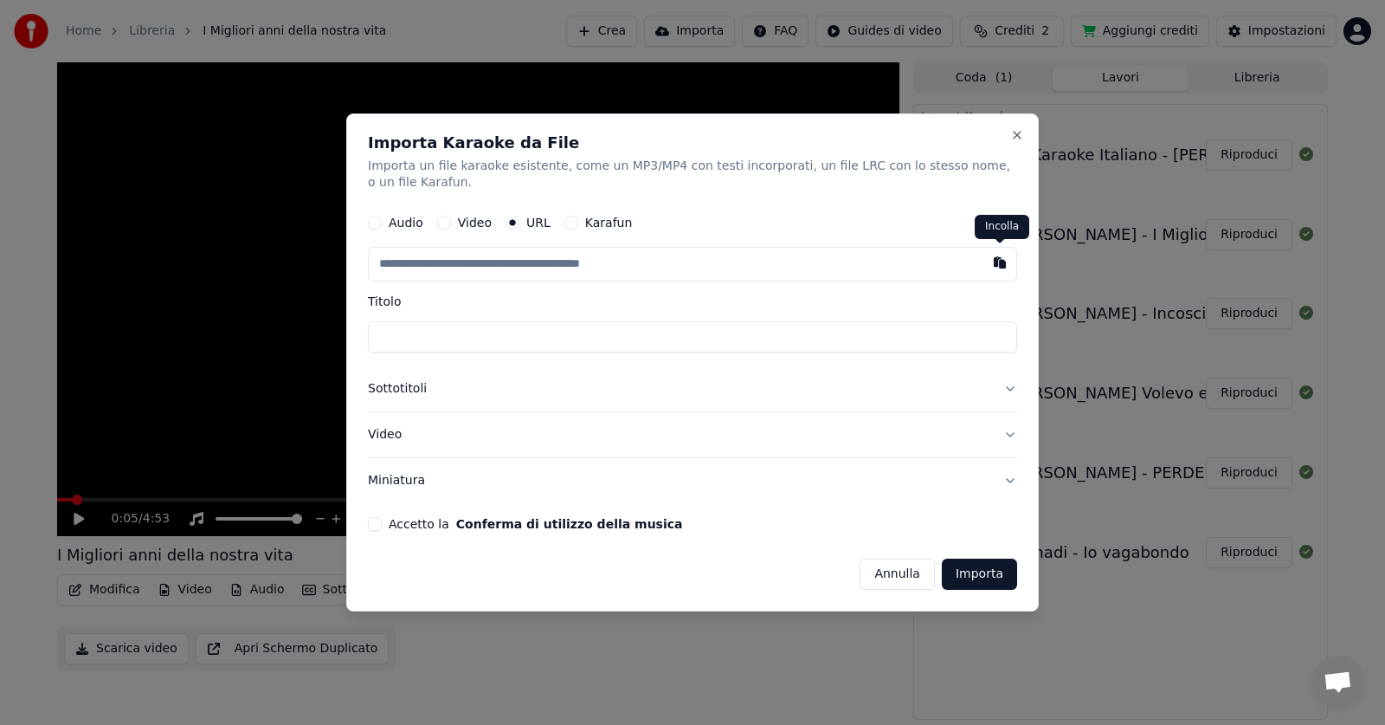
click at [996, 263] on button "button" at bounding box center [999, 263] width 35 height 31
type input "**********"
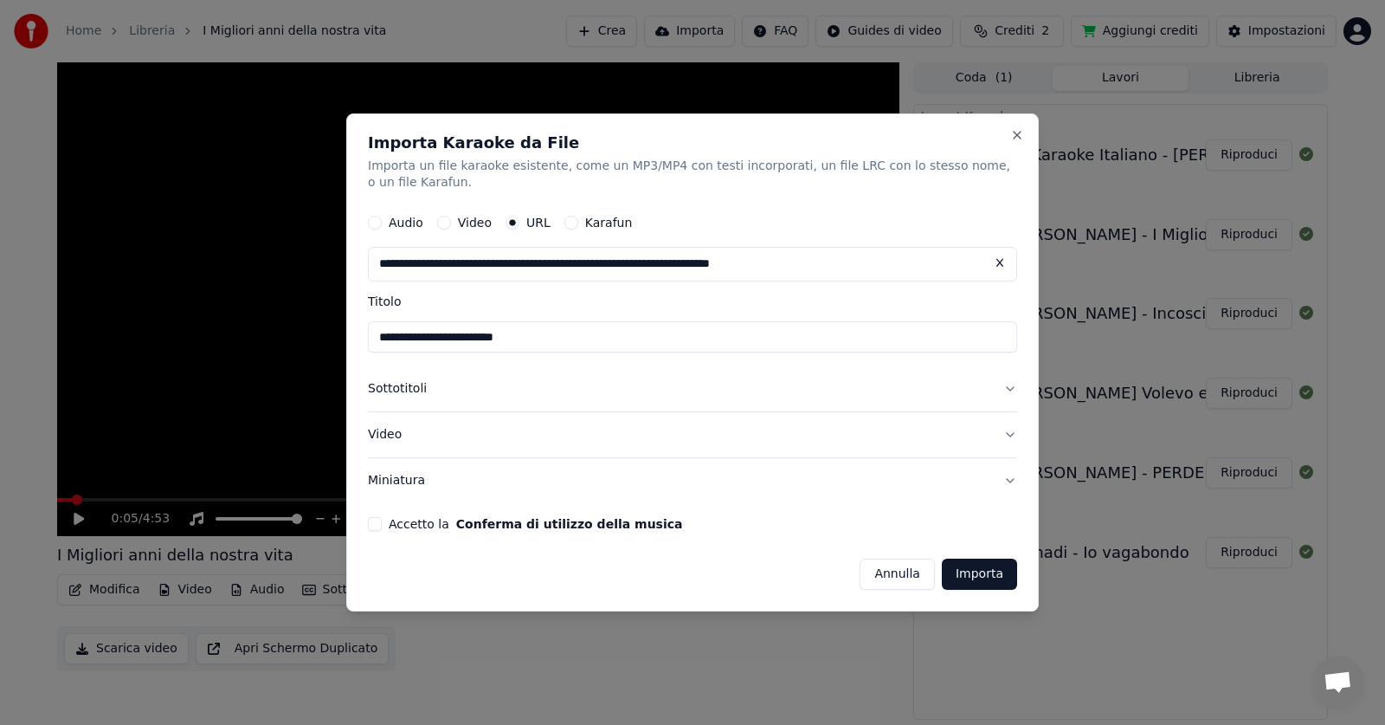
type input "**********"
click at [374, 515] on form "**********" at bounding box center [692, 398] width 649 height 384
click at [376, 524] on button "Accetto la Conferma di utilizzo della musica" at bounding box center [375, 524] width 14 height 14
click at [994, 569] on button "Importa" at bounding box center [979, 573] width 75 height 31
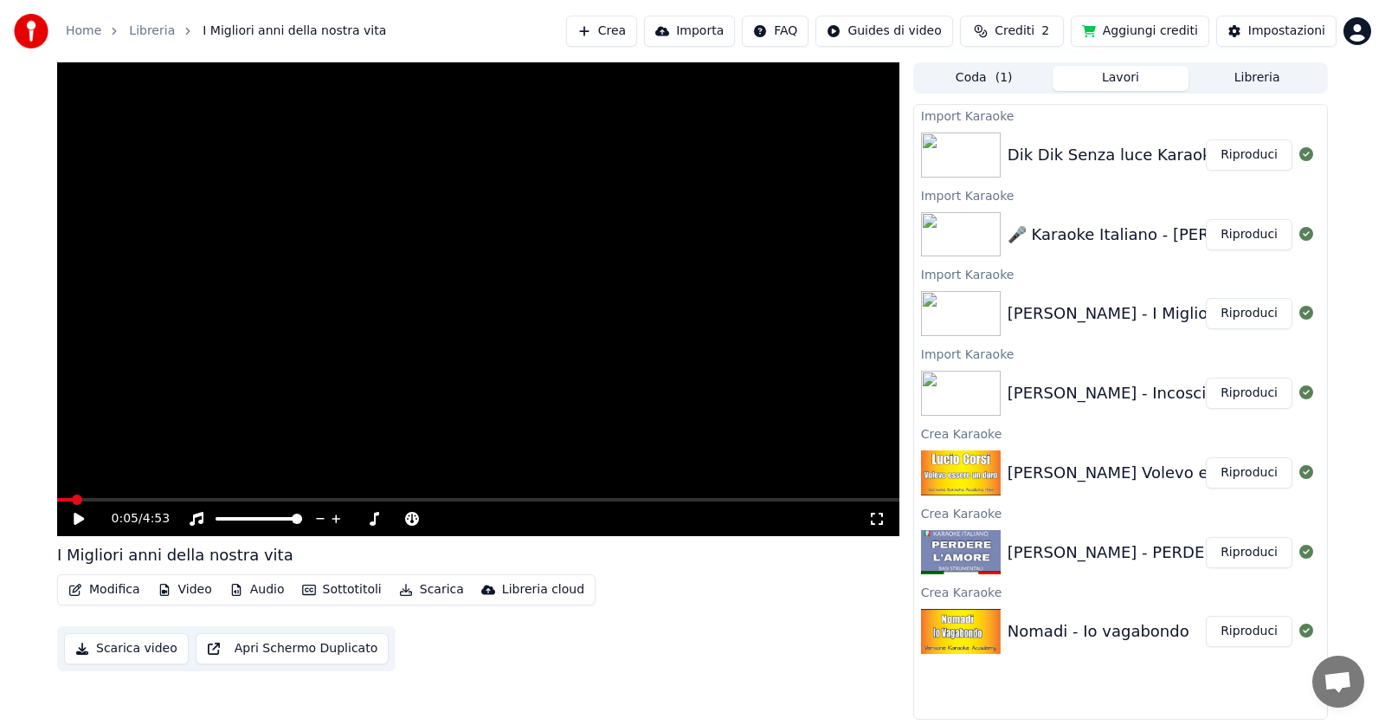
click at [707, 27] on button "Importa" at bounding box center [689, 31] width 91 height 31
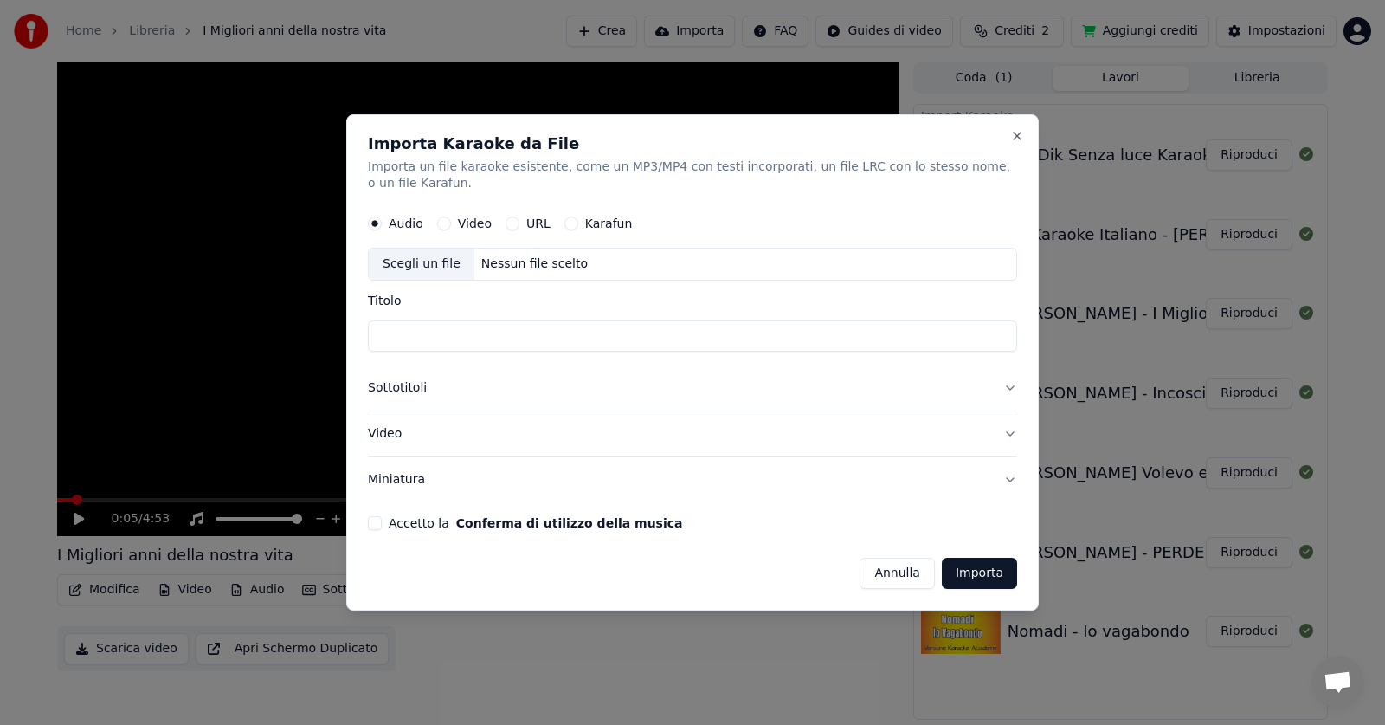
click at [510, 225] on button "URL" at bounding box center [513, 224] width 14 height 14
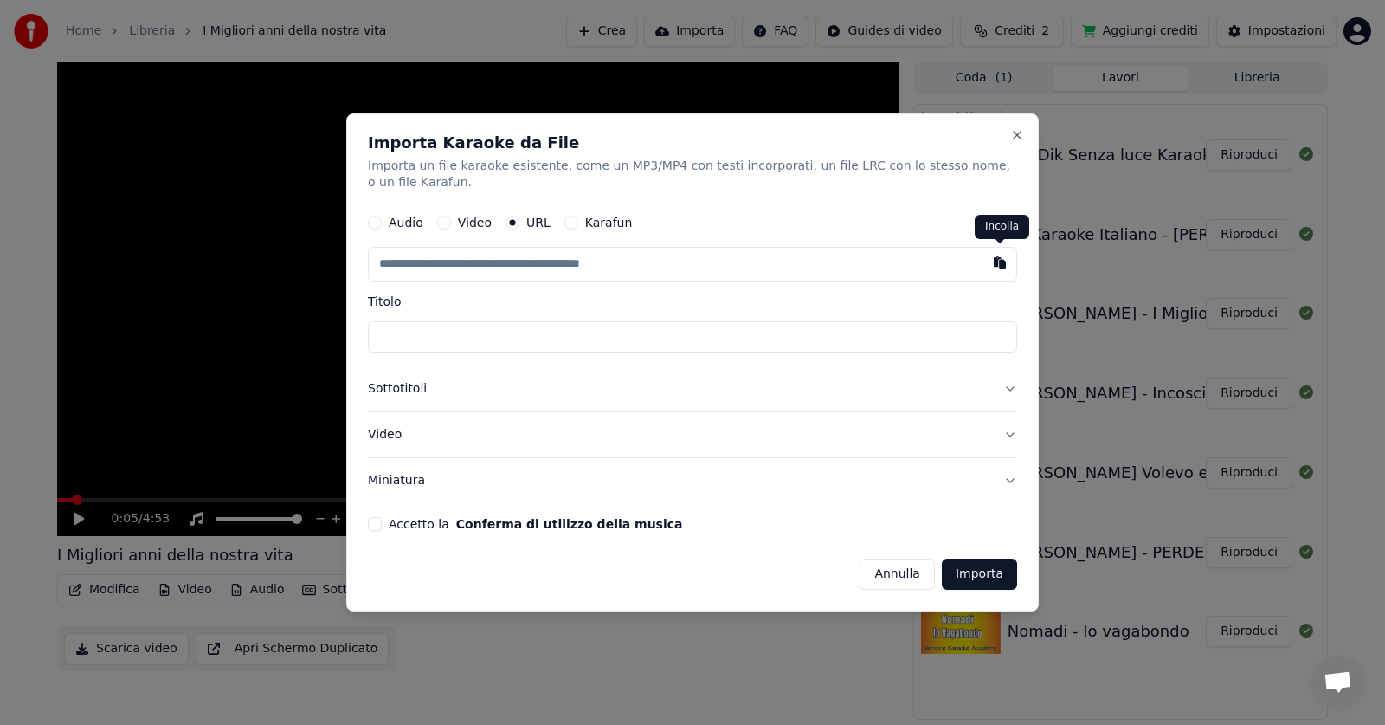
click at [1002, 261] on button "button" at bounding box center [999, 263] width 35 height 31
type input "**********"
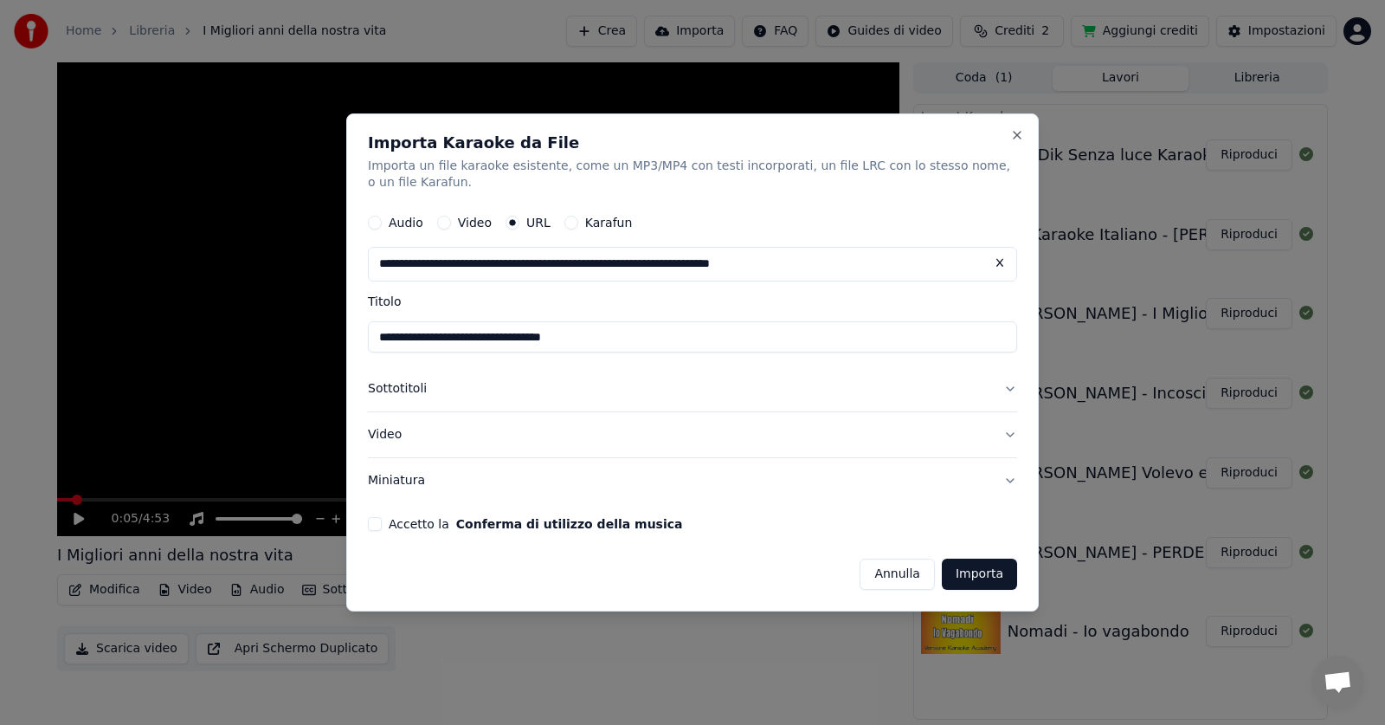
type input "**********"
click at [382, 523] on div "Accetto la Conferma di utilizzo della musica" at bounding box center [692, 524] width 649 height 14
click at [375, 526] on button "Accetto la Conferma di utilizzo della musica" at bounding box center [375, 524] width 14 height 14
click at [990, 570] on button "Importa" at bounding box center [979, 573] width 75 height 31
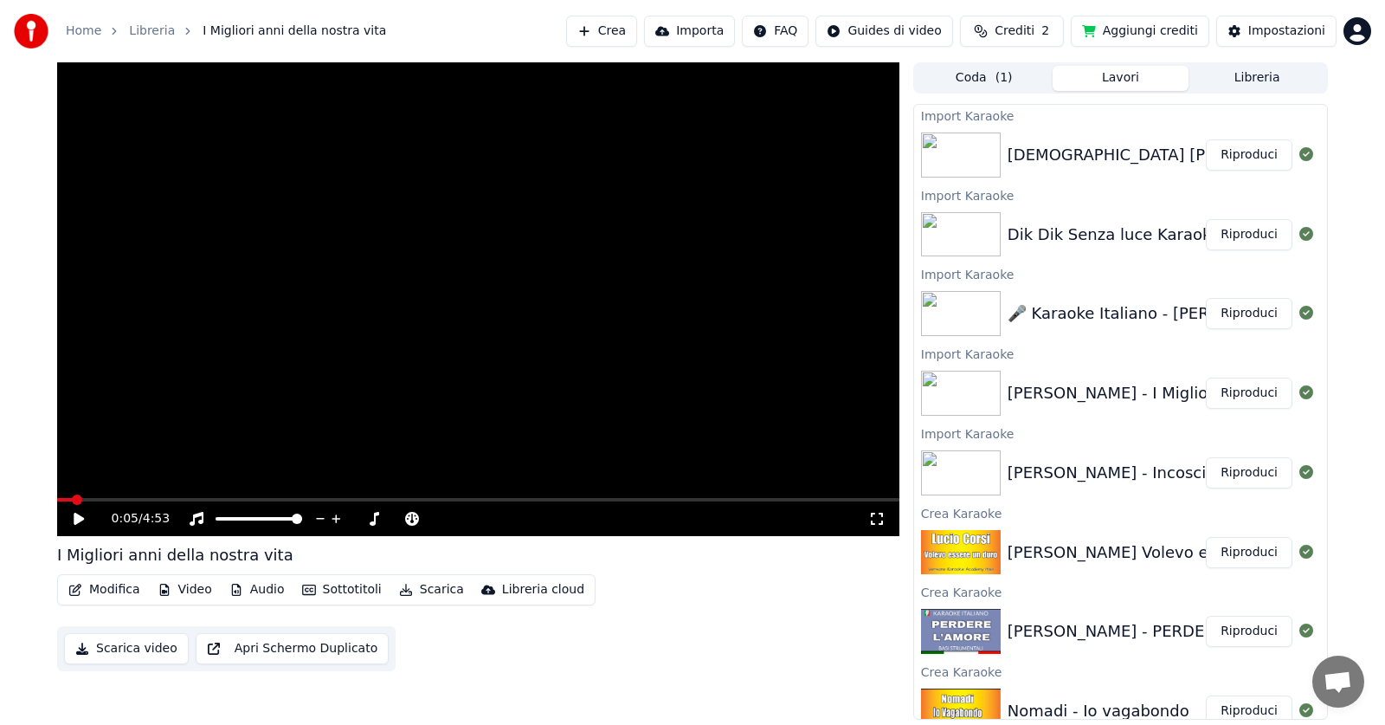
click at [712, 25] on button "Importa" at bounding box center [689, 31] width 91 height 31
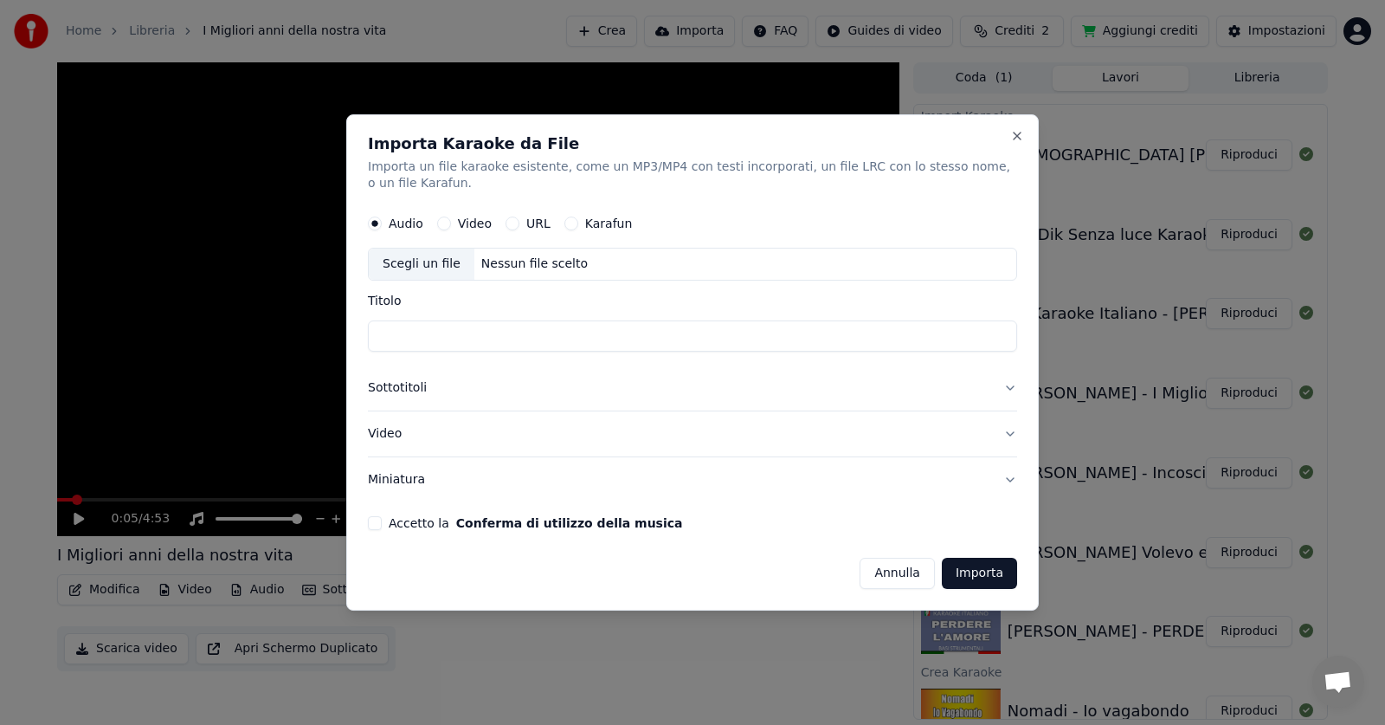
click at [514, 222] on button "URL" at bounding box center [513, 224] width 14 height 14
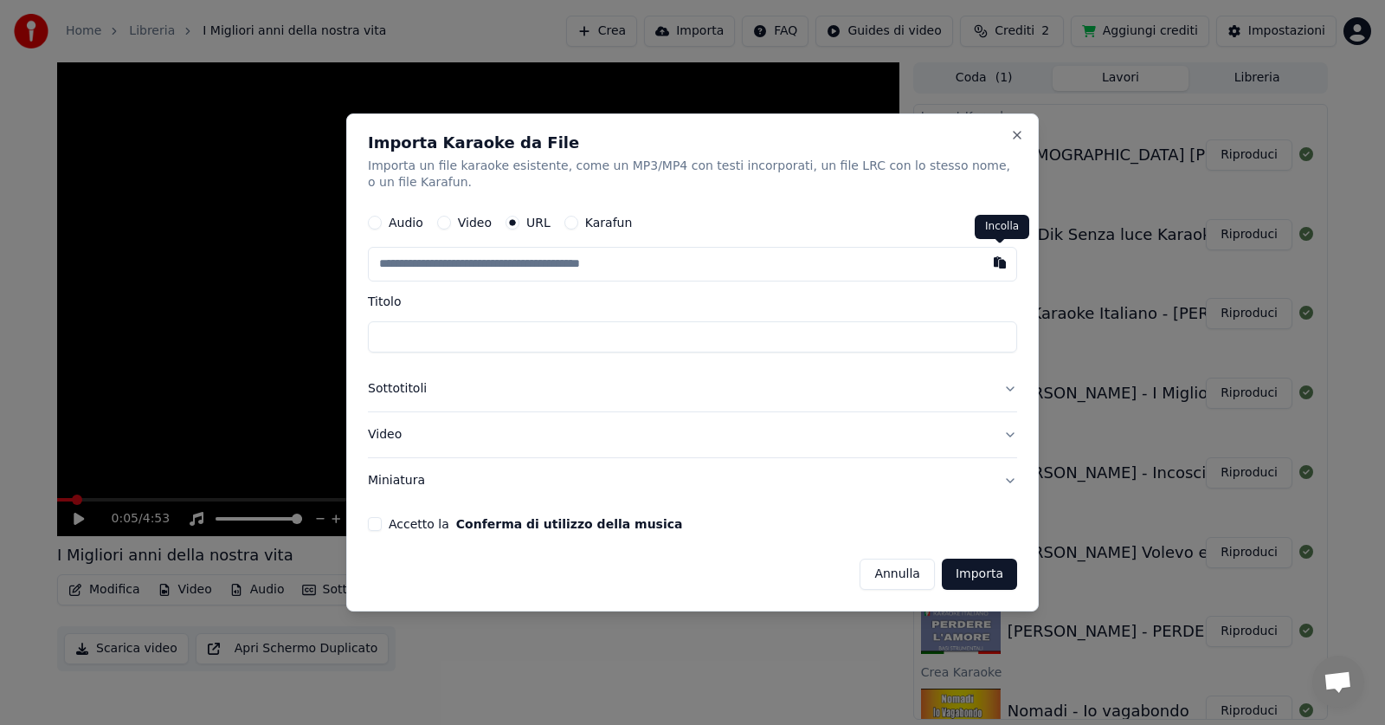
click at [999, 265] on button "button" at bounding box center [999, 263] width 35 height 31
type input "**********"
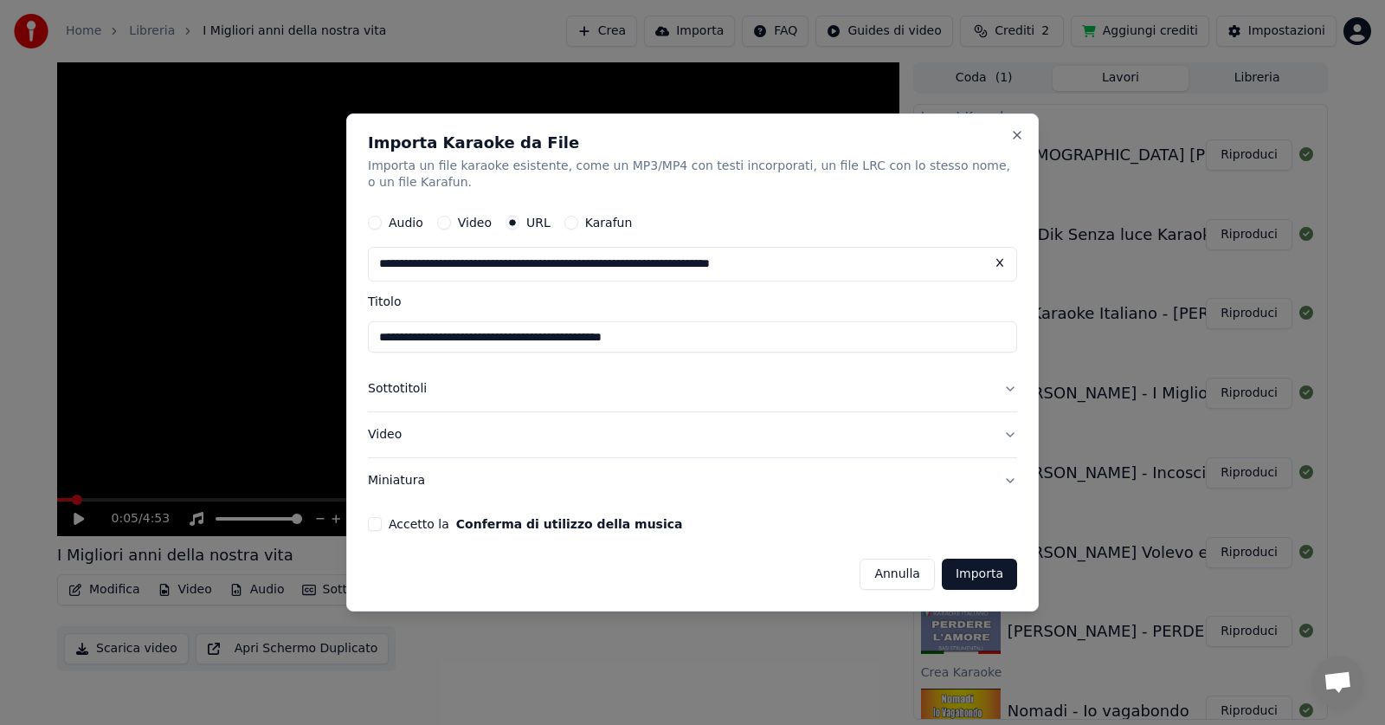
type input "**********"
click at [372, 525] on button "Accetto la Conferma di utilizzo della musica" at bounding box center [375, 524] width 14 height 14
click at [980, 569] on button "Importa" at bounding box center [979, 573] width 75 height 31
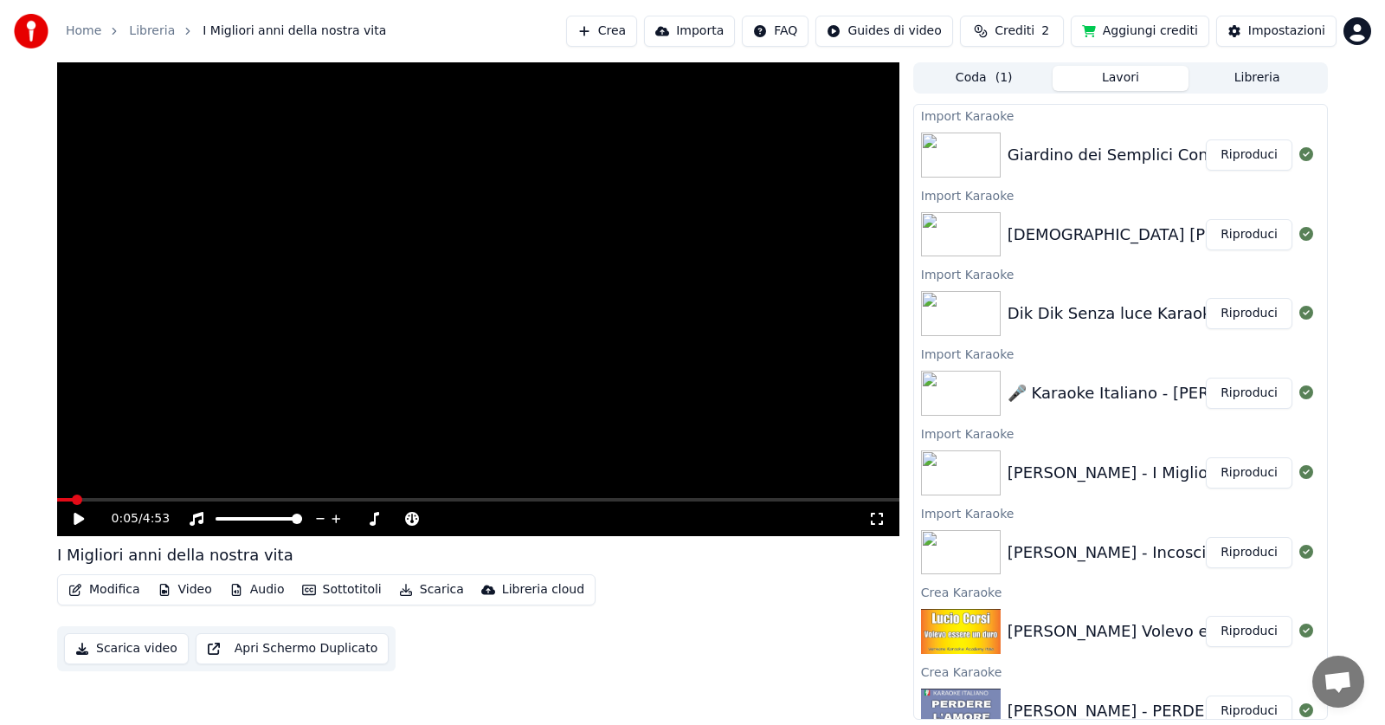
click at [724, 30] on button "Importa" at bounding box center [689, 31] width 91 height 31
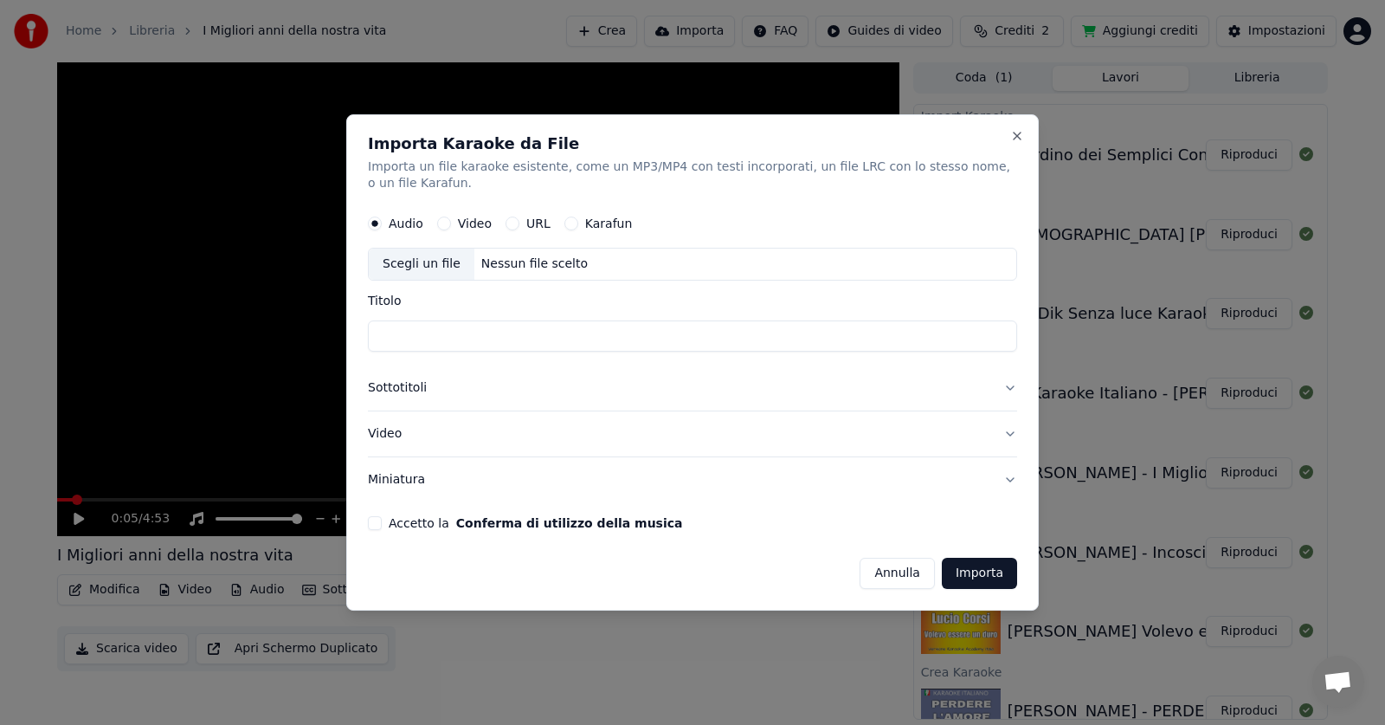
click at [512, 224] on button "URL" at bounding box center [513, 224] width 14 height 14
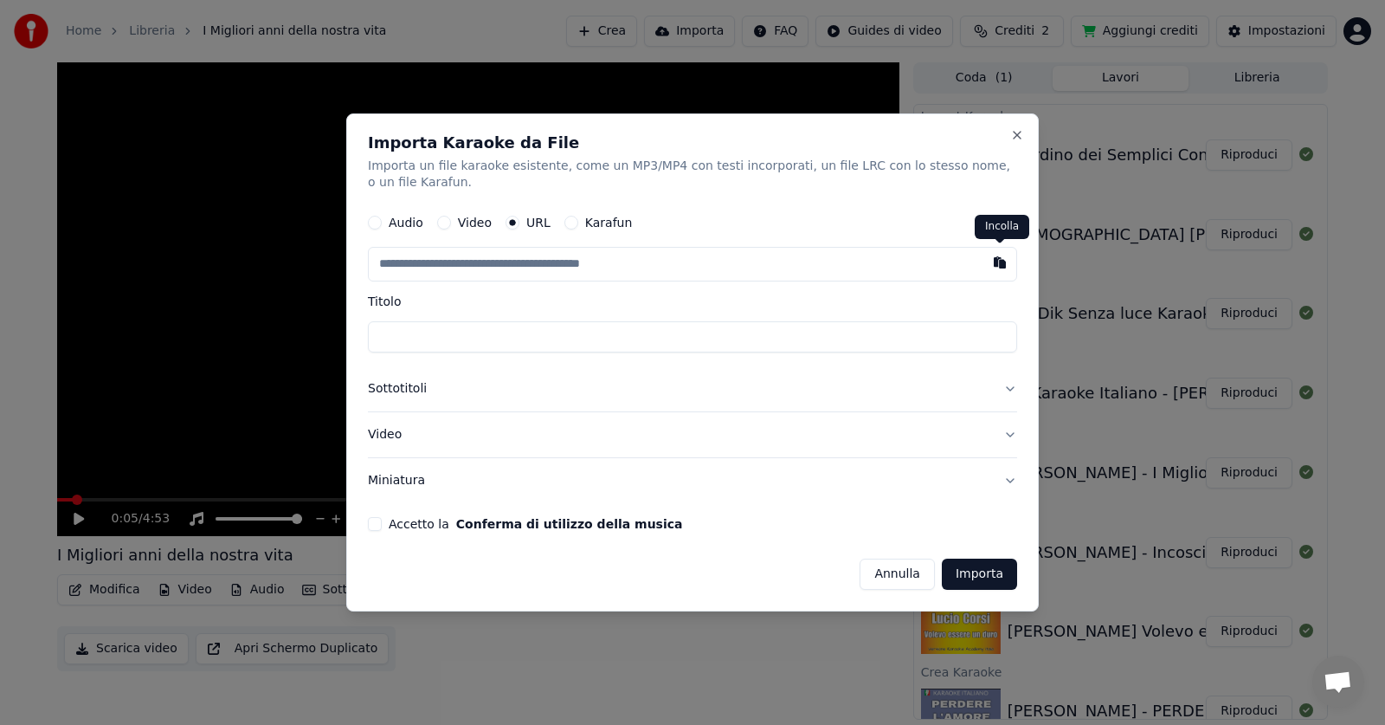
click at [999, 263] on button "button" at bounding box center [999, 263] width 35 height 31
type input "**********"
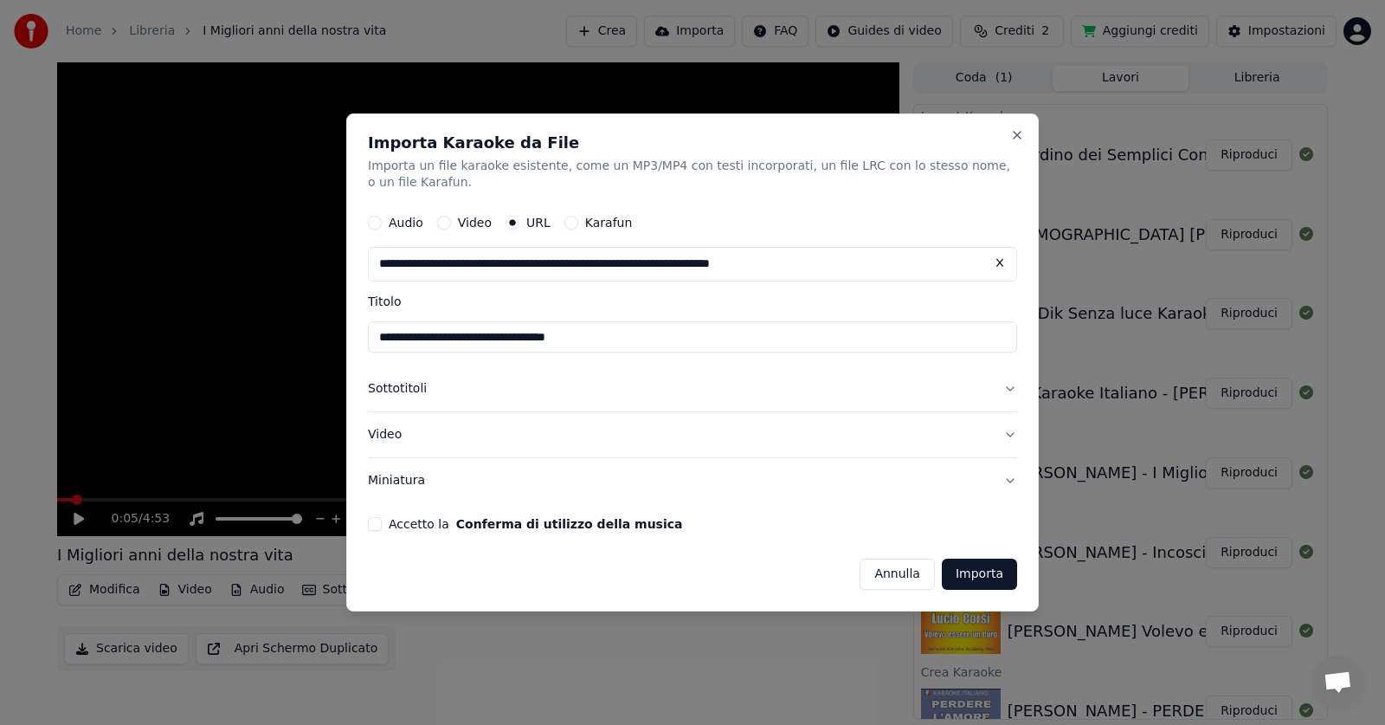
type input "**********"
click at [373, 520] on button "Accetto la Conferma di utilizzo della musica" at bounding box center [375, 524] width 14 height 14
click at [984, 573] on button "Importa" at bounding box center [979, 573] width 75 height 31
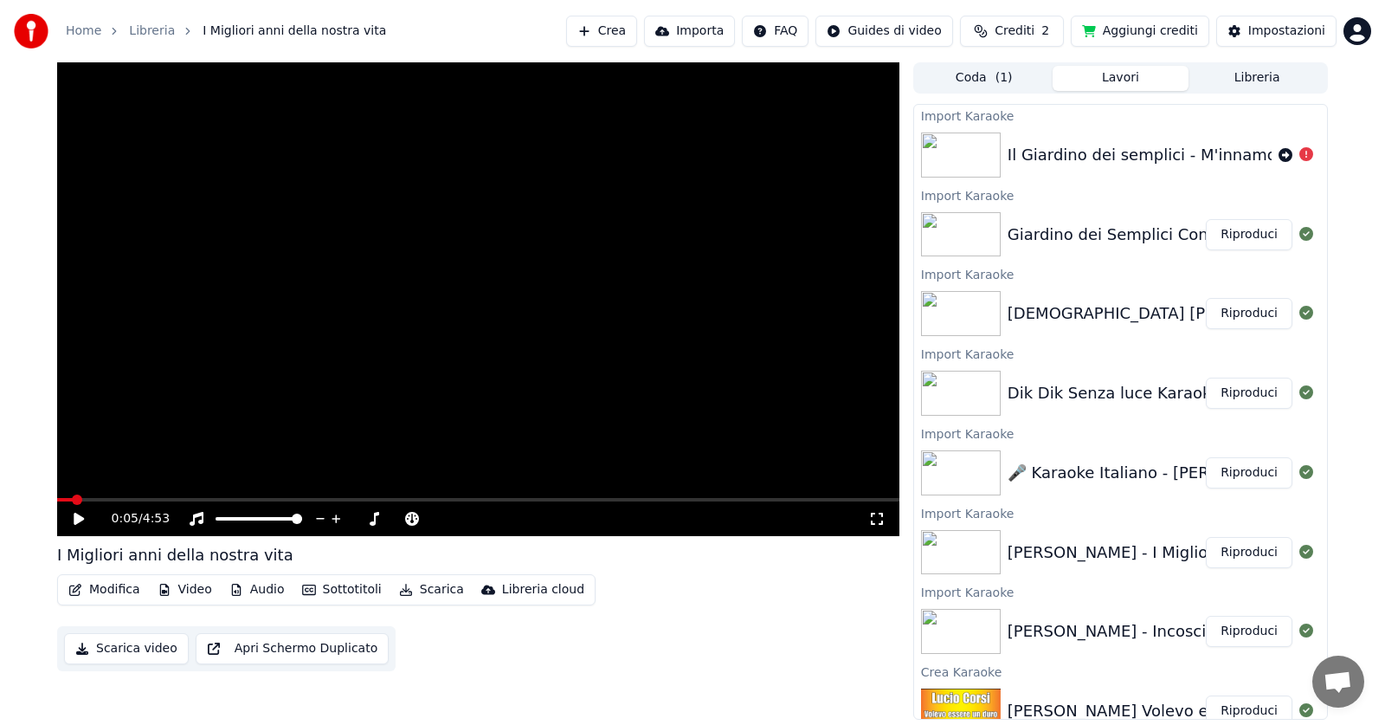
click at [1091, 146] on div "Il Giardino dei semplici - M'innamorai" at bounding box center [1152, 155] width 289 height 24
click at [1279, 156] on icon at bounding box center [1286, 155] width 14 height 14
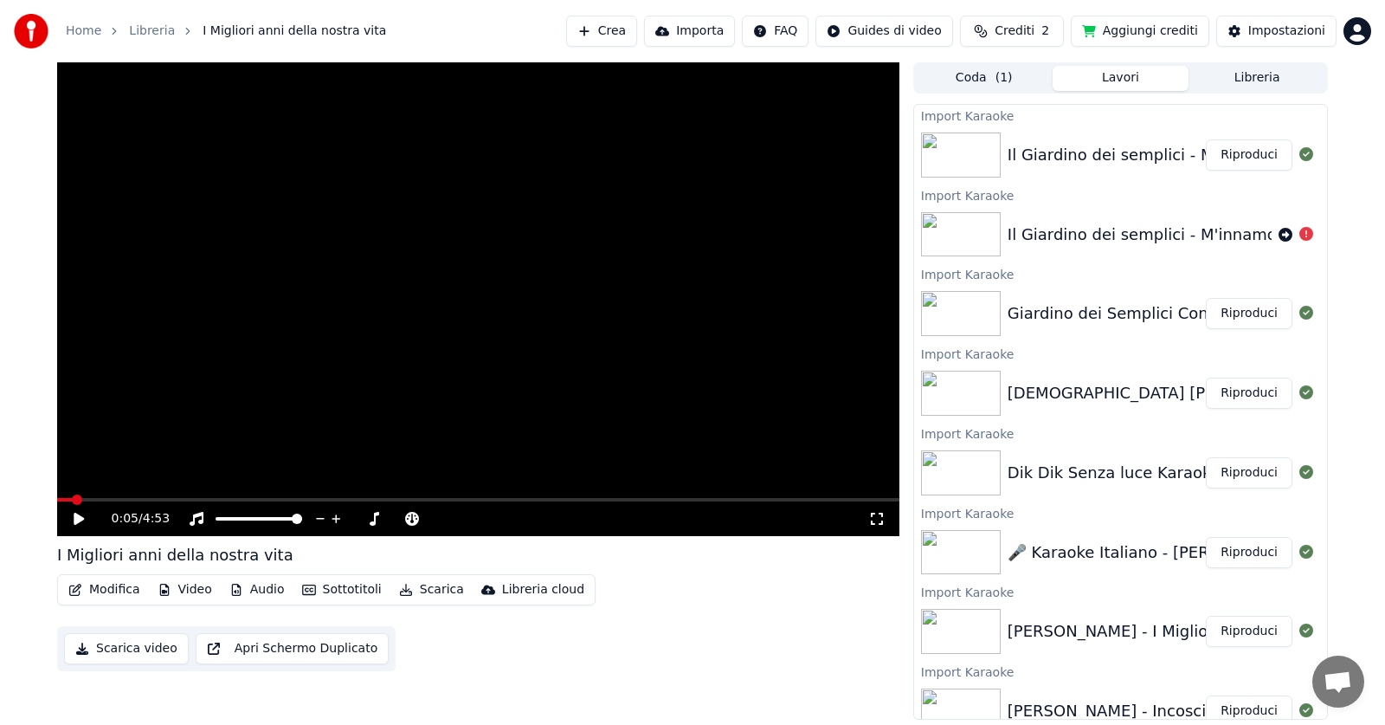
click at [715, 26] on button "Importa" at bounding box center [689, 31] width 91 height 31
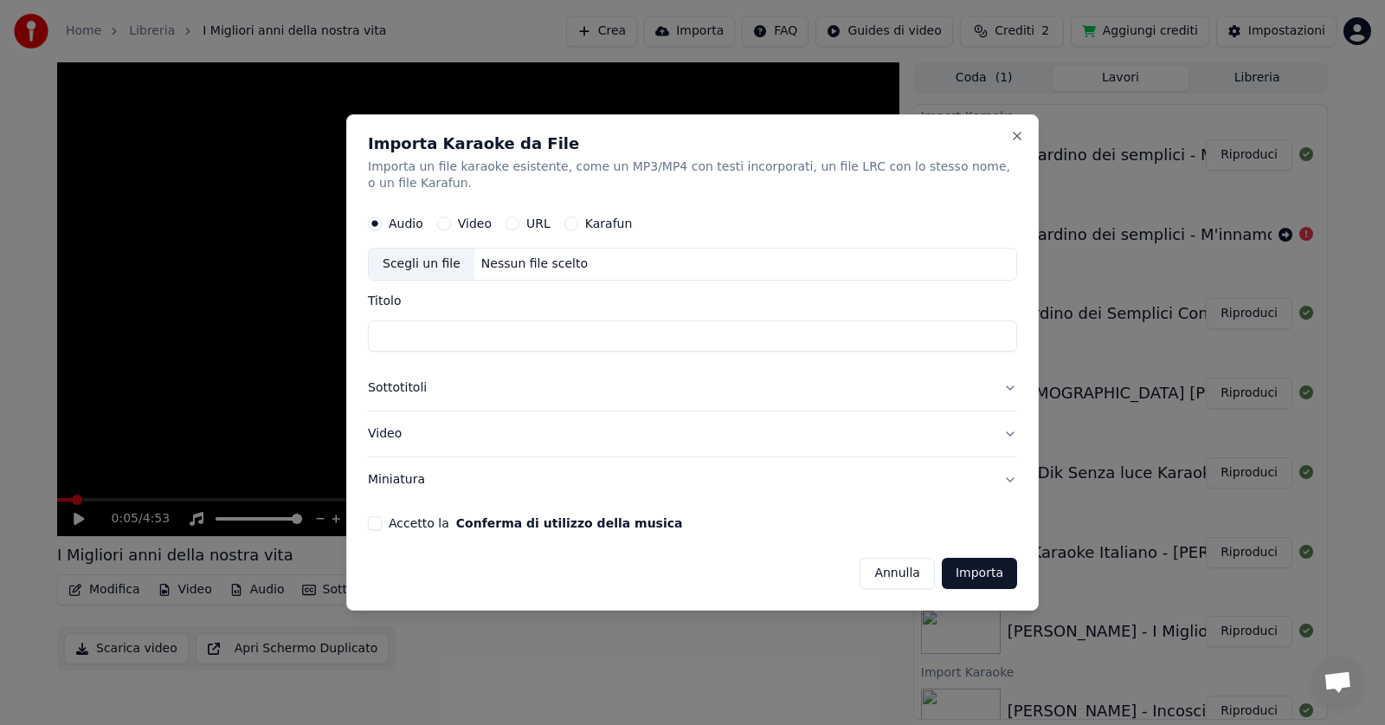
click at [512, 223] on button "URL" at bounding box center [513, 224] width 14 height 14
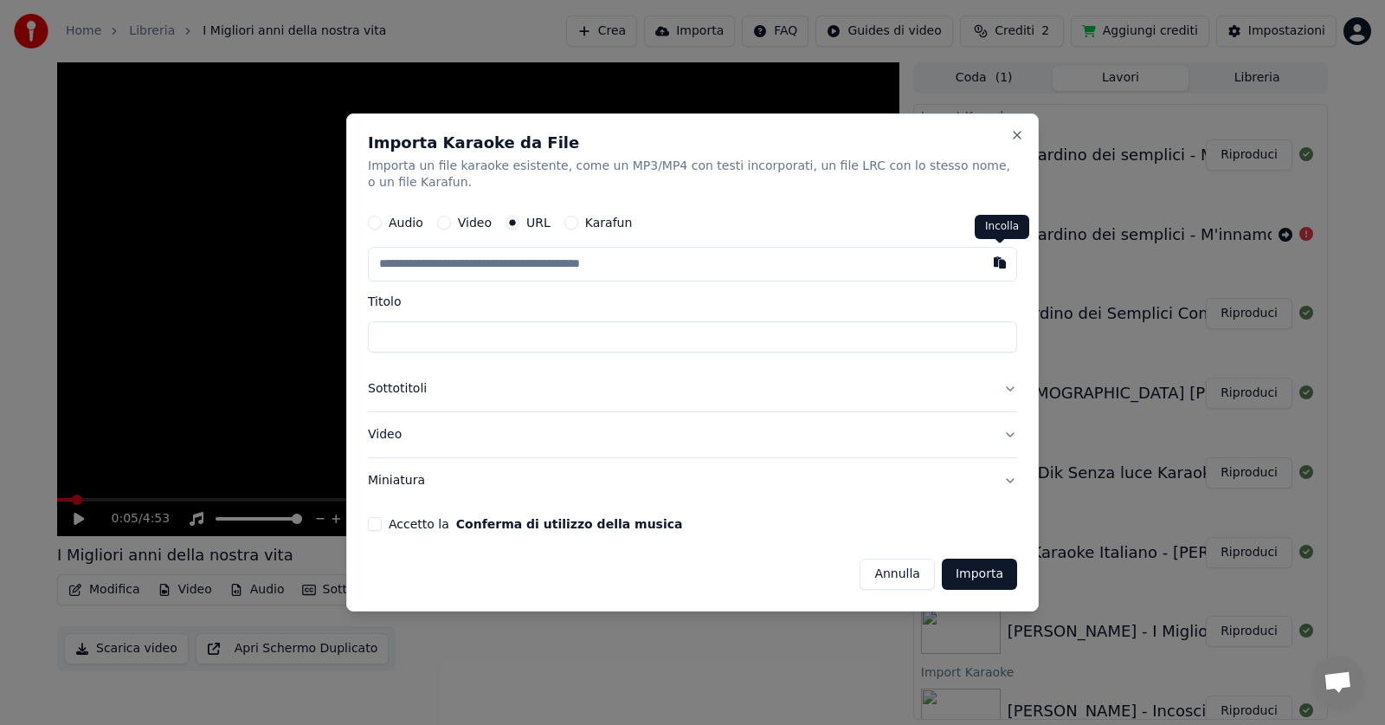
click at [1004, 260] on button "button" at bounding box center [999, 263] width 35 height 31
type input "**********"
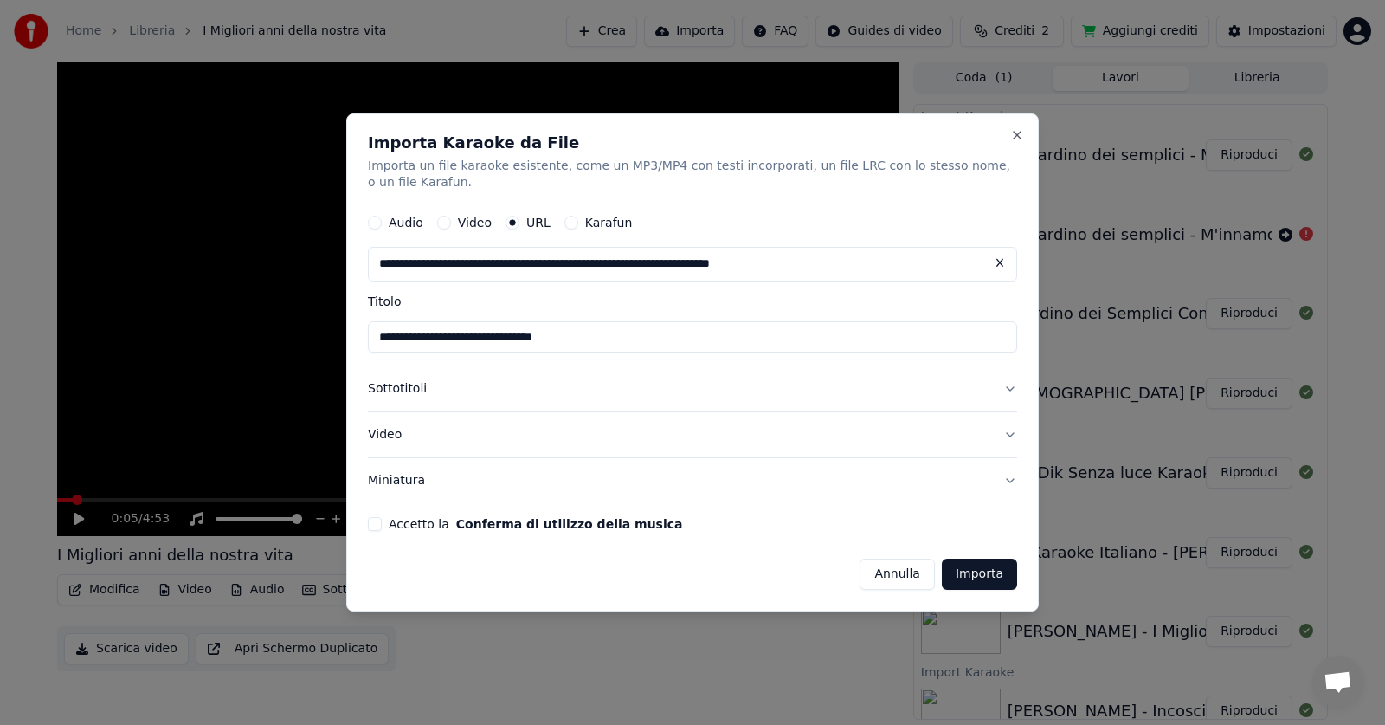
drag, startPoint x: 377, startPoint y: 530, endPoint x: 394, endPoint y: 530, distance: 16.4
click at [394, 530] on div "Accetto la Conferma di utilizzo della musica" at bounding box center [692, 524] width 649 height 14
click at [376, 519] on button "Accetto la Conferma di utilizzo della musica" at bounding box center [375, 524] width 14 height 14
click at [969, 573] on button "Importa" at bounding box center [979, 573] width 75 height 31
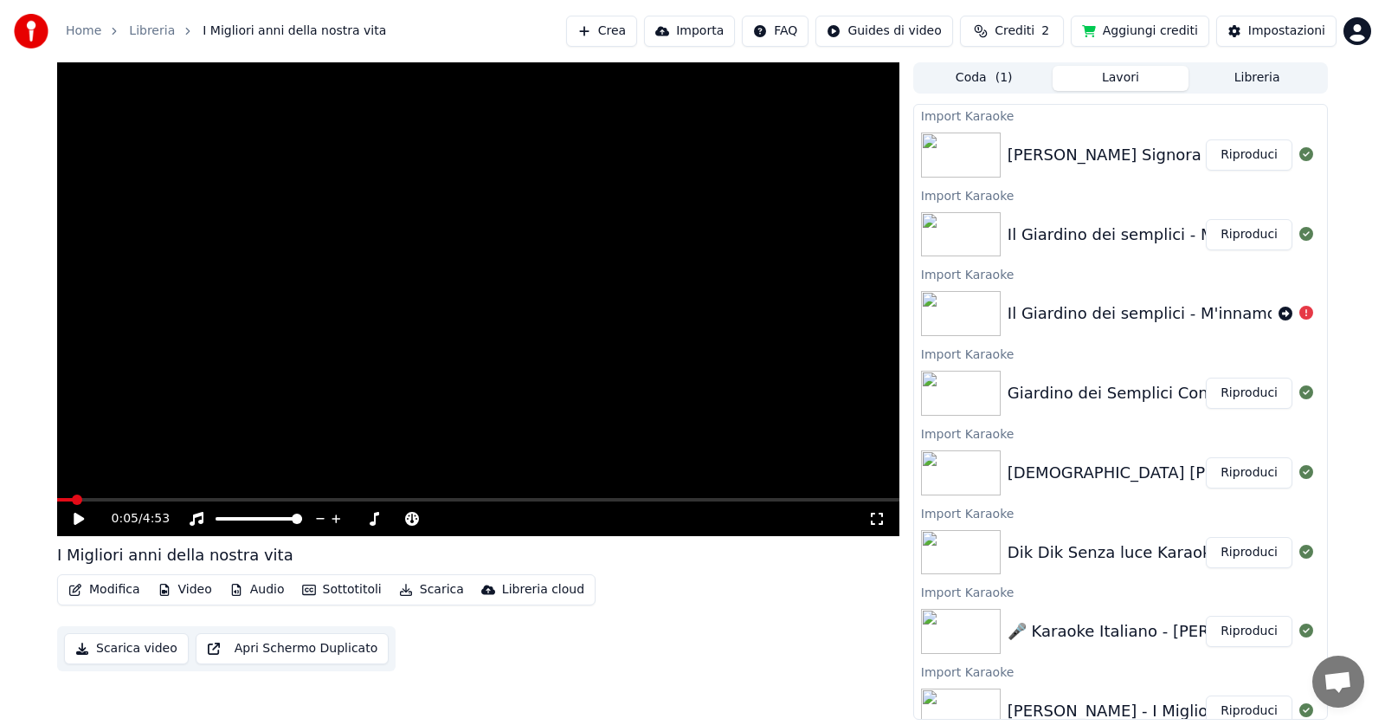
click at [699, 29] on button "Importa" at bounding box center [689, 31] width 91 height 31
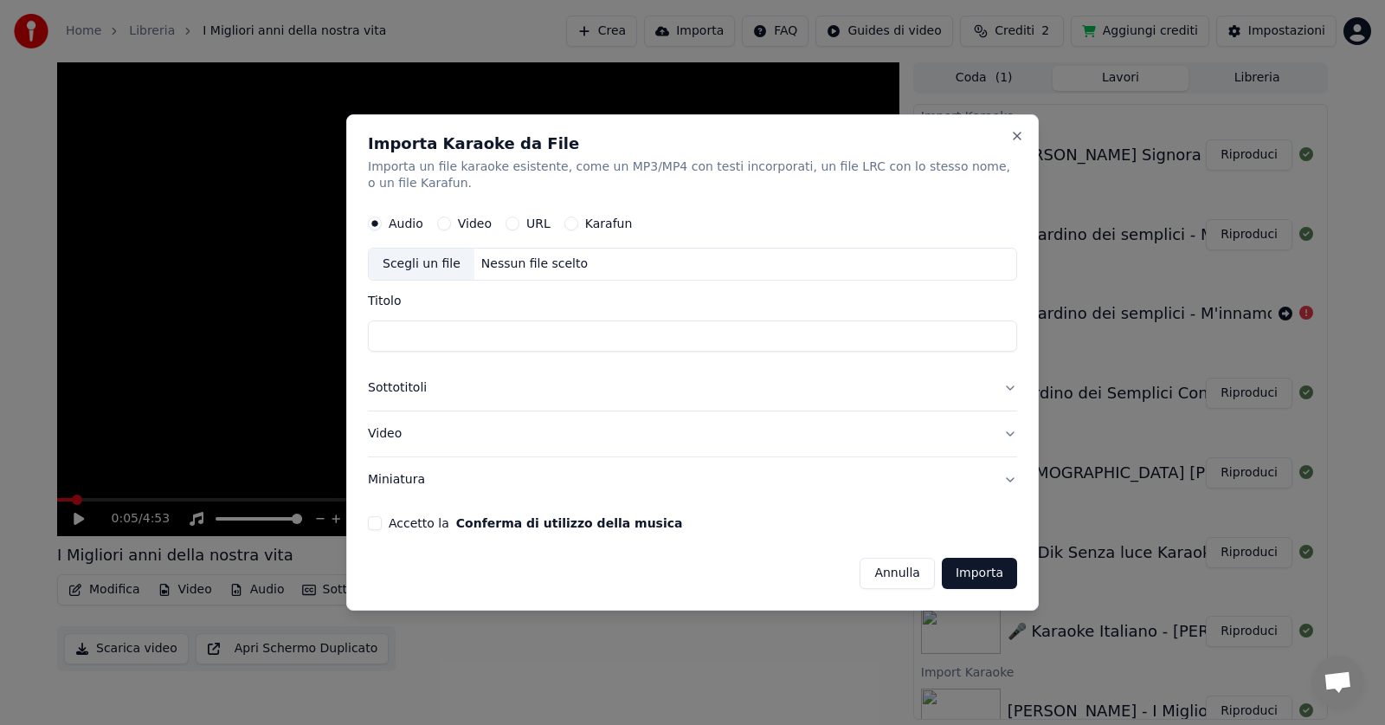
click at [508, 222] on button "URL" at bounding box center [513, 224] width 14 height 14
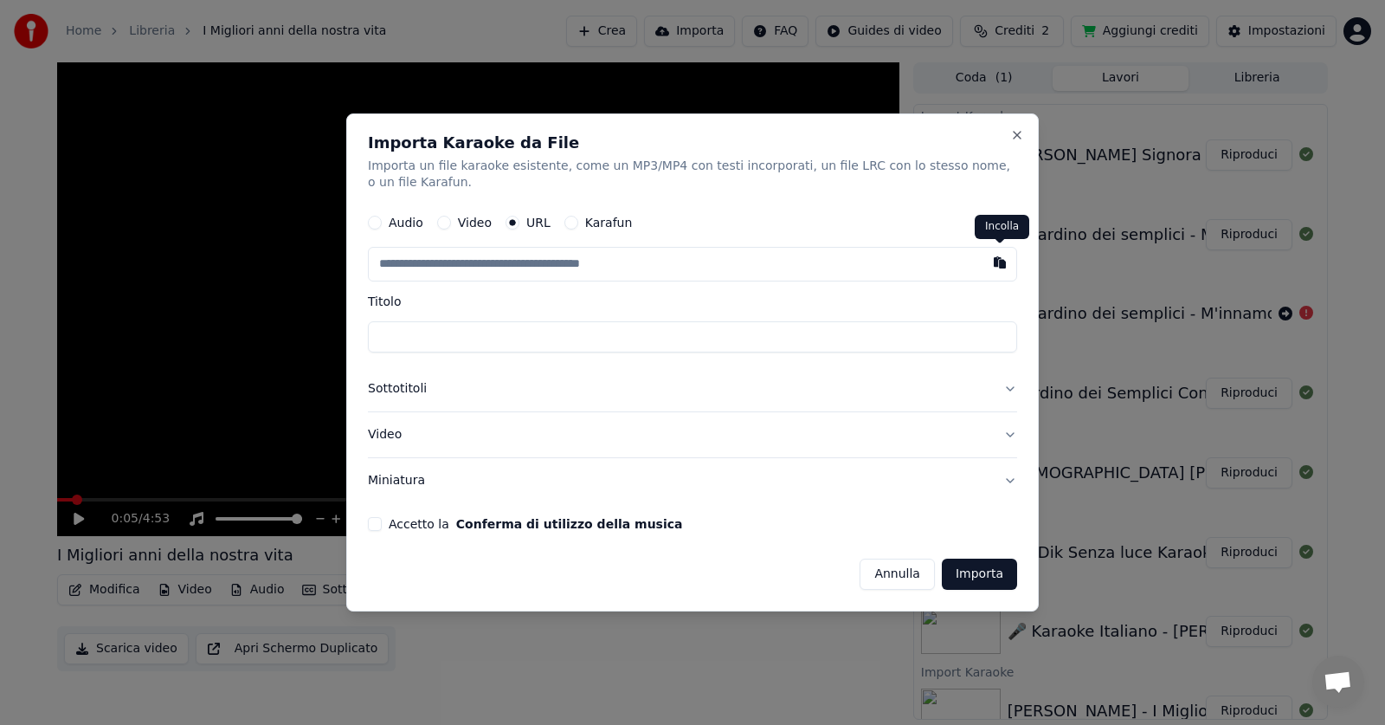
click at [1000, 263] on button "button" at bounding box center [999, 263] width 35 height 31
type input "**********"
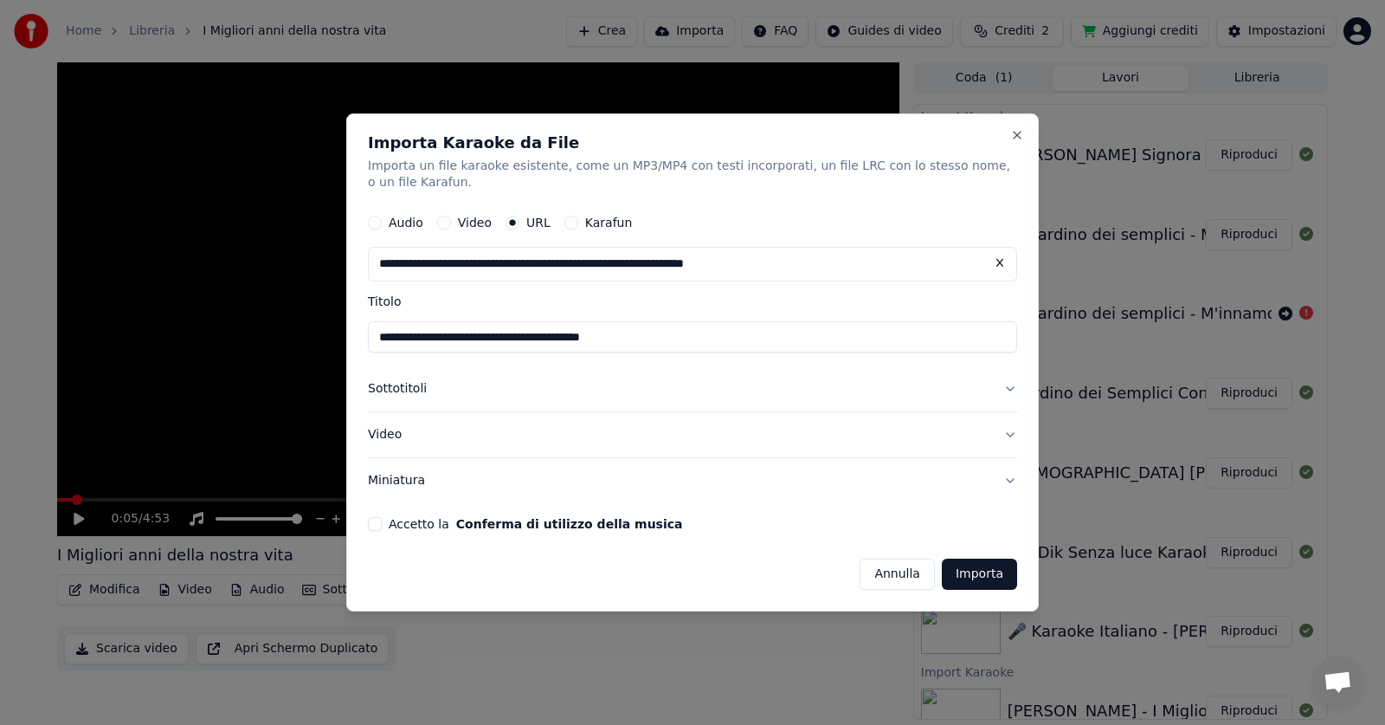
type input "**********"
click at [380, 519] on button "Accetto la Conferma di utilizzo della musica" at bounding box center [375, 524] width 14 height 14
click at [993, 574] on button "Importa" at bounding box center [979, 573] width 75 height 31
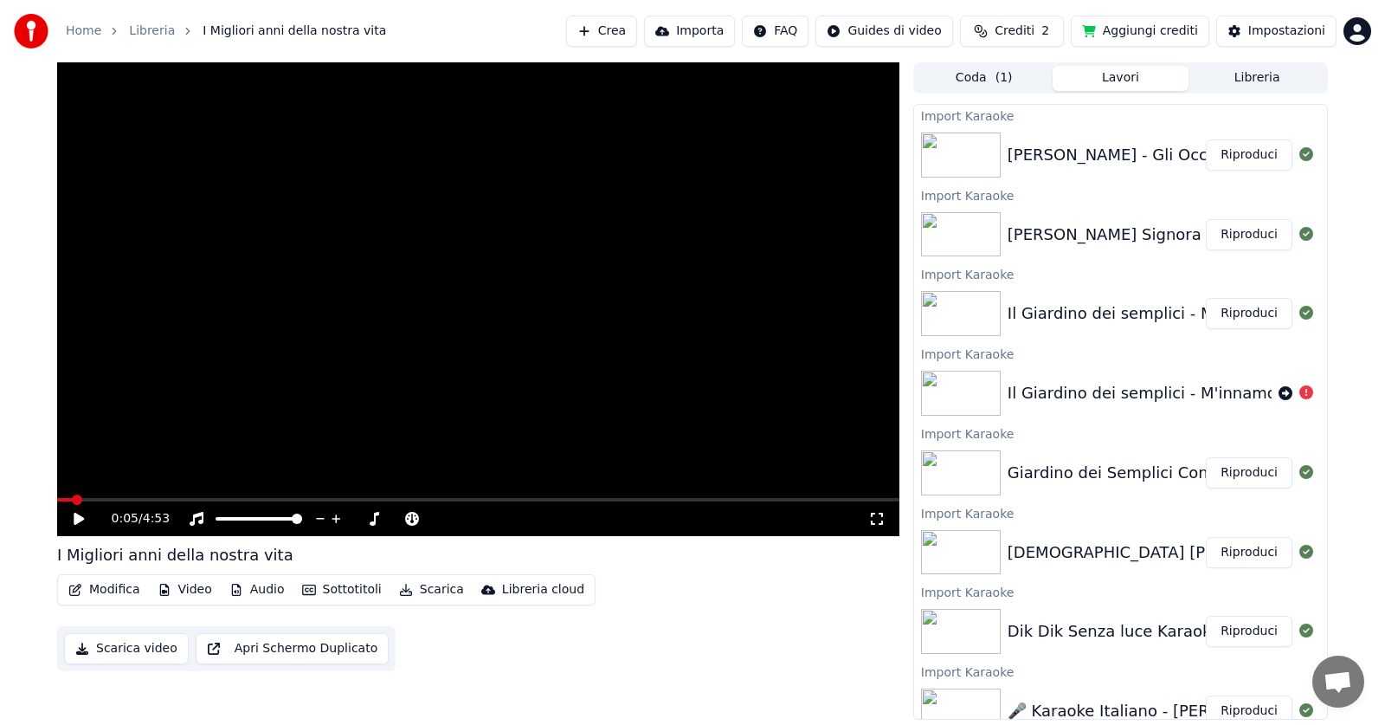
click at [722, 25] on button "Importa" at bounding box center [689, 31] width 91 height 31
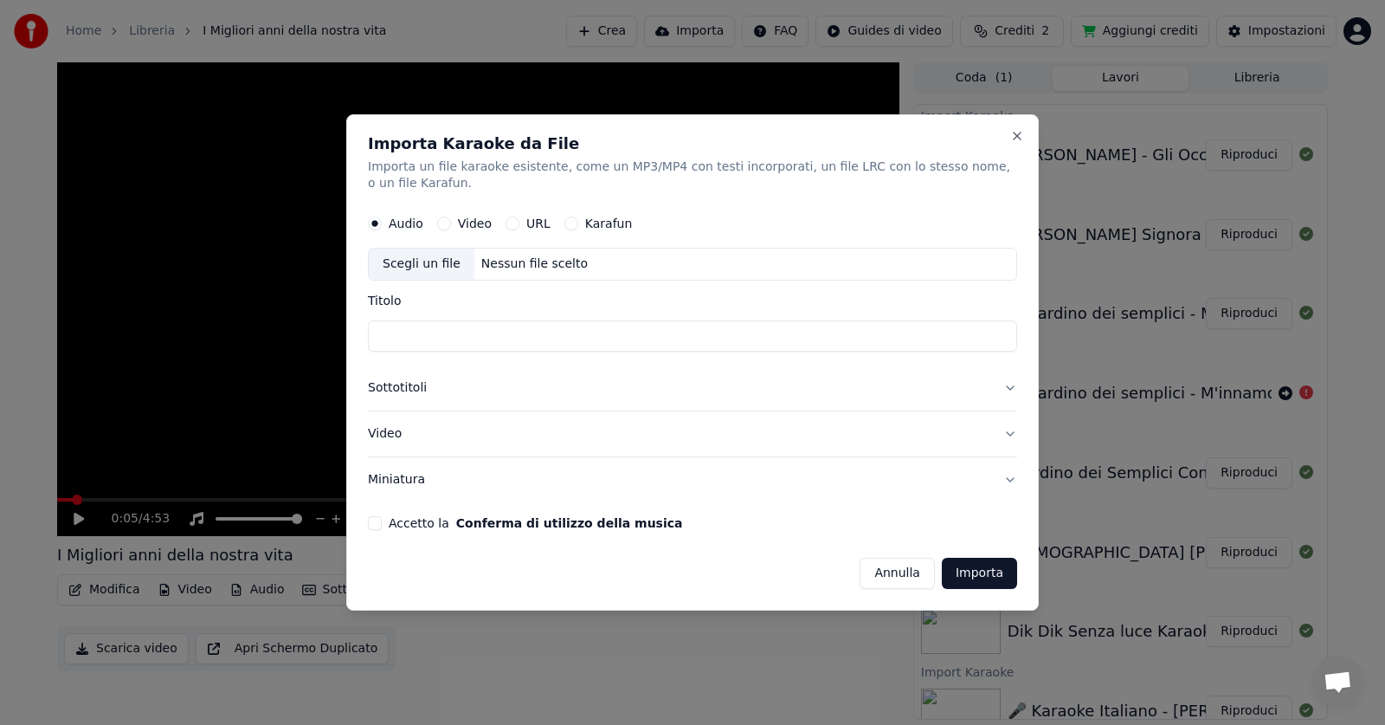
click at [519, 219] on div "URL" at bounding box center [528, 224] width 45 height 14
click at [510, 220] on button "URL" at bounding box center [513, 224] width 14 height 14
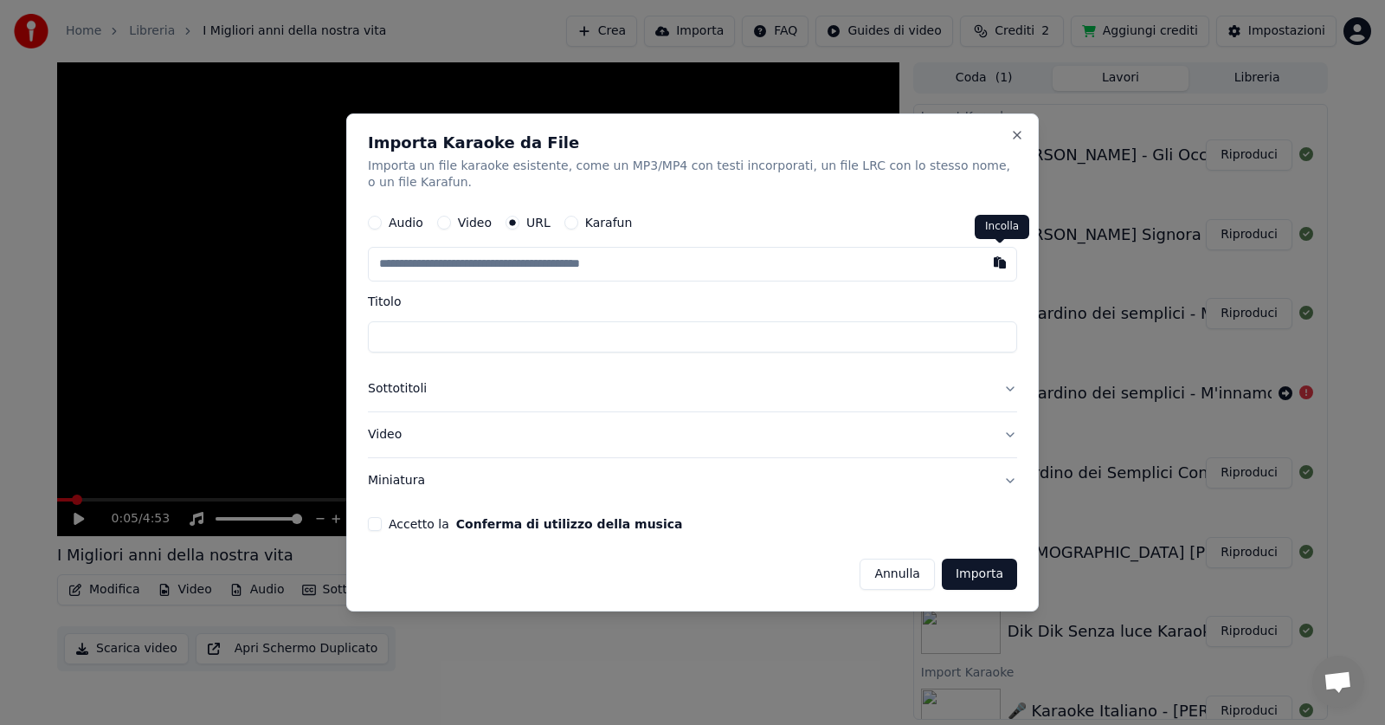
click at [993, 268] on button "button" at bounding box center [999, 263] width 35 height 31
type input "**********"
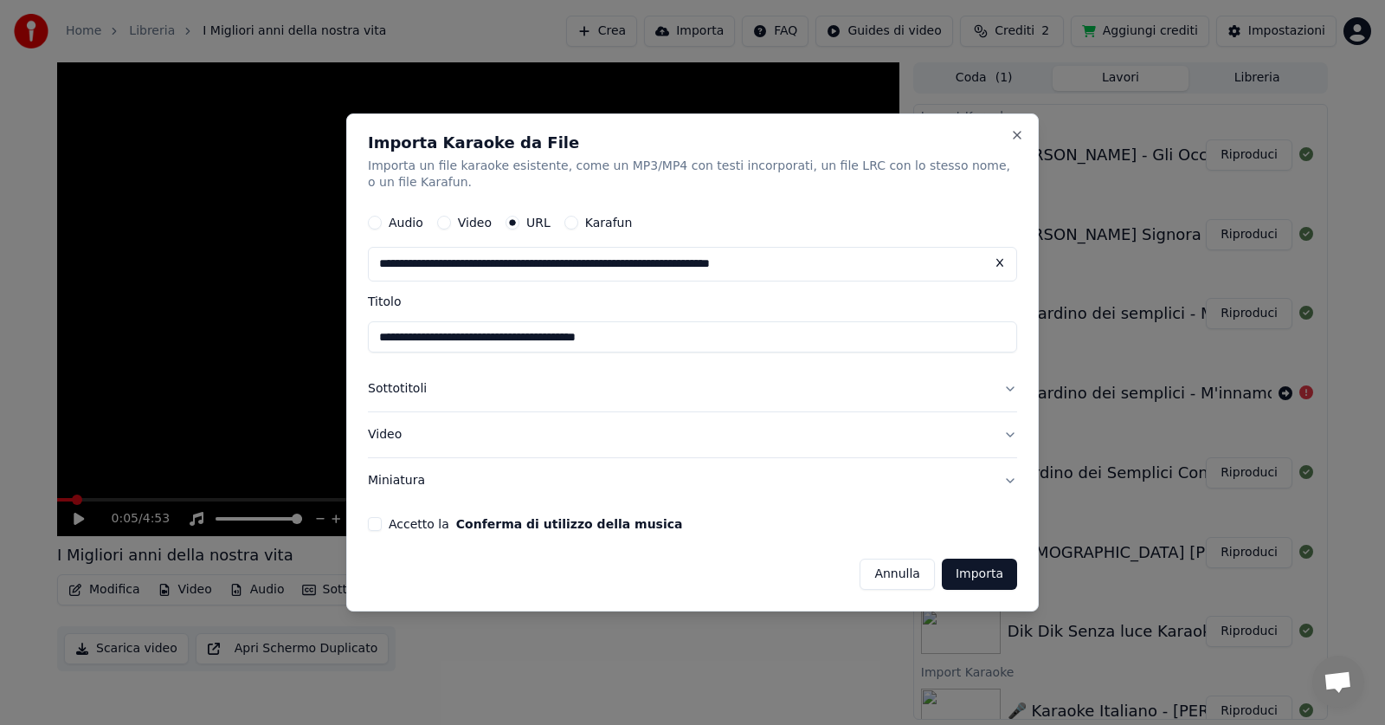
type input "**********"
click at [379, 522] on button "Accetto la Conferma di utilizzo della musica" at bounding box center [375, 524] width 14 height 14
click at [982, 577] on button "Importa" at bounding box center [979, 573] width 75 height 31
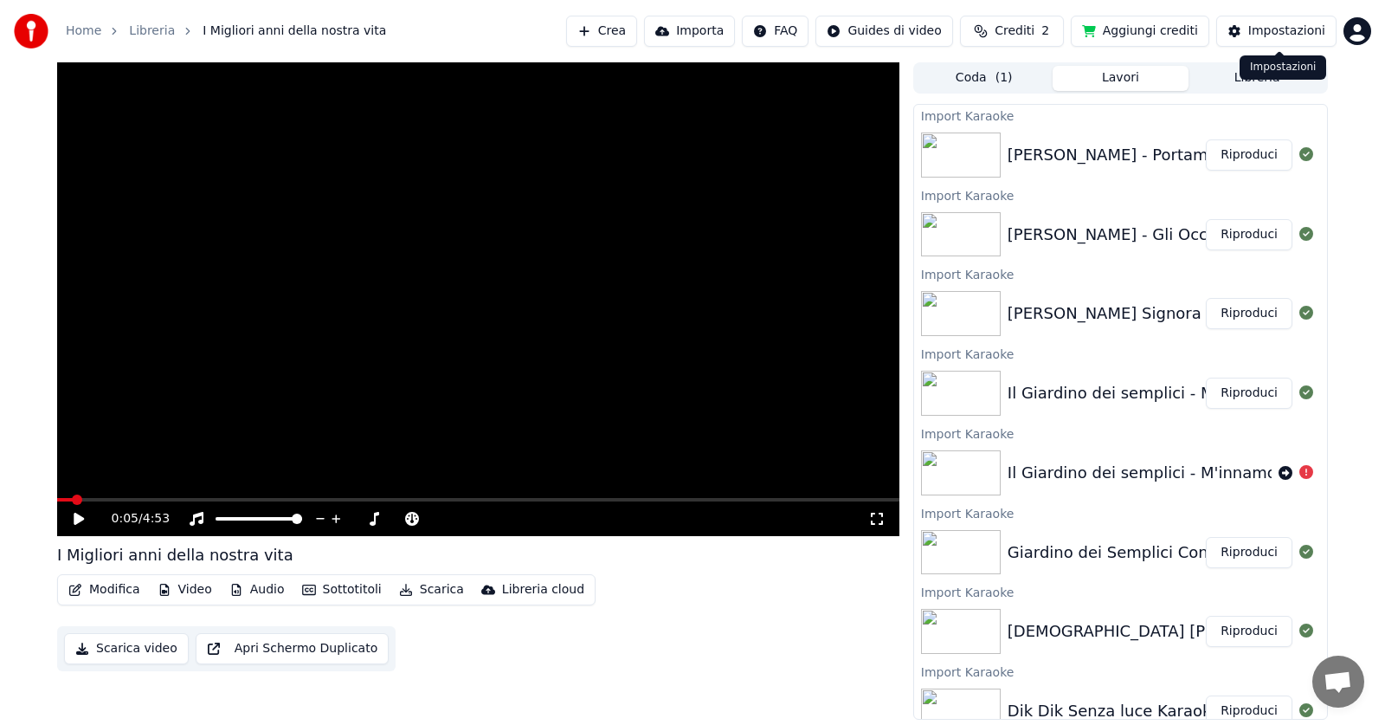
click at [1258, 27] on div "Impostazioni" at bounding box center [1286, 31] width 77 height 17
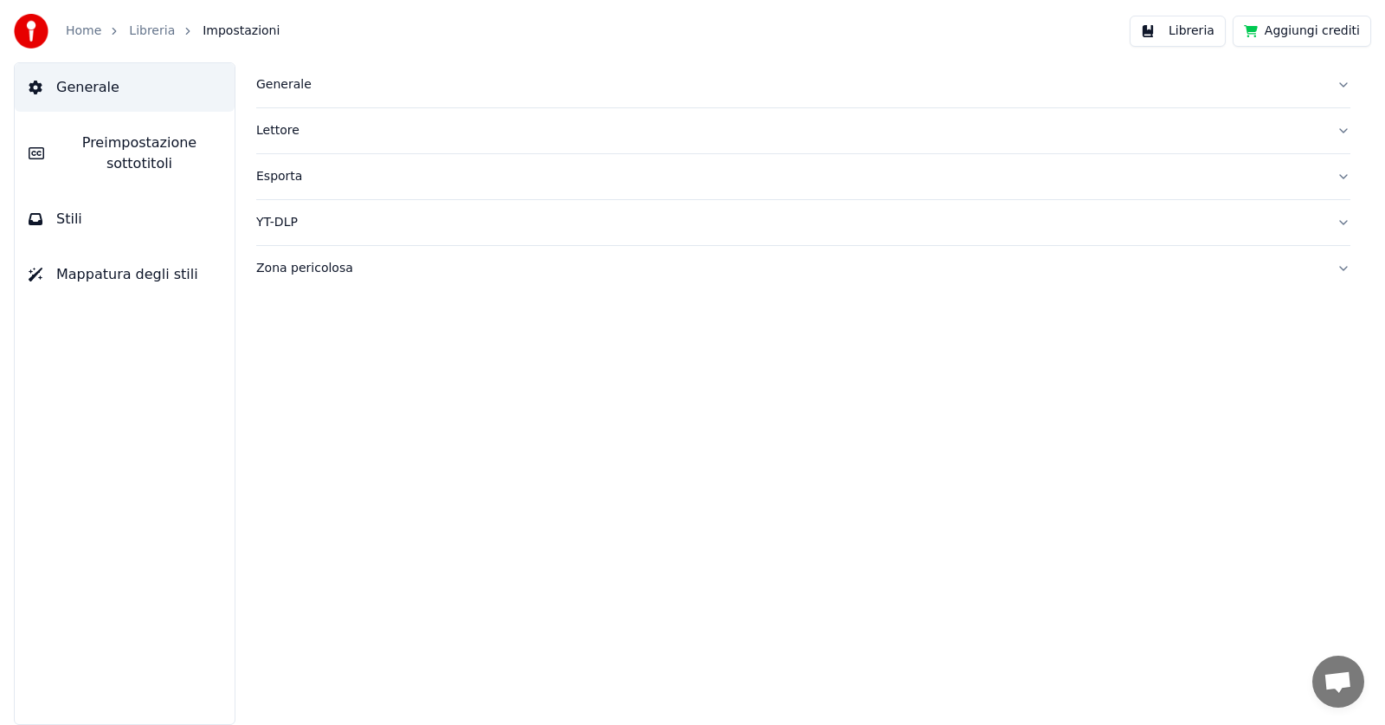
click at [290, 134] on div "Lettore" at bounding box center [789, 130] width 1066 height 17
click at [1195, 26] on button "Libreria" at bounding box center [1178, 31] width 96 height 31
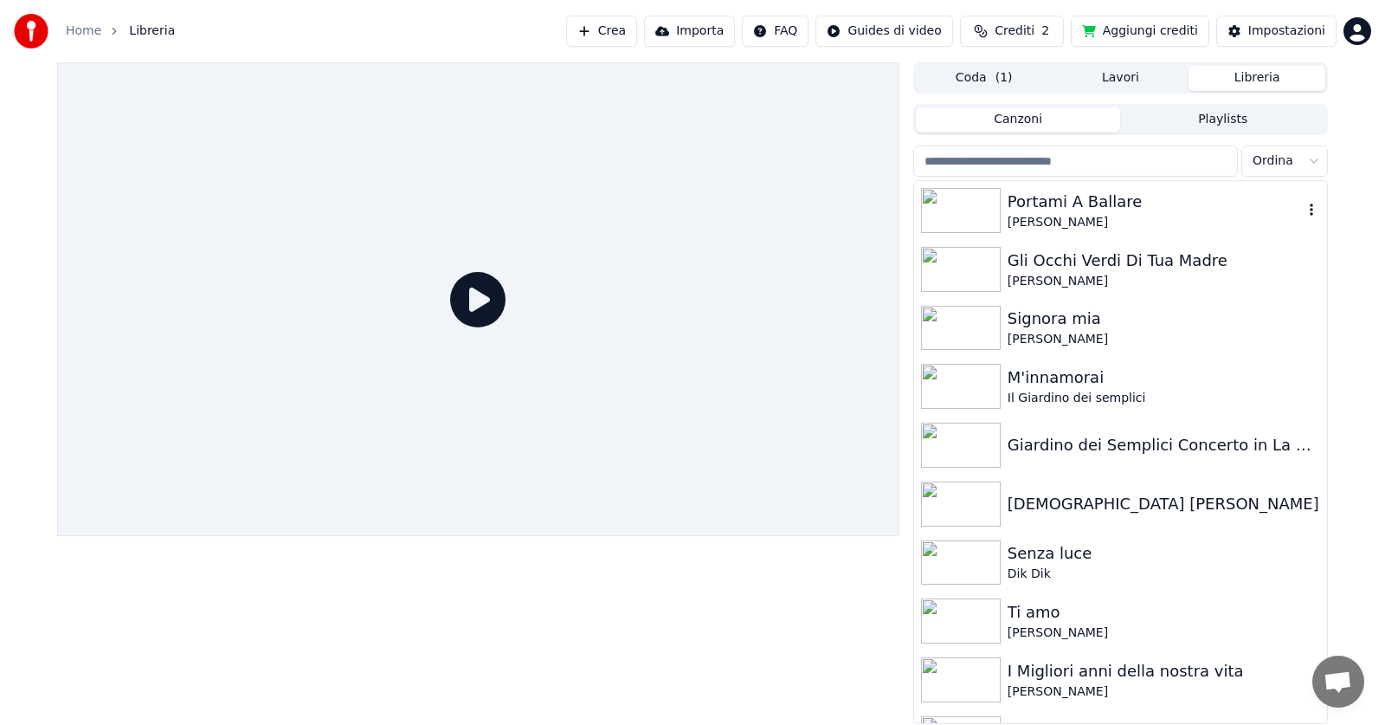
click at [1098, 216] on div "[PERSON_NAME]" at bounding box center [1155, 222] width 295 height 17
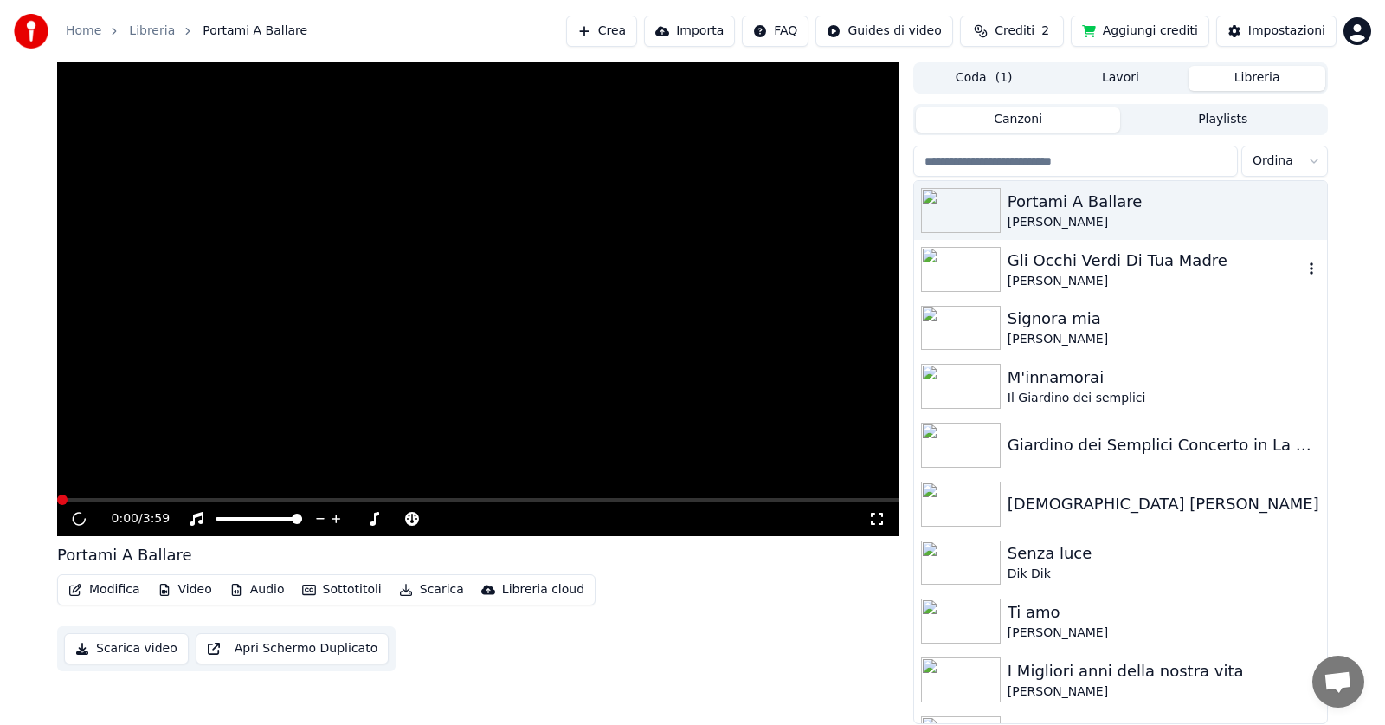
click at [1072, 259] on div "Gli Occhi Verdi Di Tua Madre" at bounding box center [1155, 260] width 295 height 24
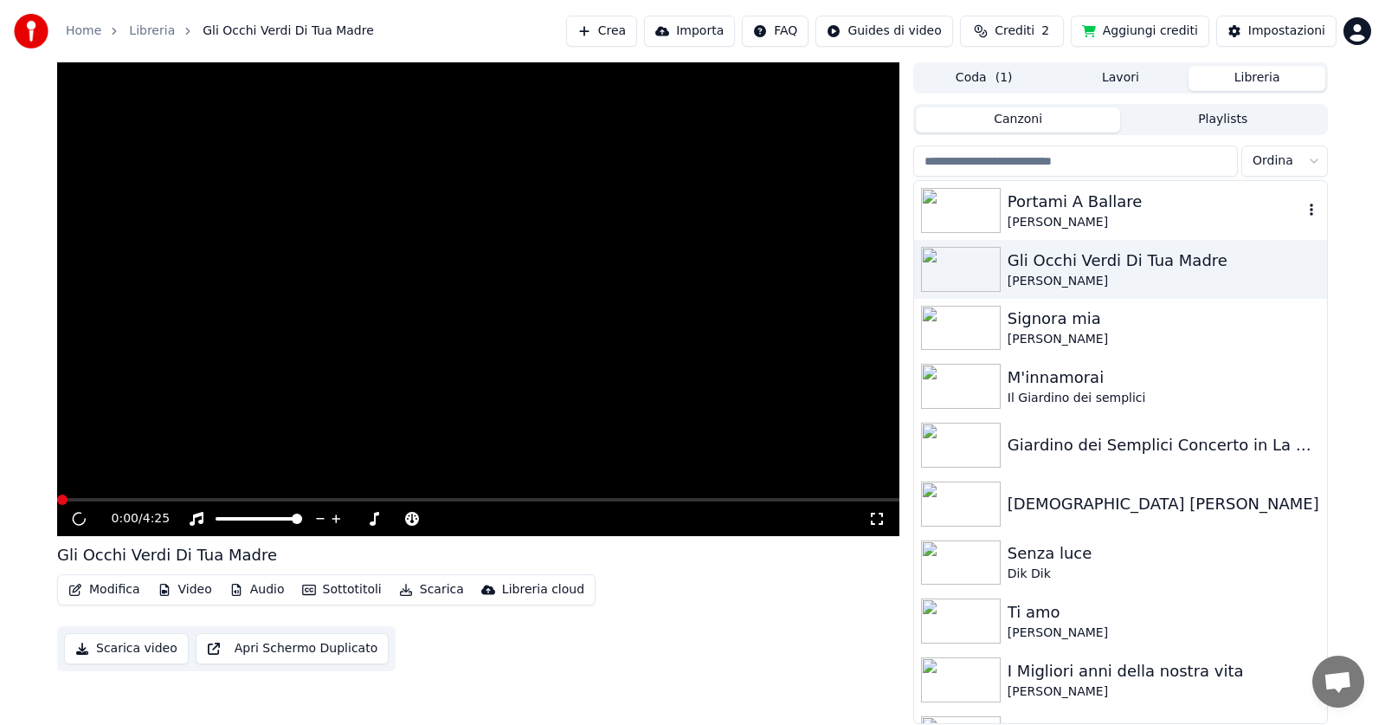
click at [1102, 201] on div "Portami A Ballare" at bounding box center [1155, 202] width 295 height 24
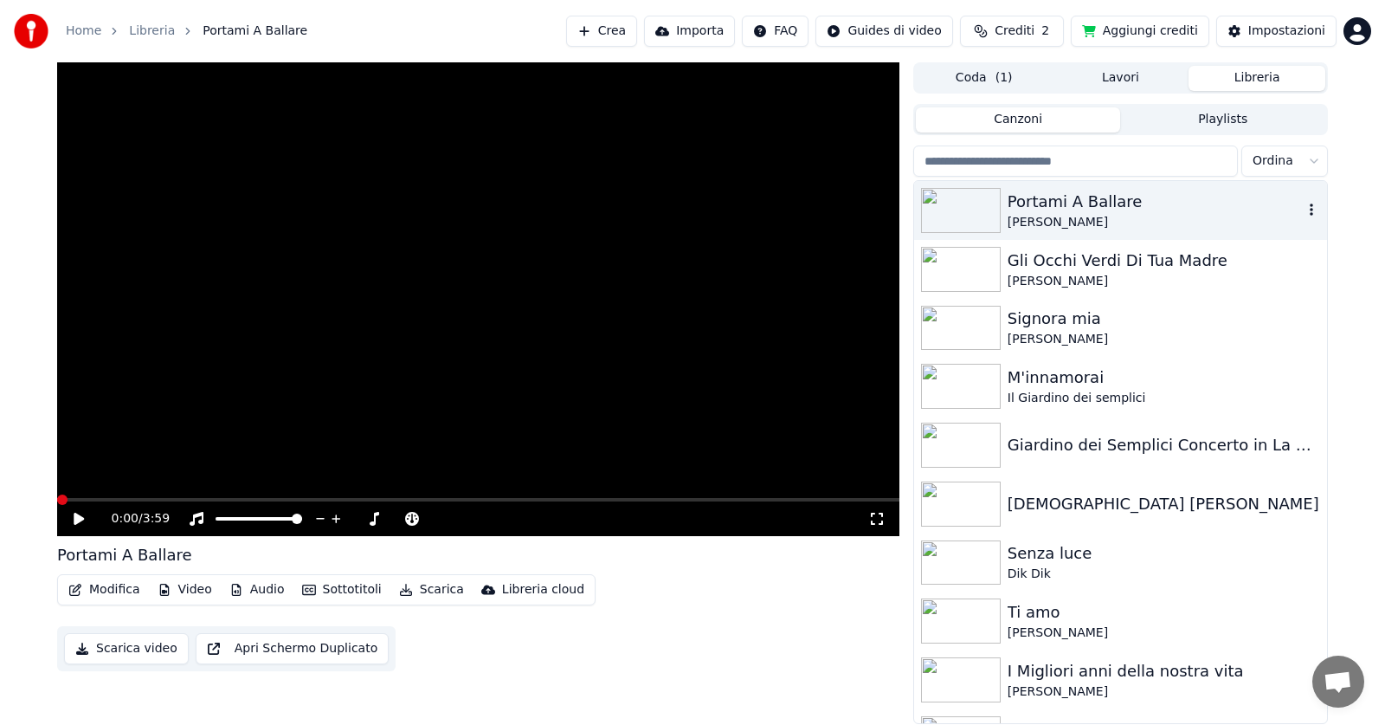
click at [1084, 190] on div "Portami A Ballare" at bounding box center [1155, 202] width 295 height 24
click at [99, 652] on button "Scarica video" at bounding box center [126, 648] width 125 height 31
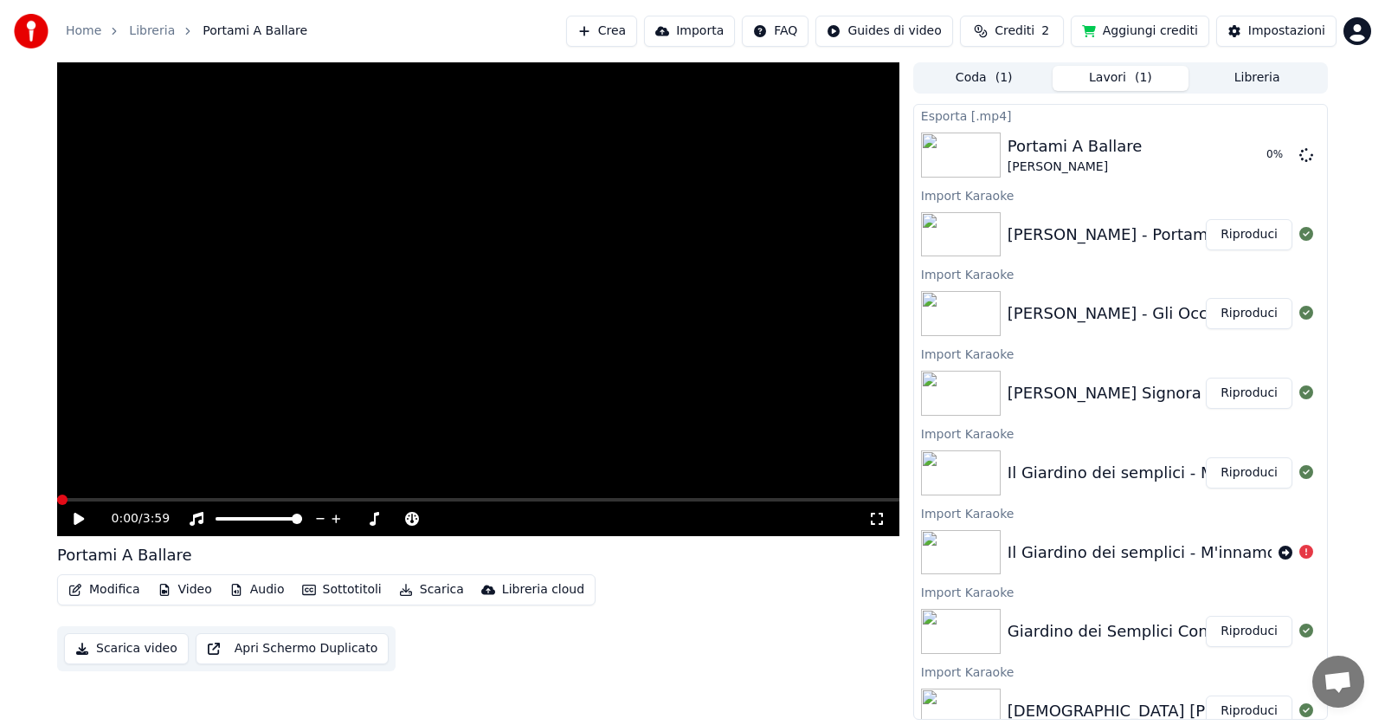
click at [78, 515] on icon at bounding box center [79, 518] width 10 height 12
click at [81, 515] on icon at bounding box center [78, 518] width 9 height 10
click at [90, 648] on button "Scarica video" at bounding box center [126, 648] width 125 height 31
click at [90, 647] on button "Scarica video" at bounding box center [126, 648] width 125 height 31
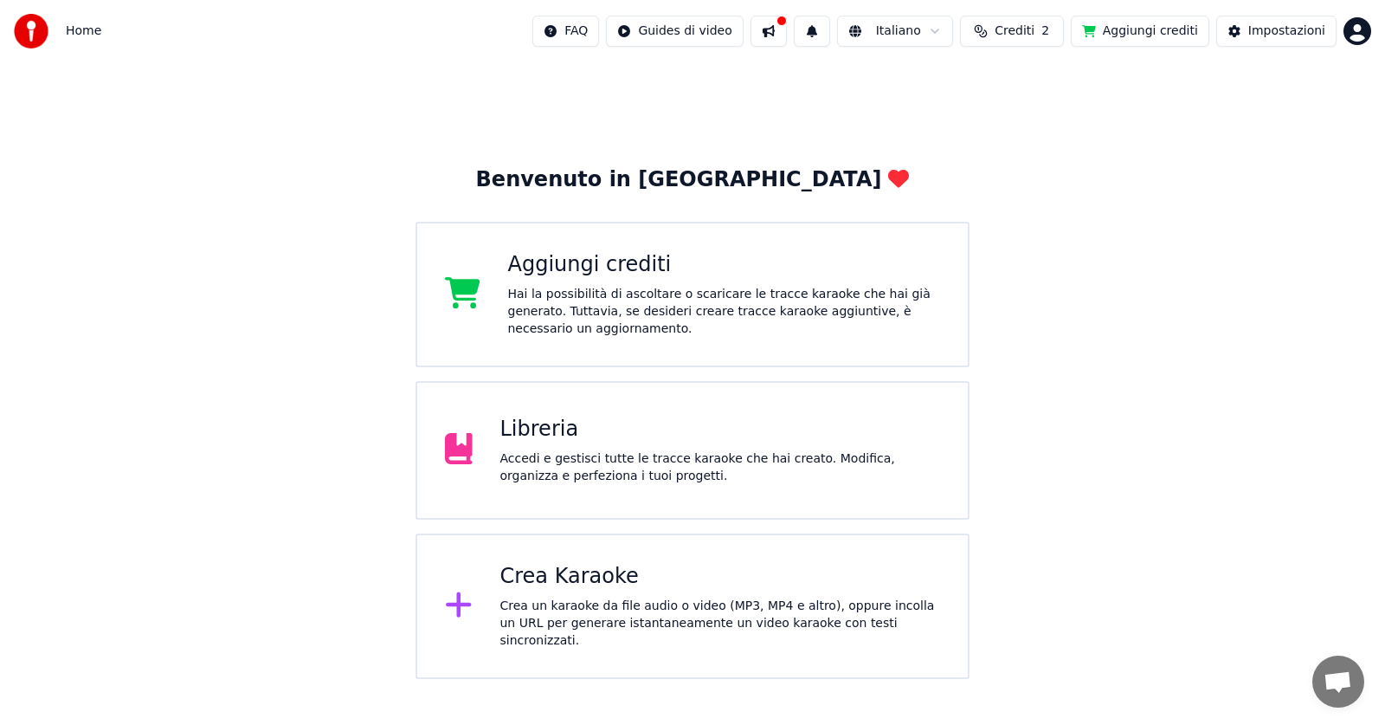
click at [787, 29] on button at bounding box center [768, 31] width 36 height 31
click at [1256, 293] on div "Benvenuto in Youka Aggiungi crediti Hai la possibilità di ascoltare o scaricare…" at bounding box center [692, 370] width 1385 height 616
click at [1335, 679] on span "Aprire la chat" at bounding box center [1338, 683] width 29 height 24
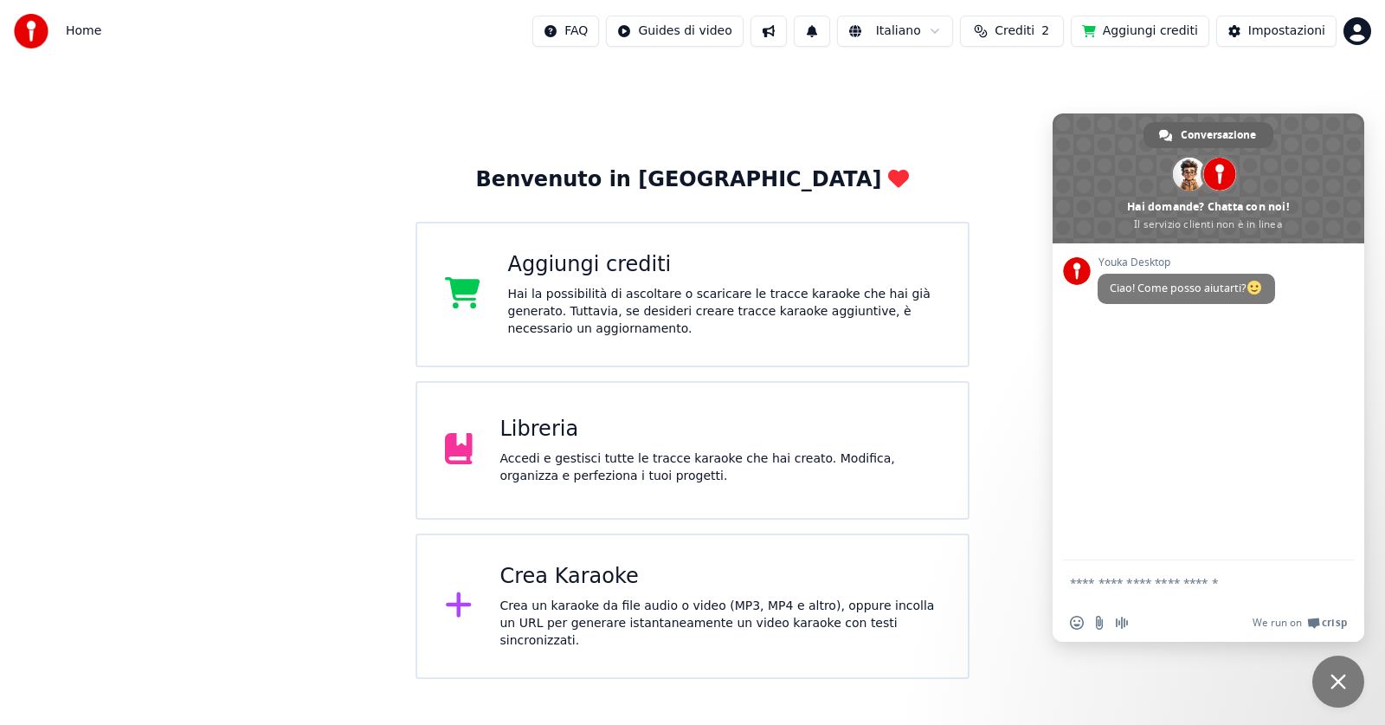
click at [967, 116] on div "Benvenuto in Youka Aggiungi crediti Hai la possibilità di ascoltare o scaricare…" at bounding box center [692, 370] width 1385 height 616
click at [1018, 540] on div "Benvenuto in Youka Aggiungi crediti Hai la possibilità di ascoltare o scaricare…" at bounding box center [692, 370] width 1385 height 616
click at [1290, 27] on div "Impostazioni" at bounding box center [1286, 31] width 77 height 17
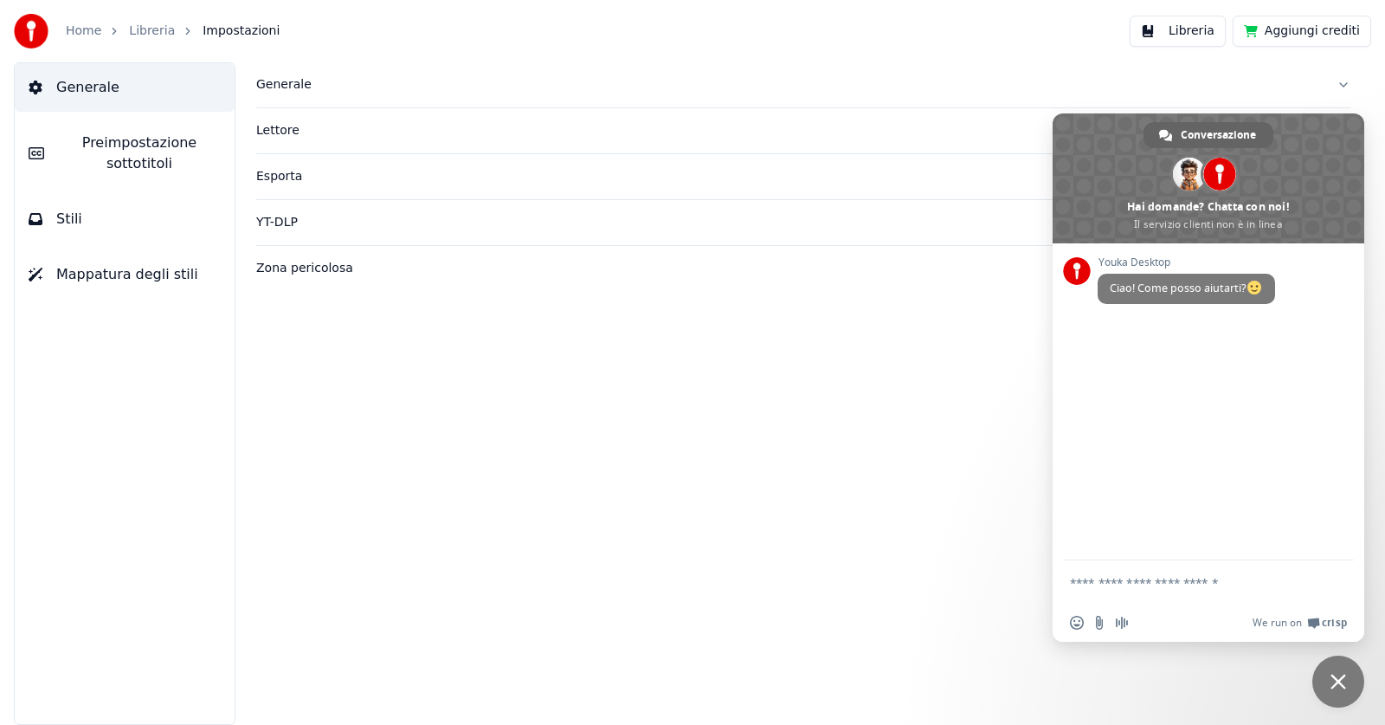
click at [274, 133] on div "Lettore" at bounding box center [789, 130] width 1066 height 17
click at [292, 82] on div "Generale" at bounding box center [789, 84] width 1066 height 17
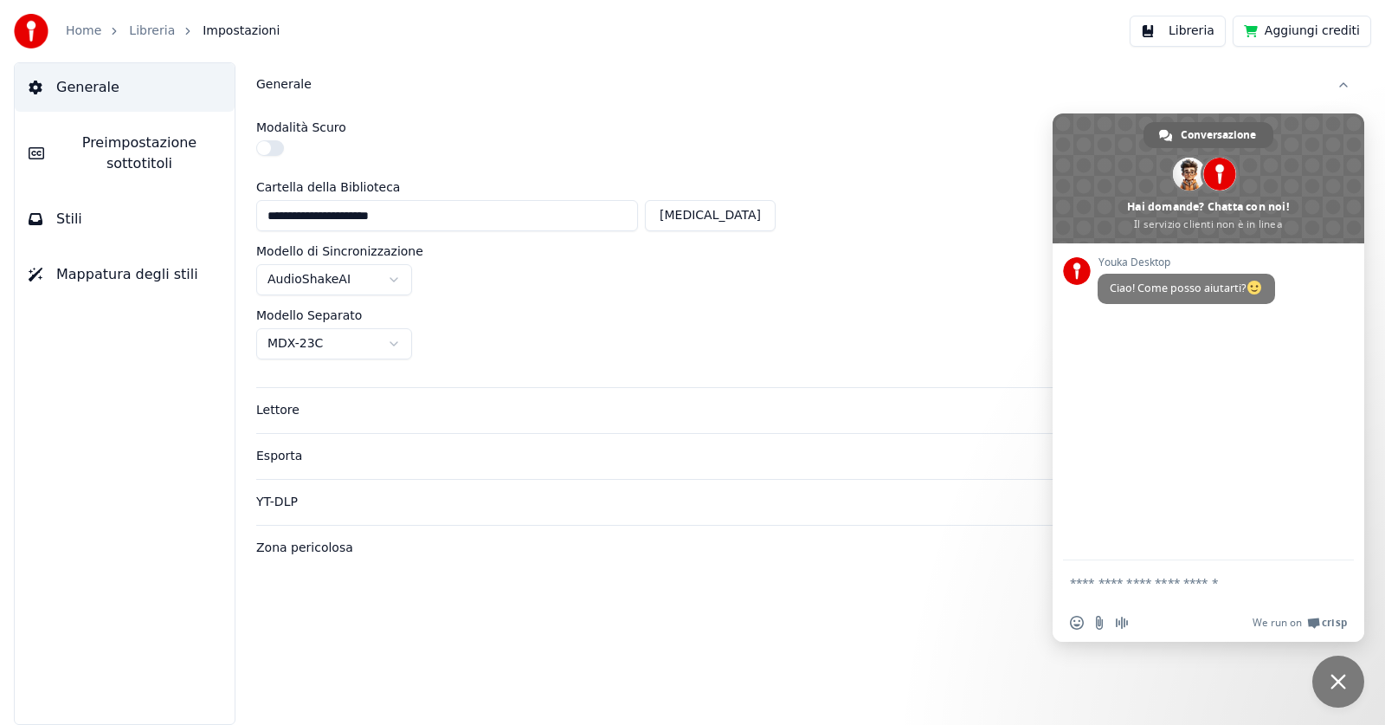
click at [140, 29] on link "Libreria" at bounding box center [152, 31] width 46 height 17
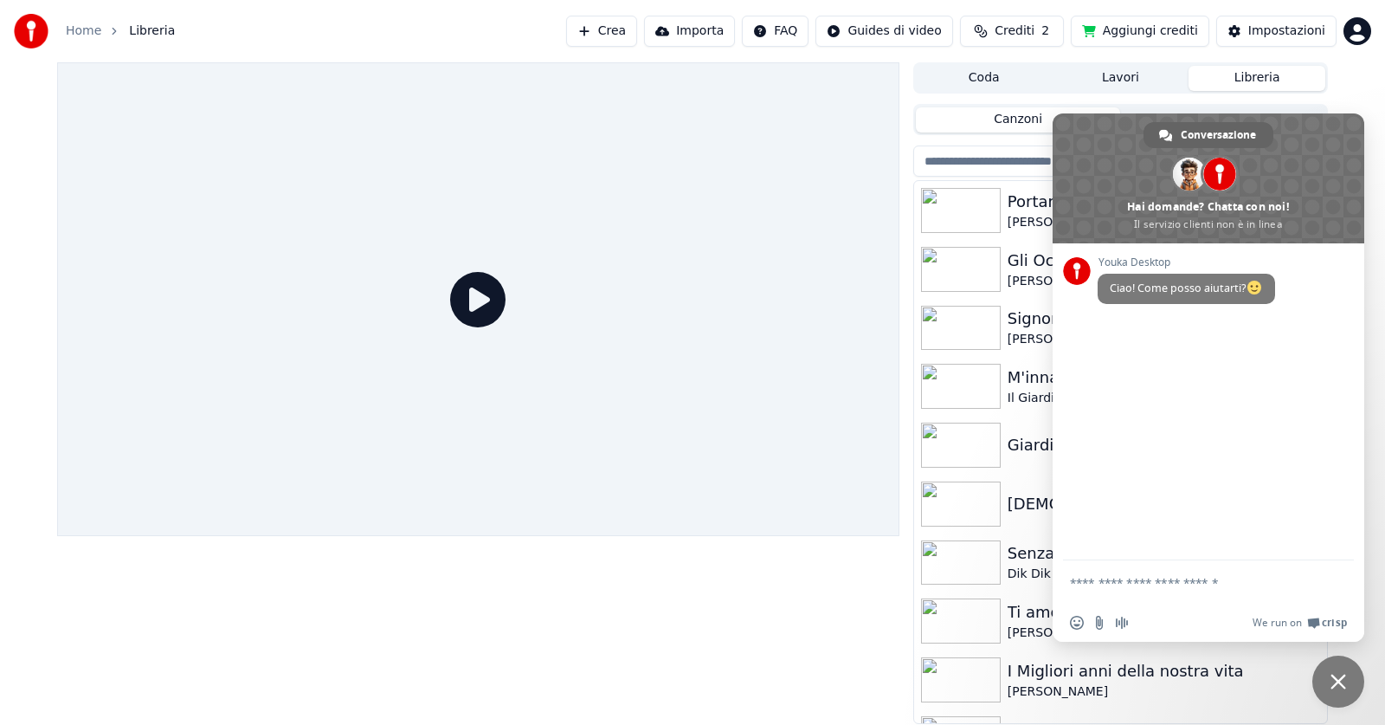
click at [1334, 671] on span "Chiudere la chat" at bounding box center [1338, 681] width 52 height 52
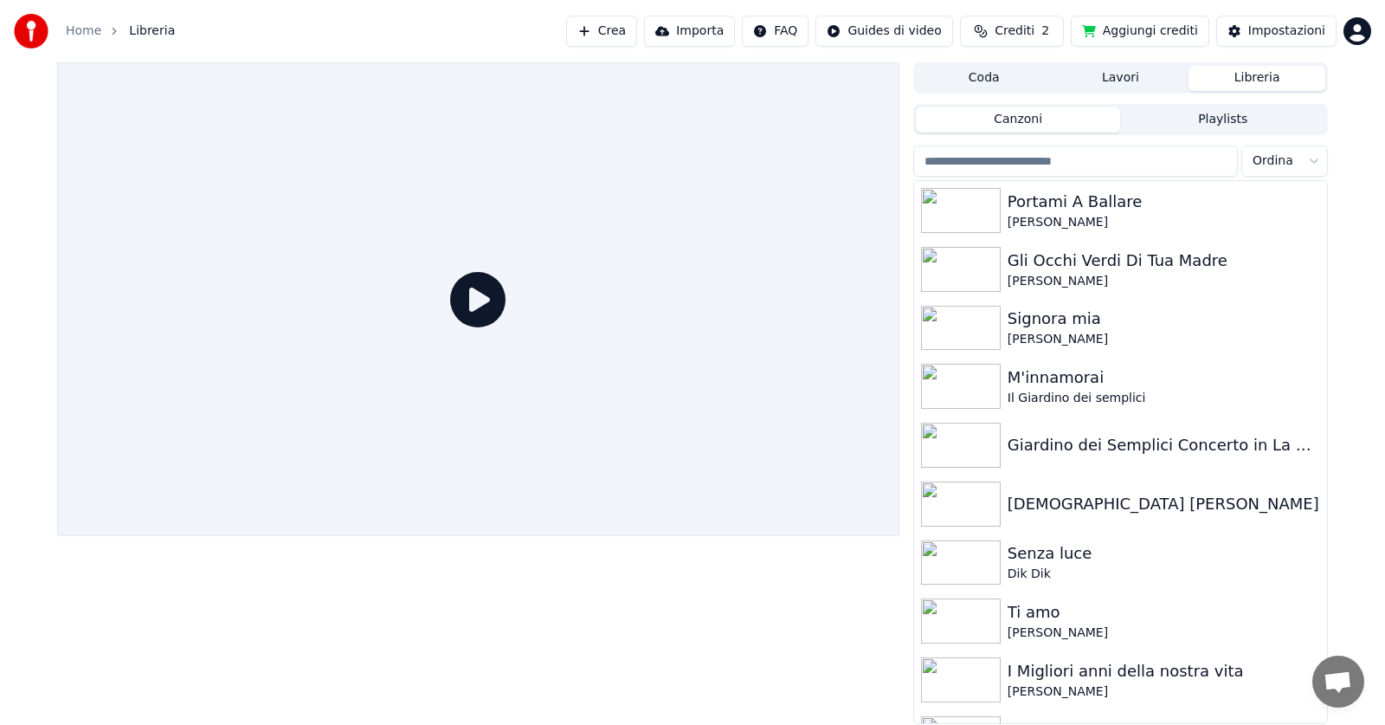
click at [1357, 35] on html "Home Libreria Crea Importa FAQ Guides di video Crediti 2 Aggiungi crediti Impos…" at bounding box center [692, 362] width 1385 height 725
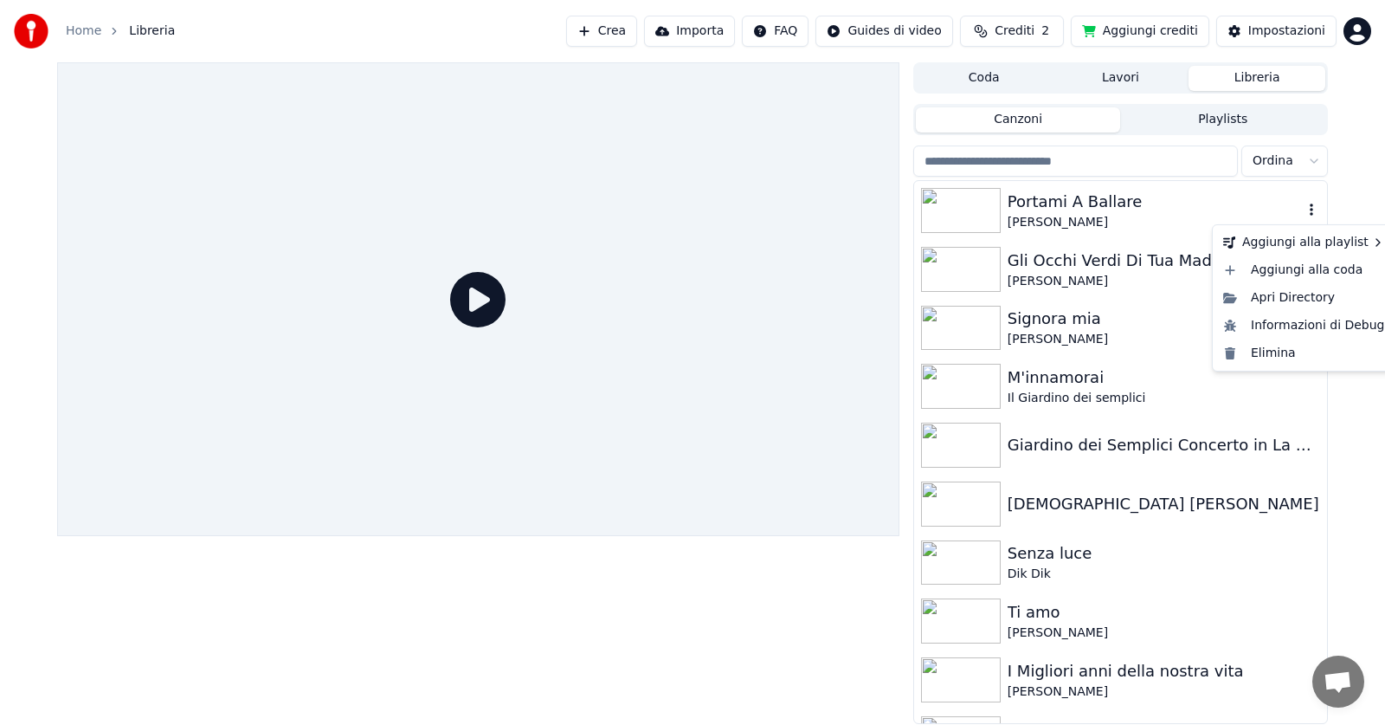
click at [1303, 212] on icon "button" at bounding box center [1311, 210] width 17 height 14
click at [1300, 301] on div "Apri Directory" at bounding box center [1304, 298] width 176 height 28
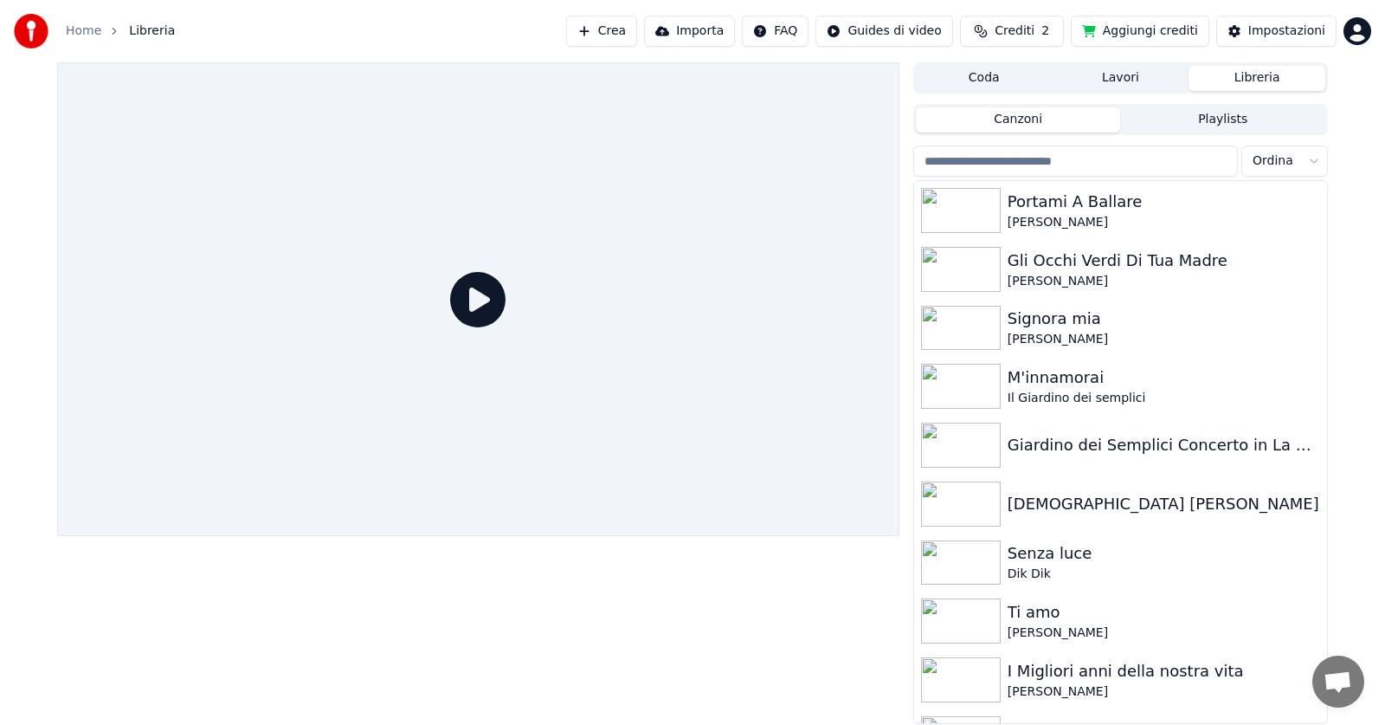
drag, startPoint x: 1079, startPoint y: 210, endPoint x: 708, endPoint y: 188, distance: 371.2
click at [709, 190] on div "Coda Lavori Libreria Canzoni Playlists Ordina Portami A Ballare Luca Barbarossa…" at bounding box center [692, 392] width 1298 height 661
click at [1310, 211] on icon "button" at bounding box center [1311, 209] width 3 height 12
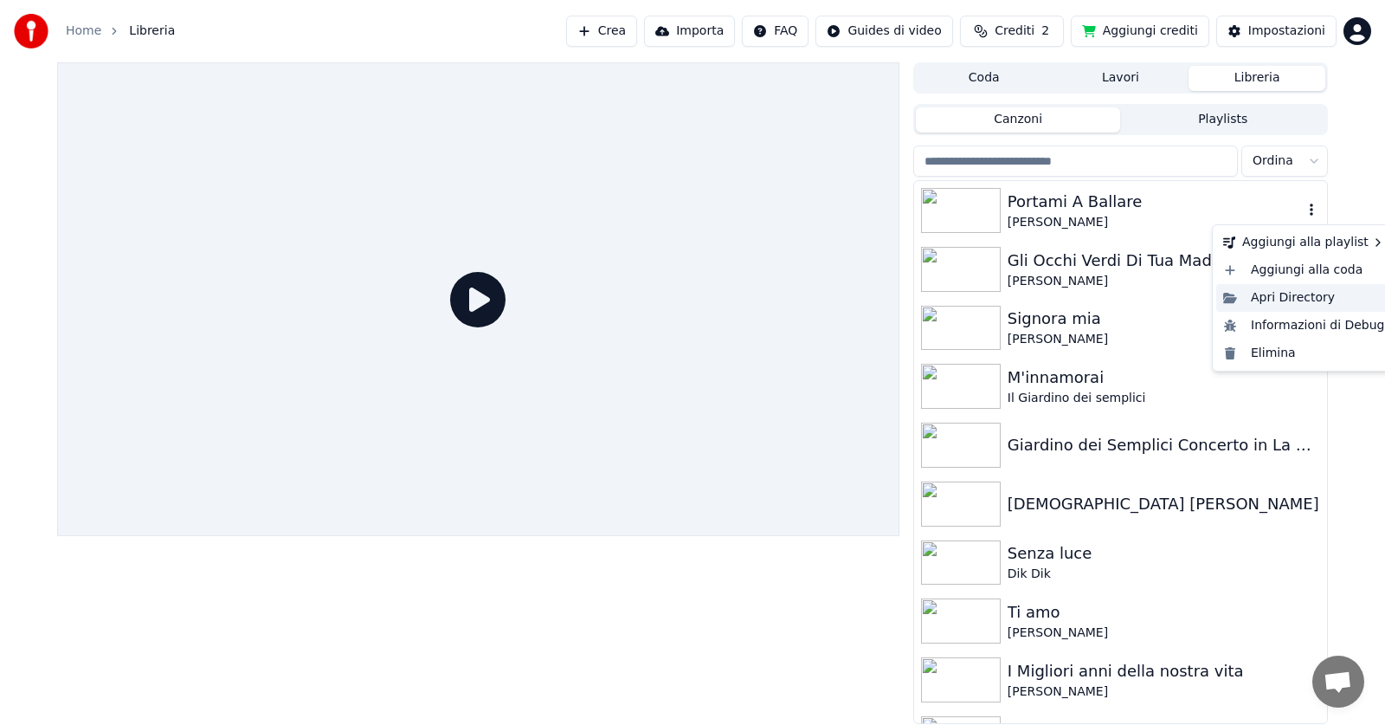
click at [1290, 298] on div "Apri Directory" at bounding box center [1304, 298] width 176 height 28
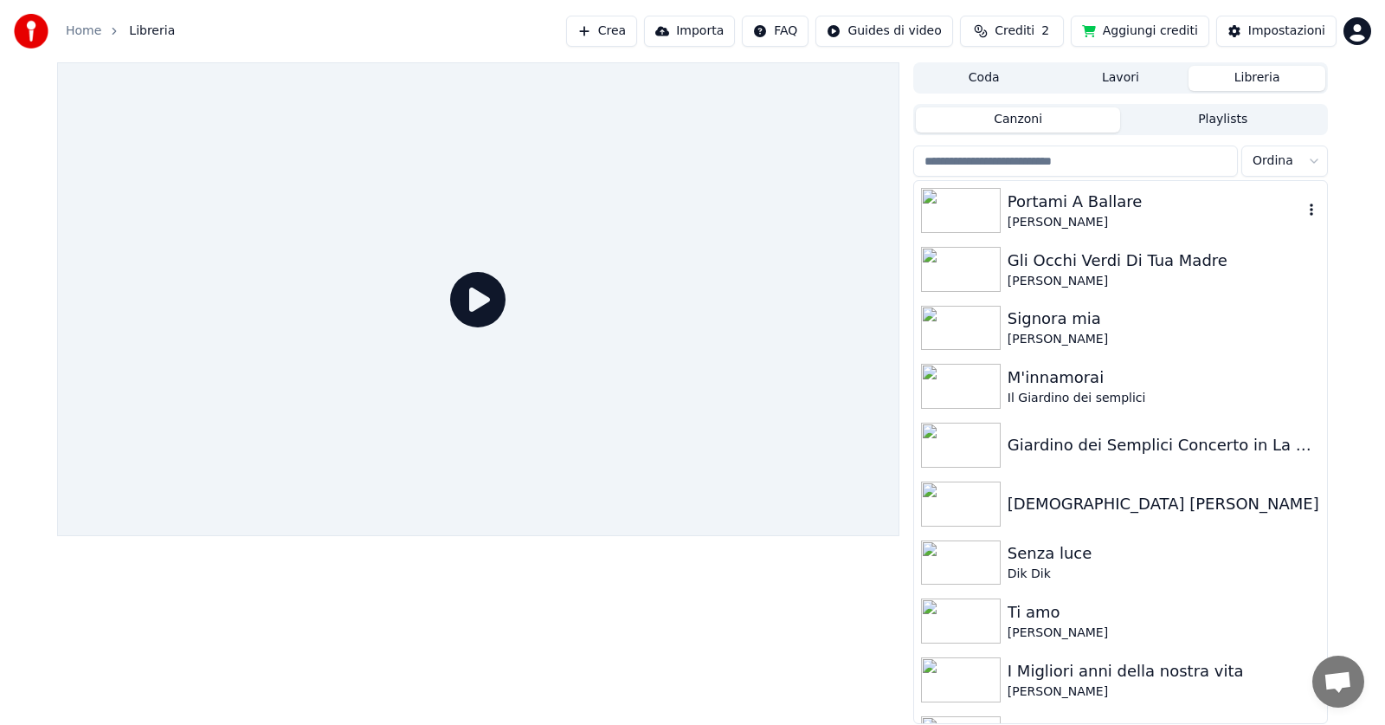
click at [989, 192] on img at bounding box center [961, 210] width 80 height 45
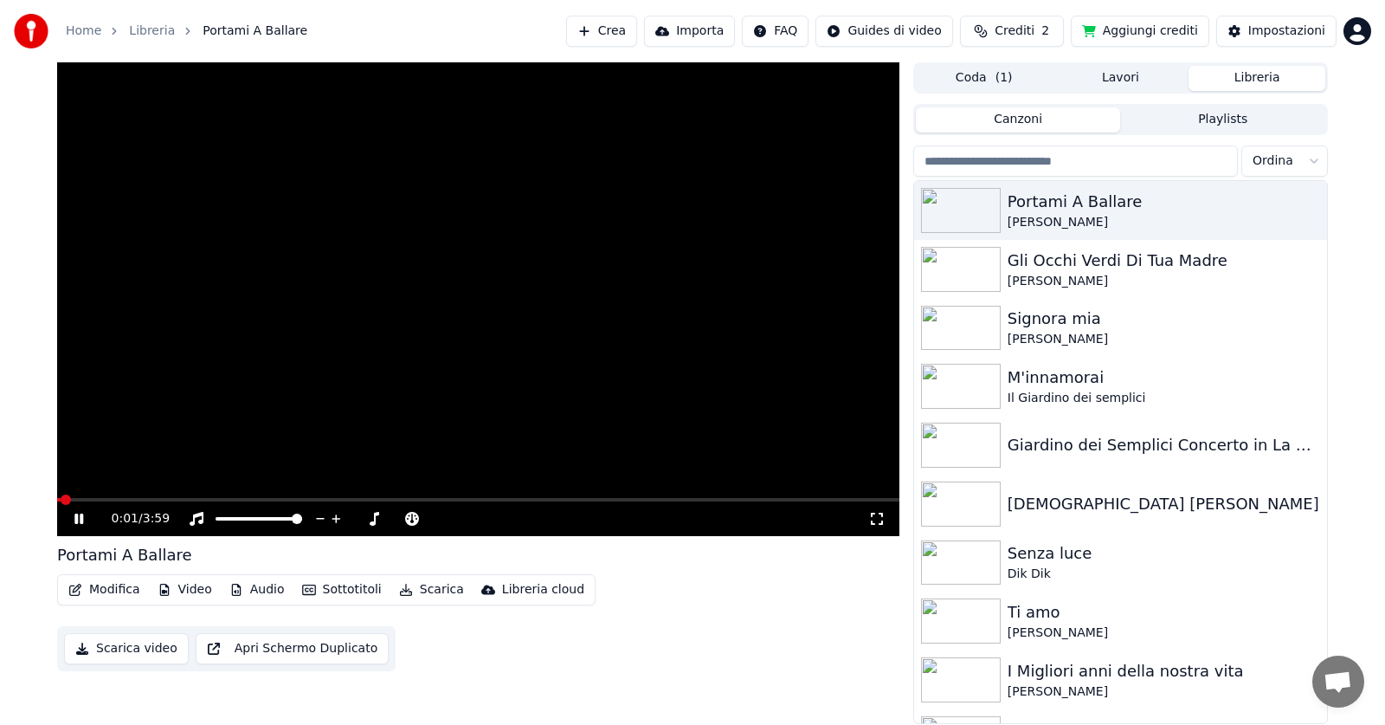
click at [77, 516] on icon at bounding box center [78, 518] width 9 height 10
click at [1303, 387] on icon "button" at bounding box center [1311, 385] width 17 height 14
click at [1303, 385] on icon "button" at bounding box center [1311, 385] width 17 height 14
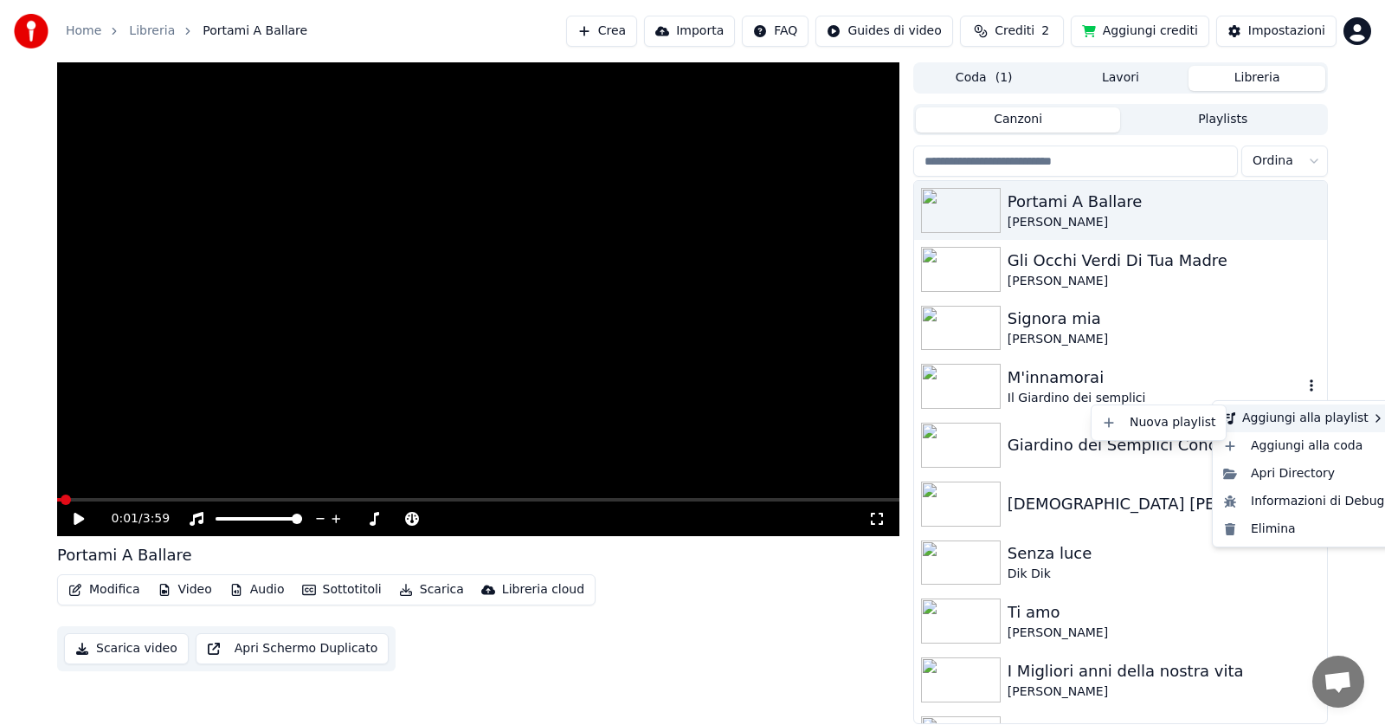
click at [1291, 418] on div "Aggiungi alla playlist" at bounding box center [1304, 418] width 176 height 28
click at [1293, 415] on div "Aggiungi alla playlist" at bounding box center [1304, 418] width 176 height 28
click at [1296, 415] on div "Aggiungi alla playlist" at bounding box center [1304, 418] width 176 height 28
click at [1371, 412] on icon at bounding box center [1378, 418] width 14 height 14
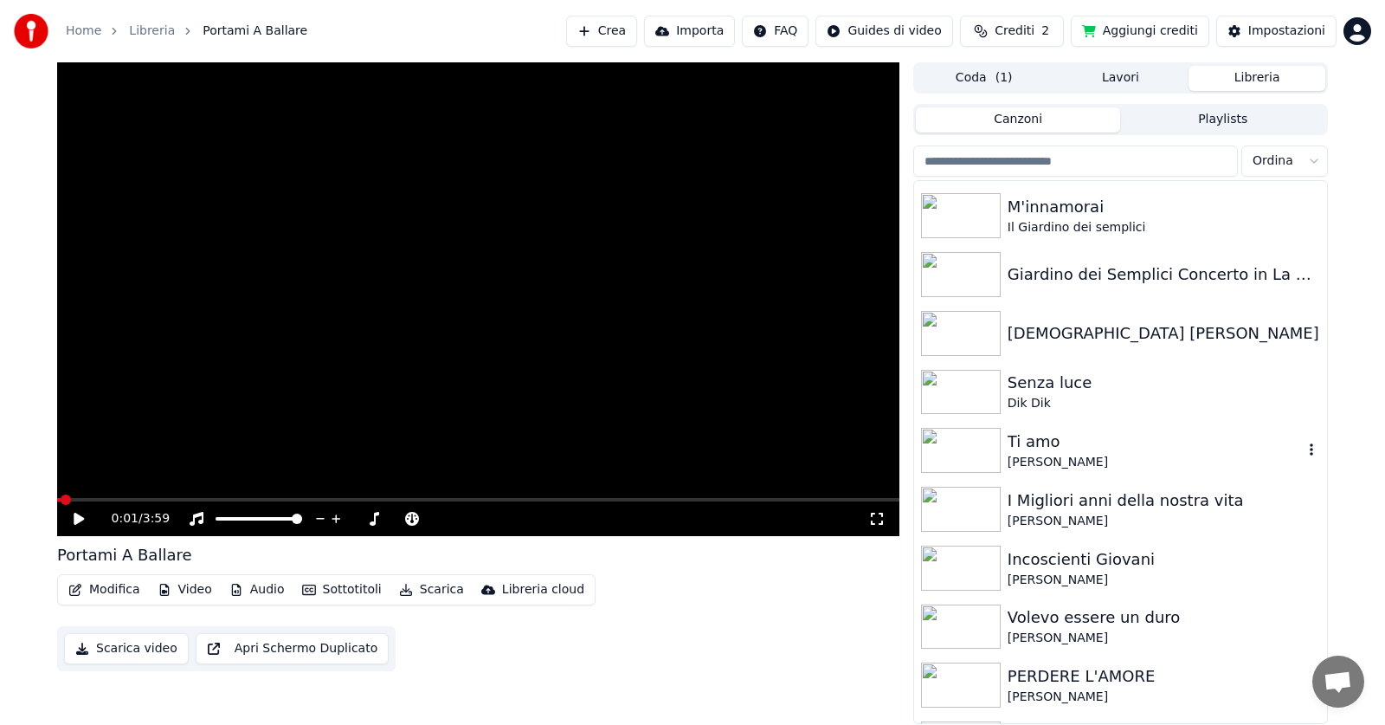
scroll to position [221, 0]
